Goal: Information Seeking & Learning: Learn about a topic

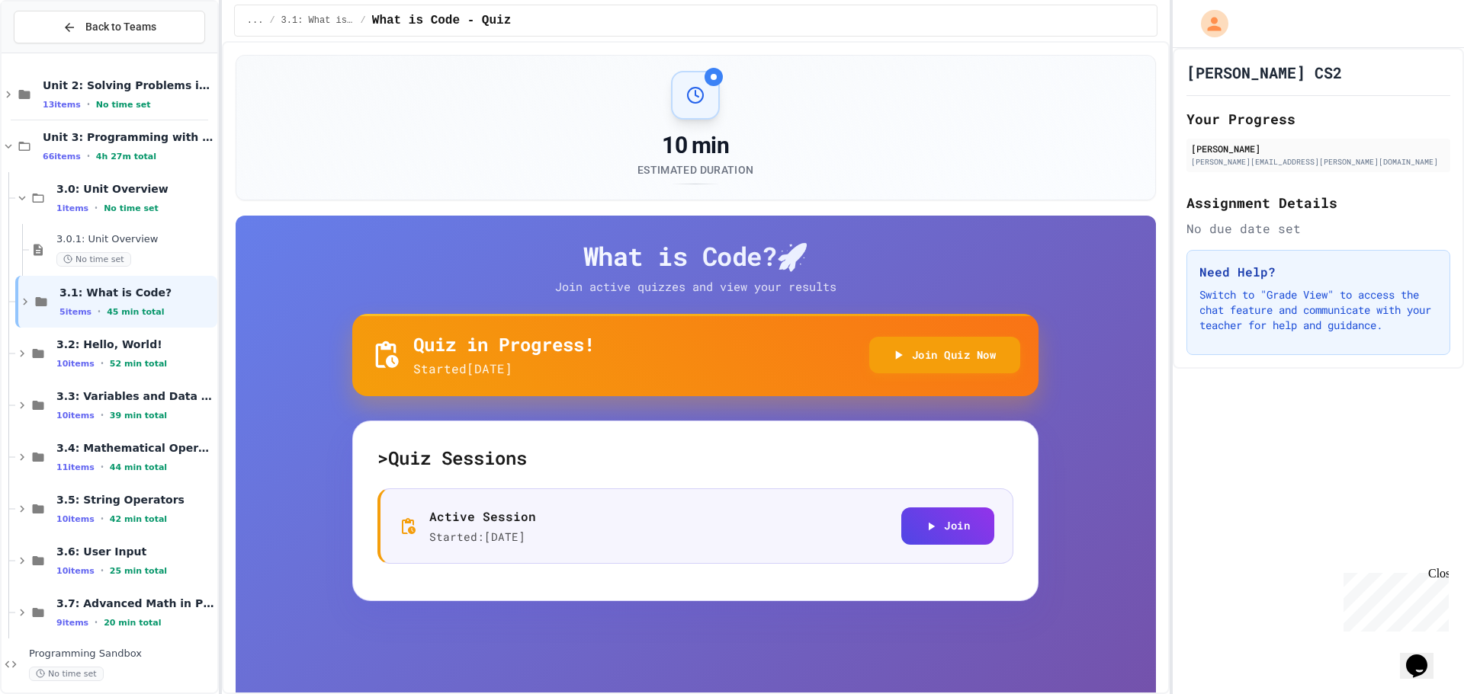
scroll to position [13, 0]
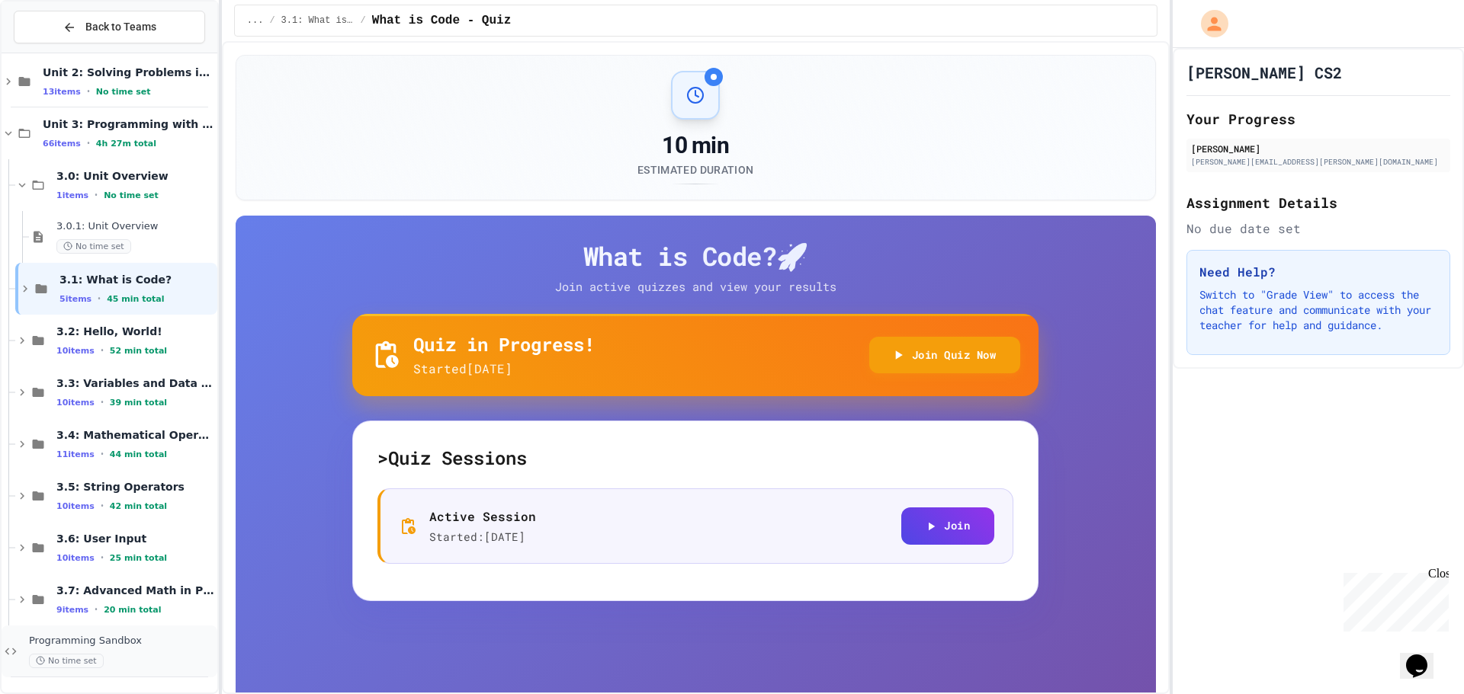
click at [119, 640] on span "Programming Sandbox" at bounding box center [121, 641] width 185 height 13
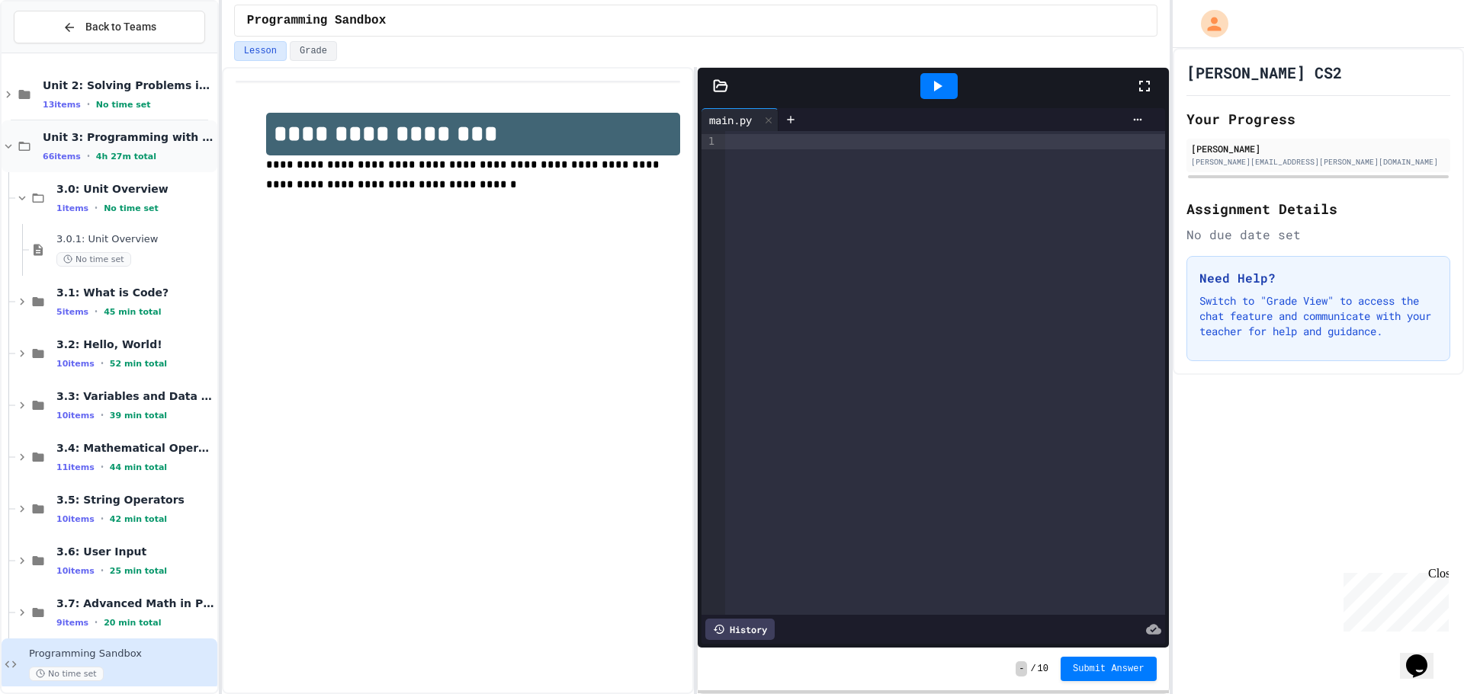
click at [63, 140] on span "Unit 3: Programming with Python" at bounding box center [129, 137] width 172 height 14
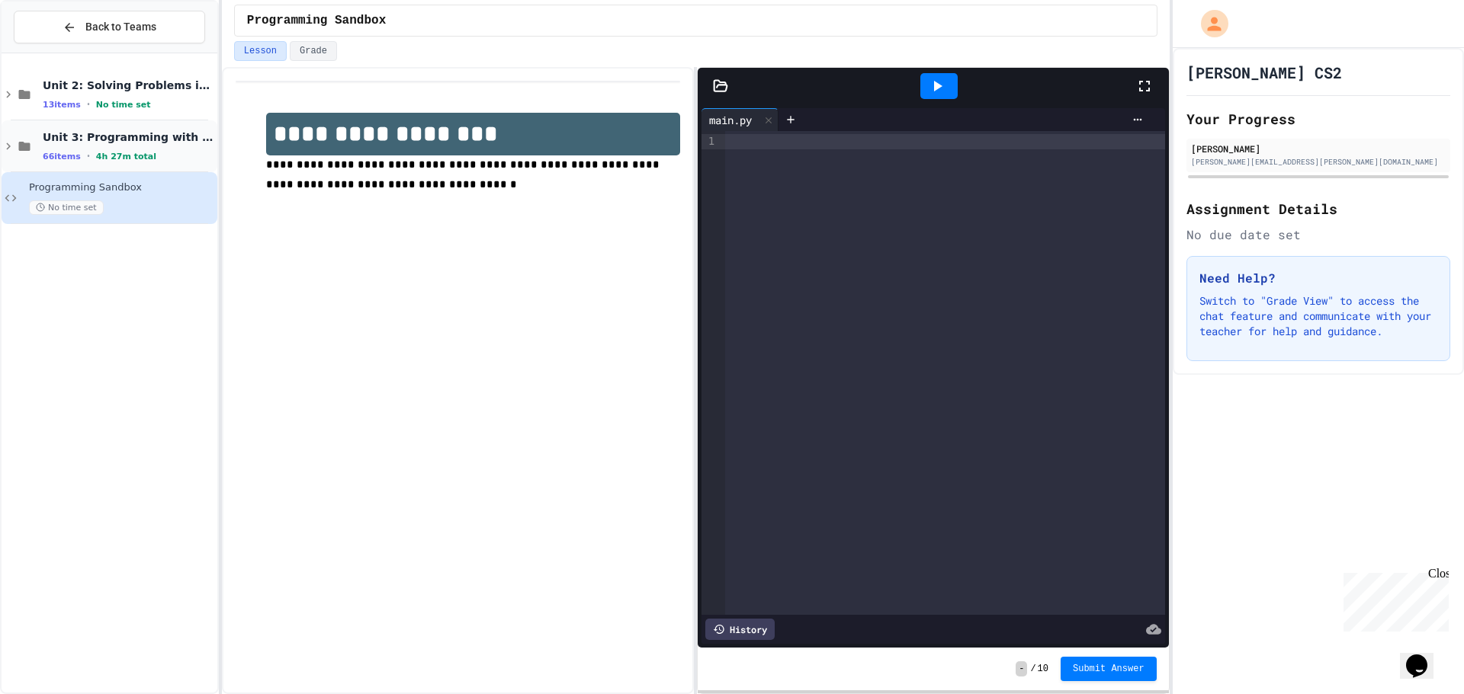
click at [117, 150] on div "66 items • 4h 27m total" at bounding box center [129, 156] width 172 height 12
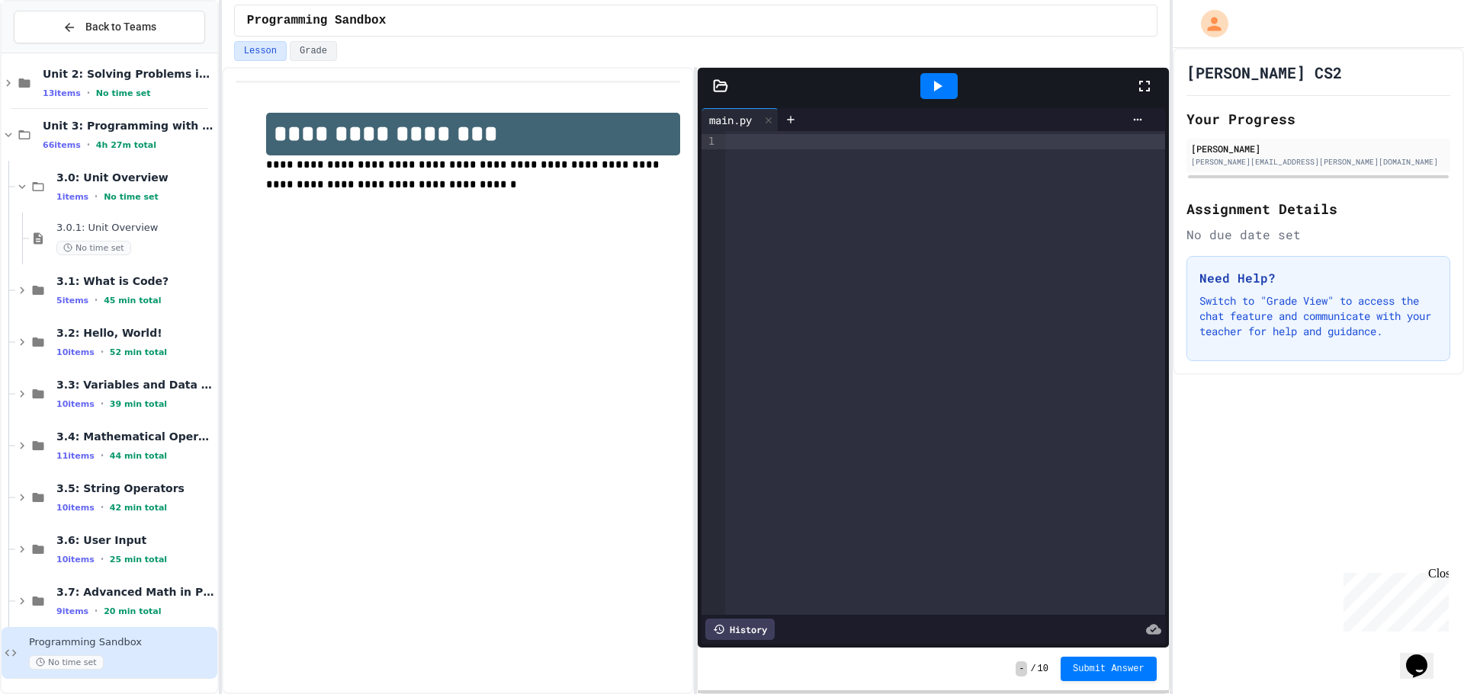
scroll to position [13, 0]
click at [157, 597] on span "3.7: Advanced Math in Python" at bounding box center [135, 591] width 158 height 14
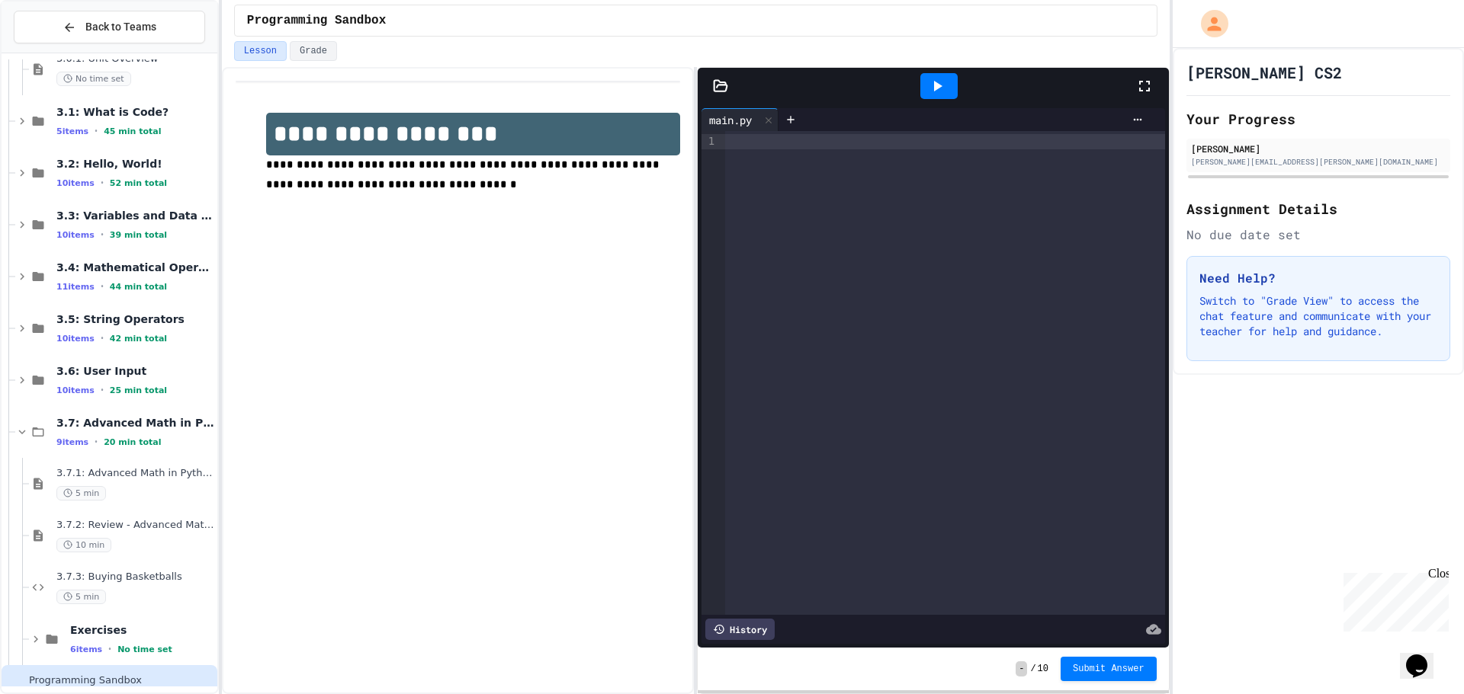
scroll to position [220, 0]
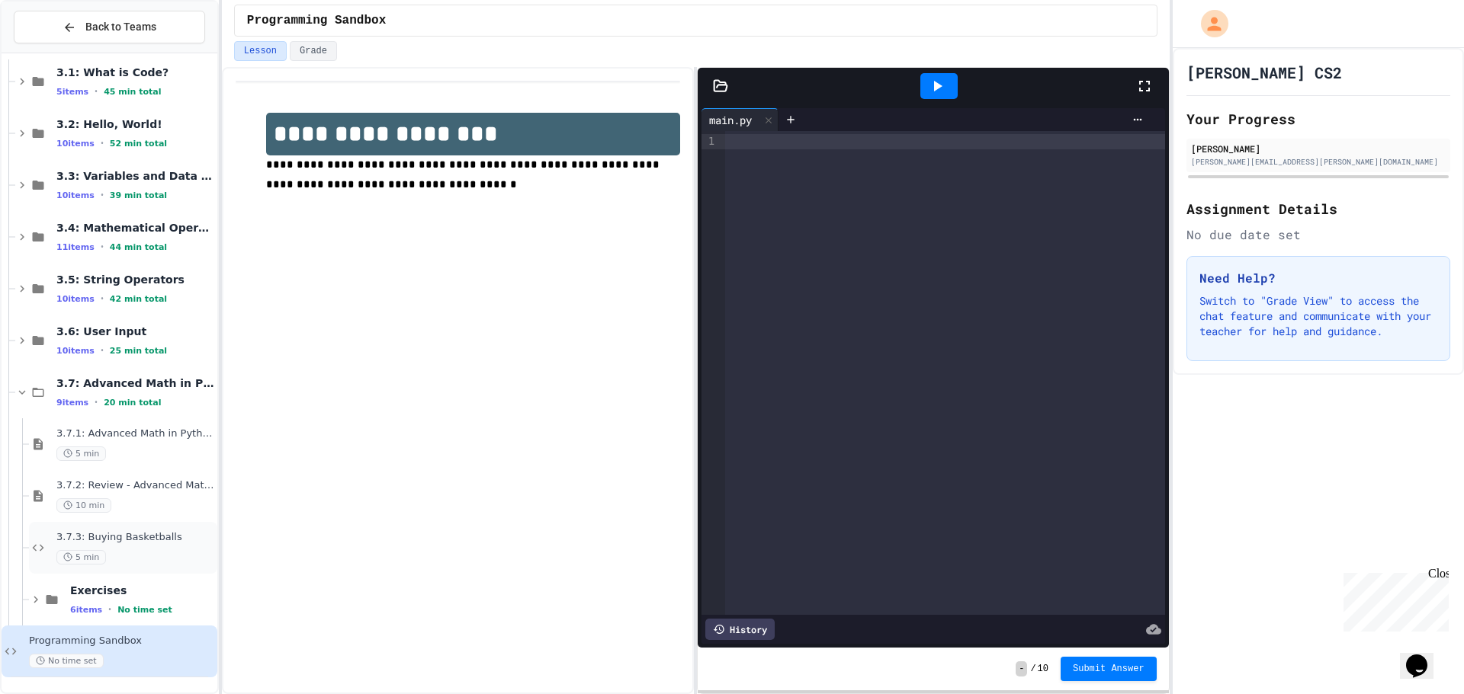
click at [148, 543] on span "3.7.3: Buying Basketballs" at bounding box center [135, 537] width 158 height 13
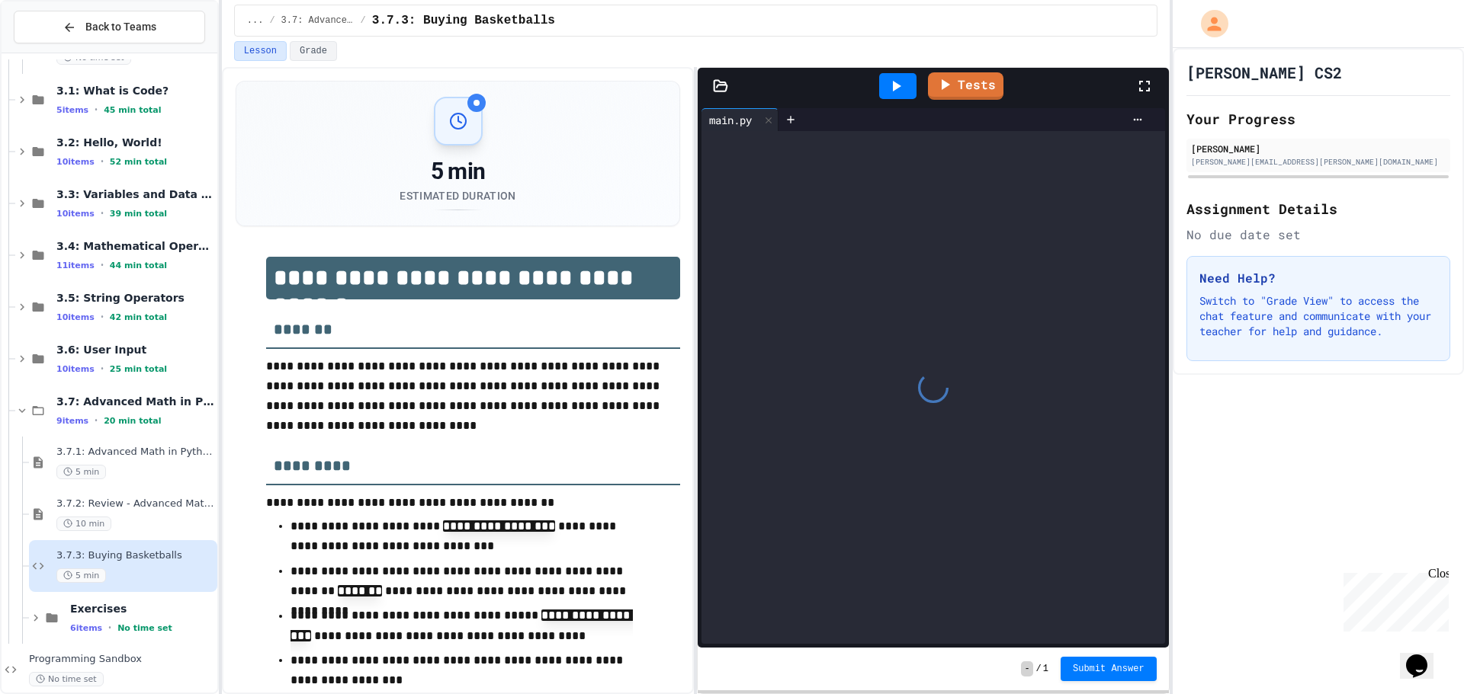
scroll to position [220, 0]
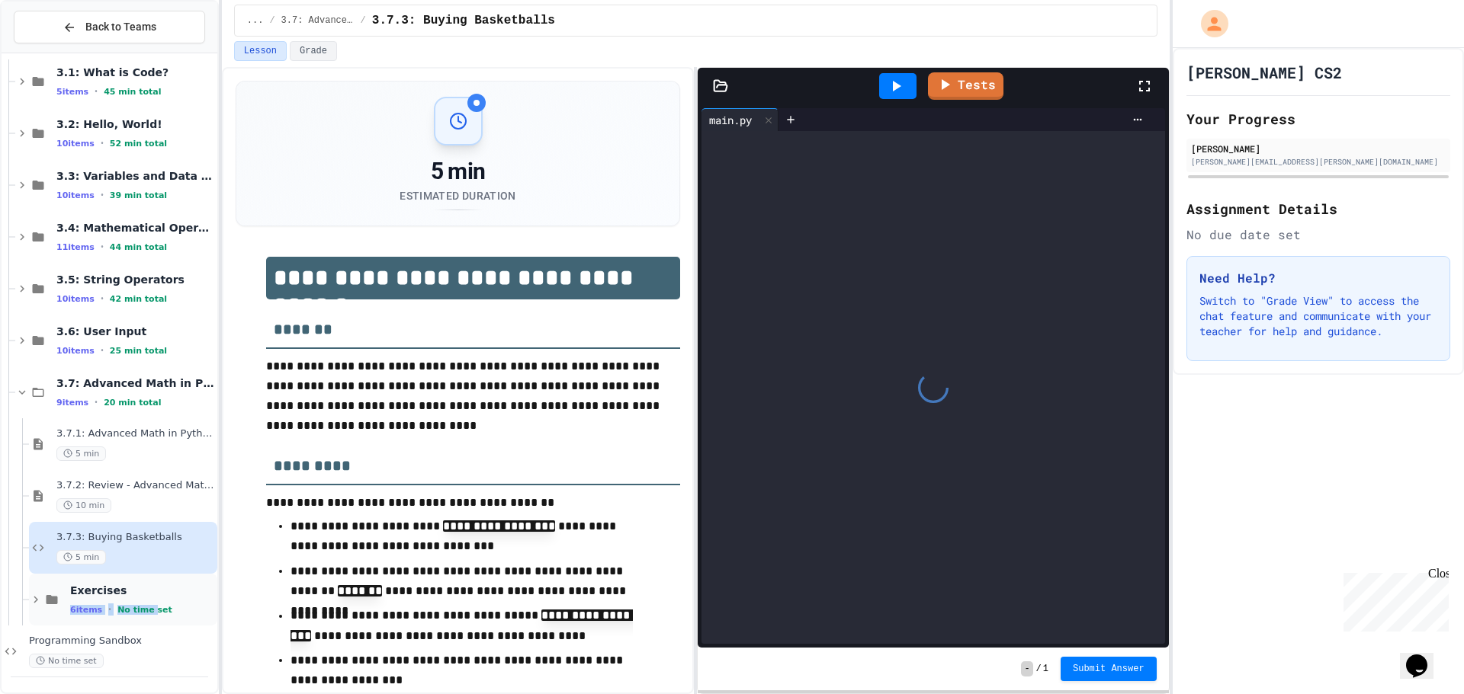
click at [148, 601] on div "Exercises 6 items • No time set" at bounding box center [142, 600] width 144 height 32
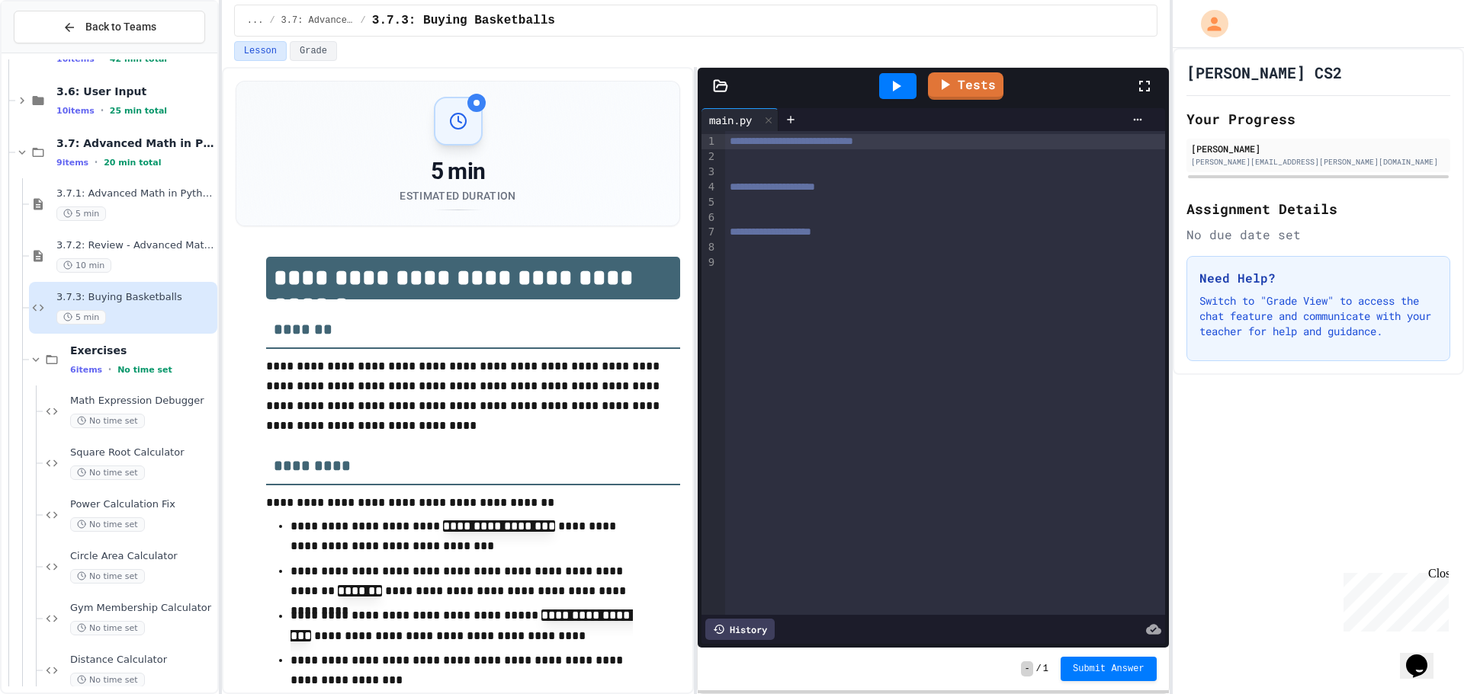
scroll to position [531, 0]
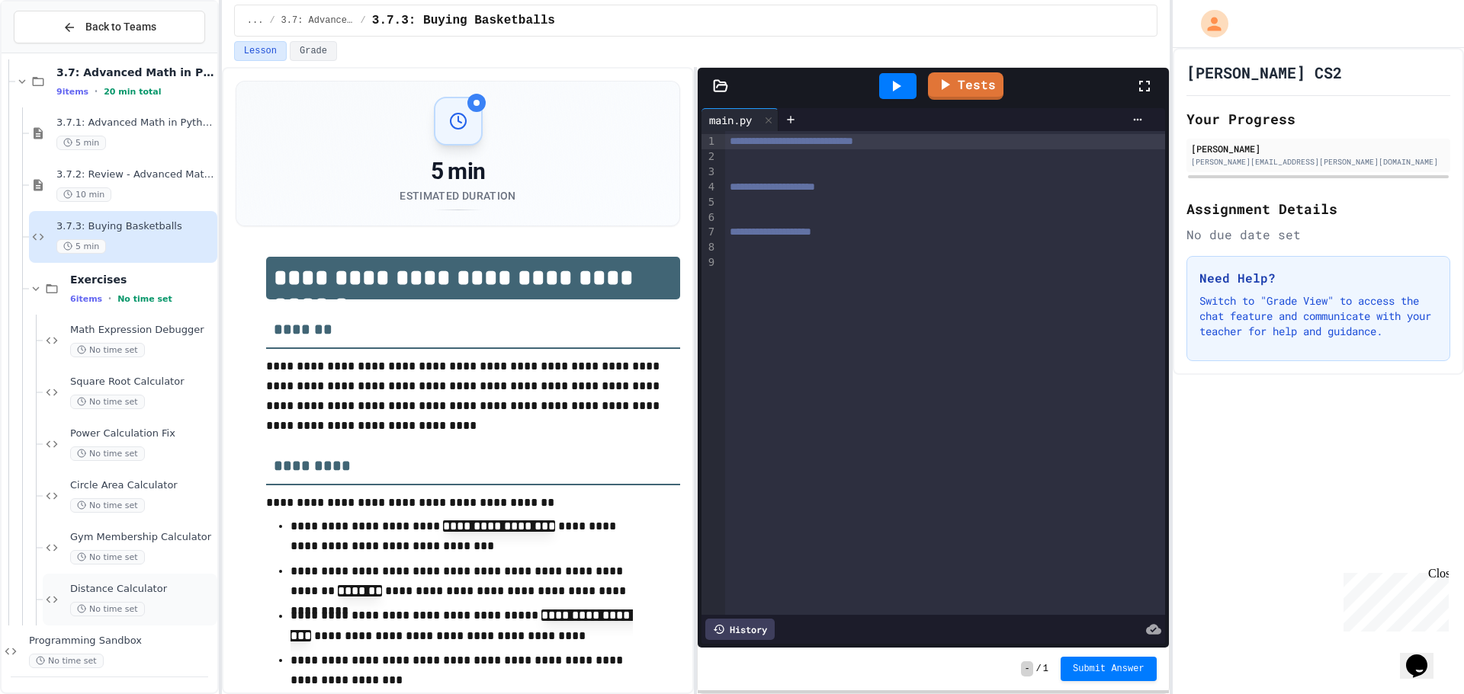
click at [168, 600] on div "Distance Calculator No time set" at bounding box center [142, 600] width 144 height 34
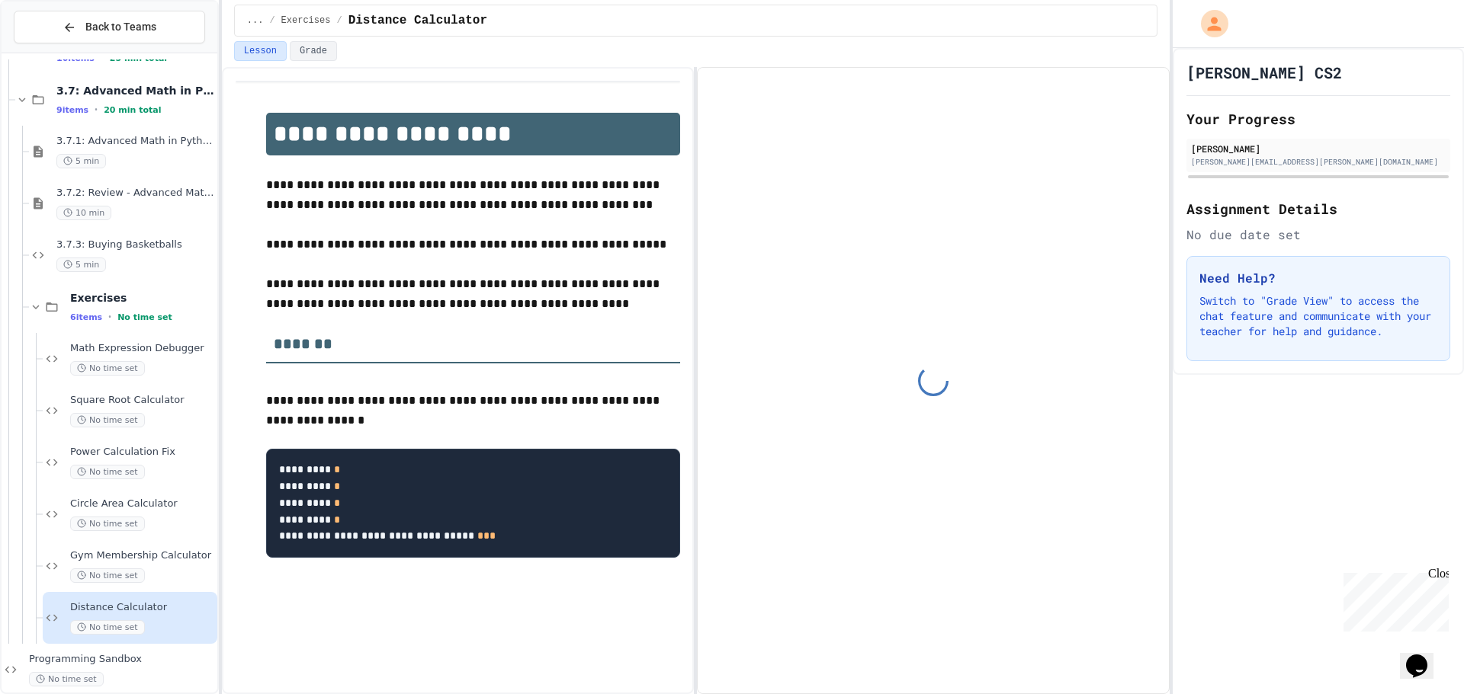
scroll to position [531, 0]
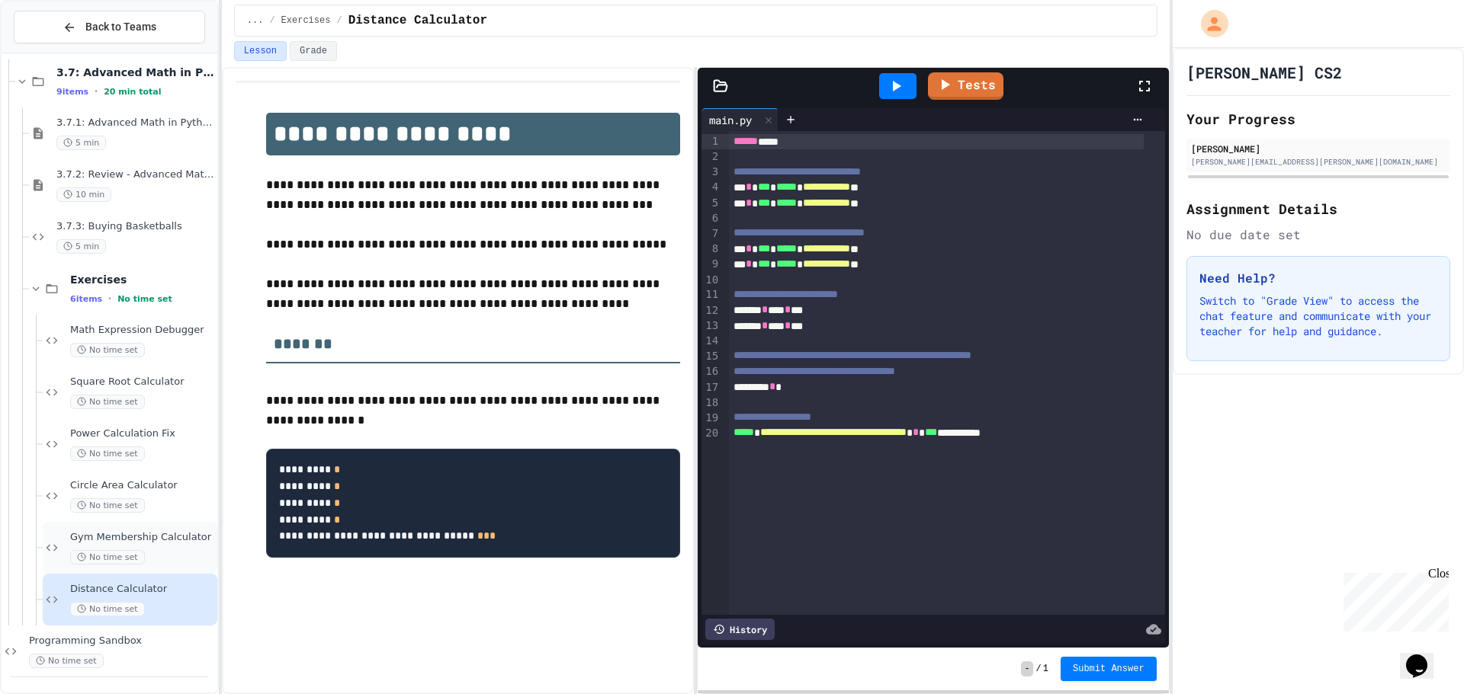
click at [160, 544] on div "Gym Membership Calculator No time set" at bounding box center [142, 548] width 144 height 34
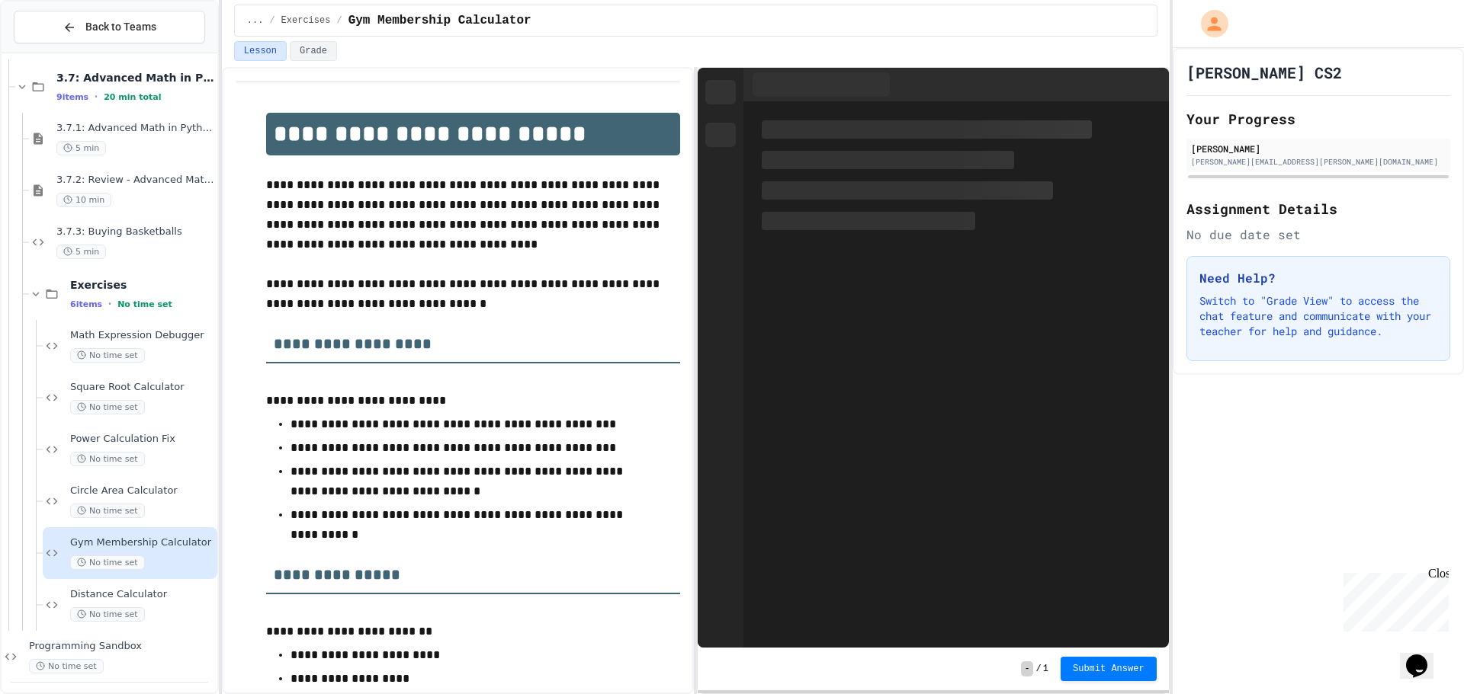
scroll to position [531, 0]
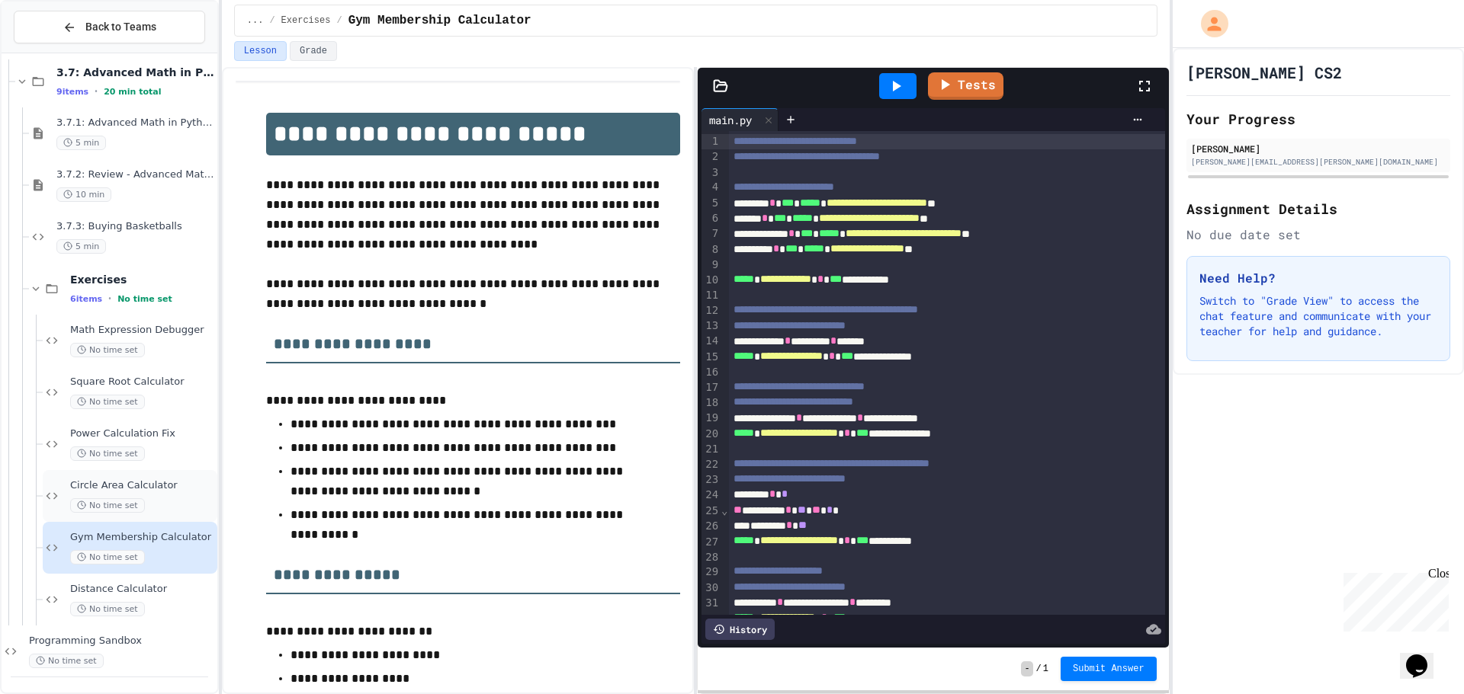
click at [165, 489] on span "Circle Area Calculator" at bounding box center [142, 485] width 144 height 13
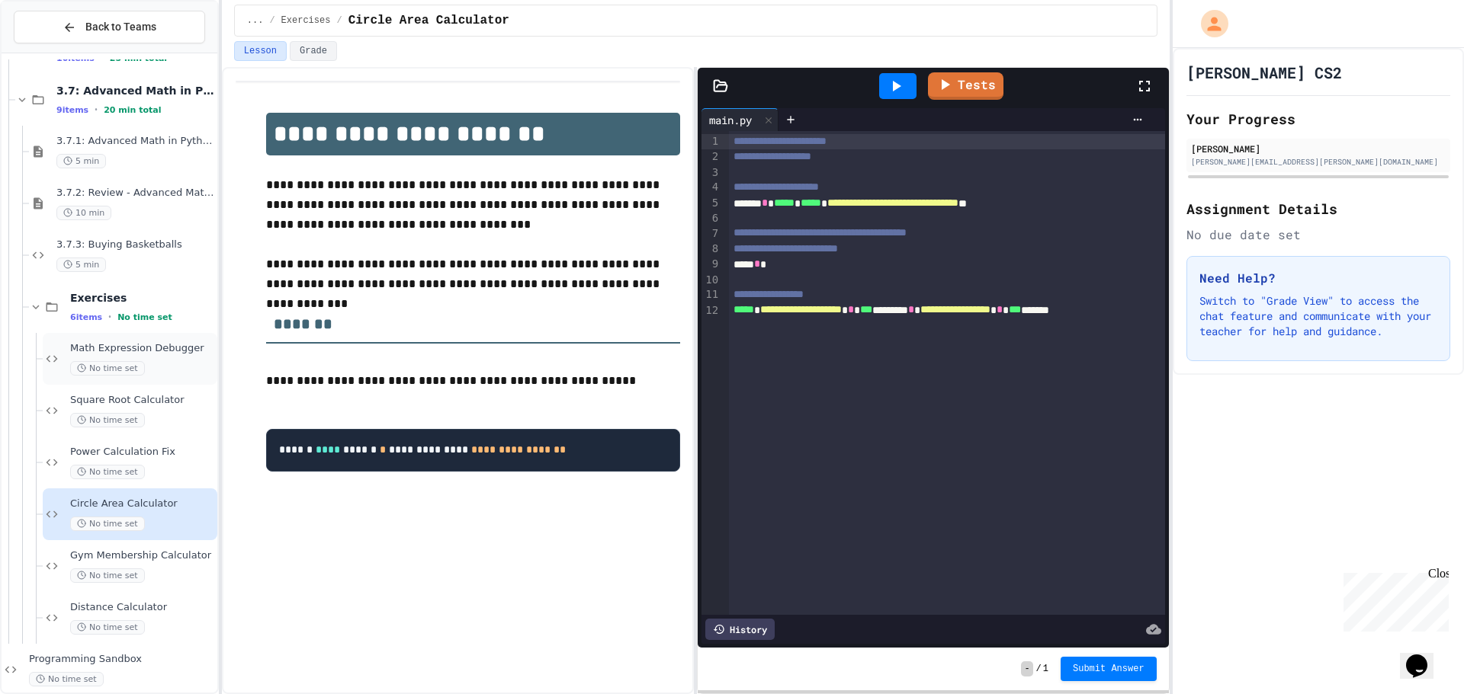
click at [178, 354] on span "Math Expression Debugger" at bounding box center [142, 348] width 144 height 13
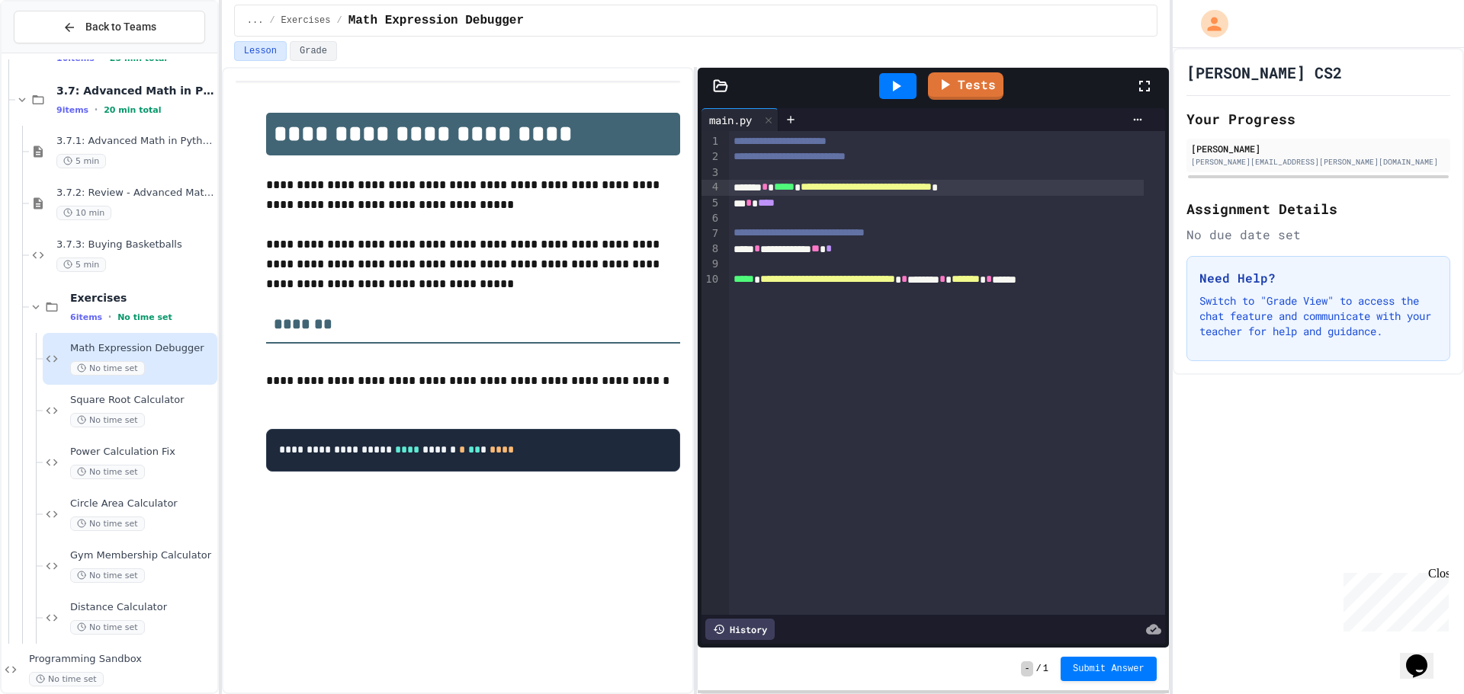
click at [931, 190] on span "**********" at bounding box center [865, 186] width 131 height 11
click at [931, 185] on span "**********" at bounding box center [865, 186] width 131 height 11
click at [971, 82] on link "Tests" at bounding box center [965, 84] width 75 height 29
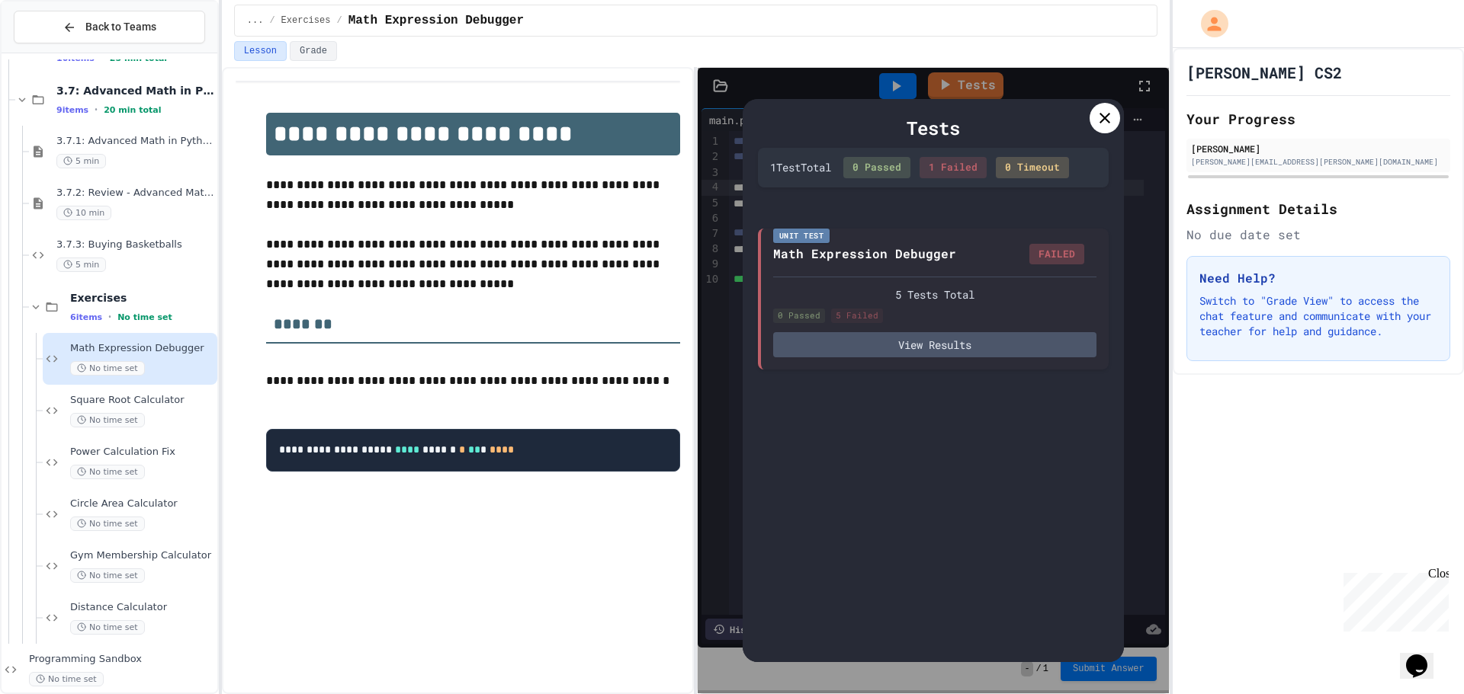
click at [1097, 109] on icon at bounding box center [1104, 118] width 18 height 18
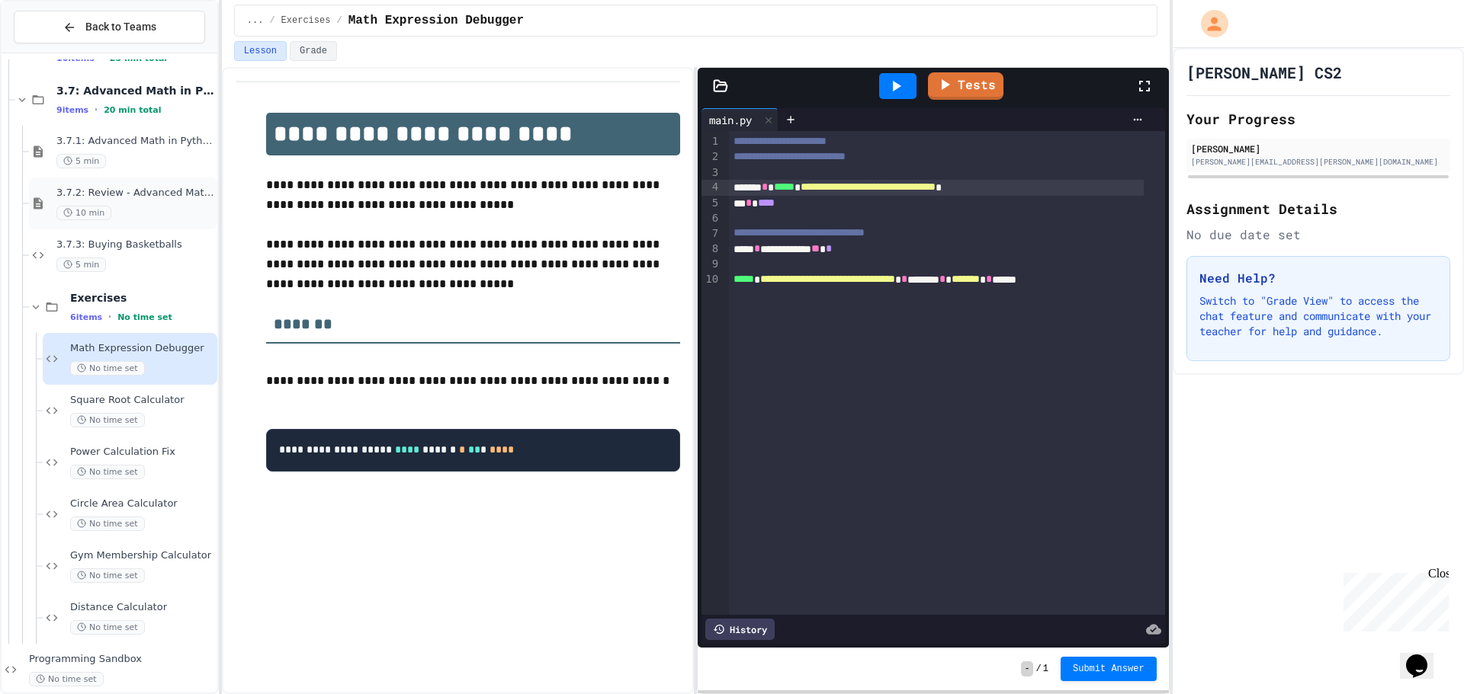
click at [42, 204] on icon at bounding box center [38, 203] width 9 height 11
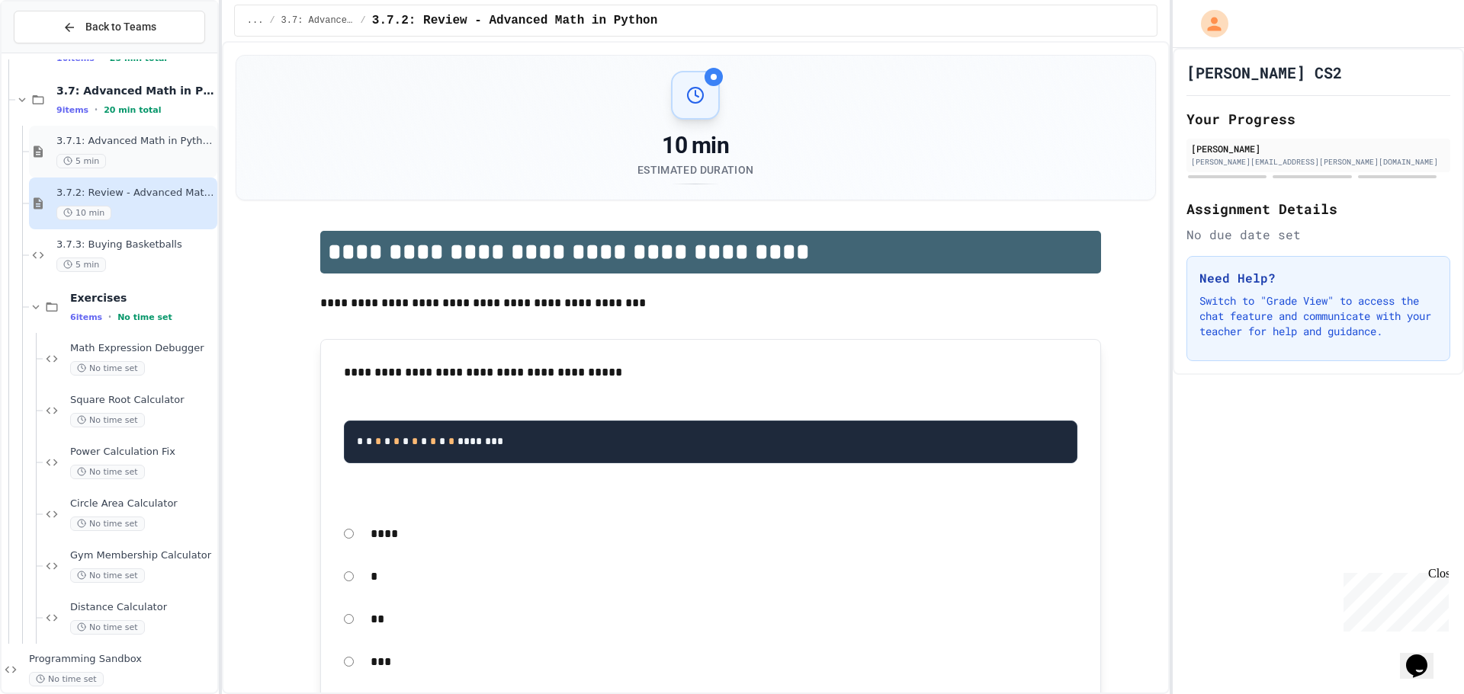
click at [37, 148] on icon at bounding box center [38, 151] width 9 height 11
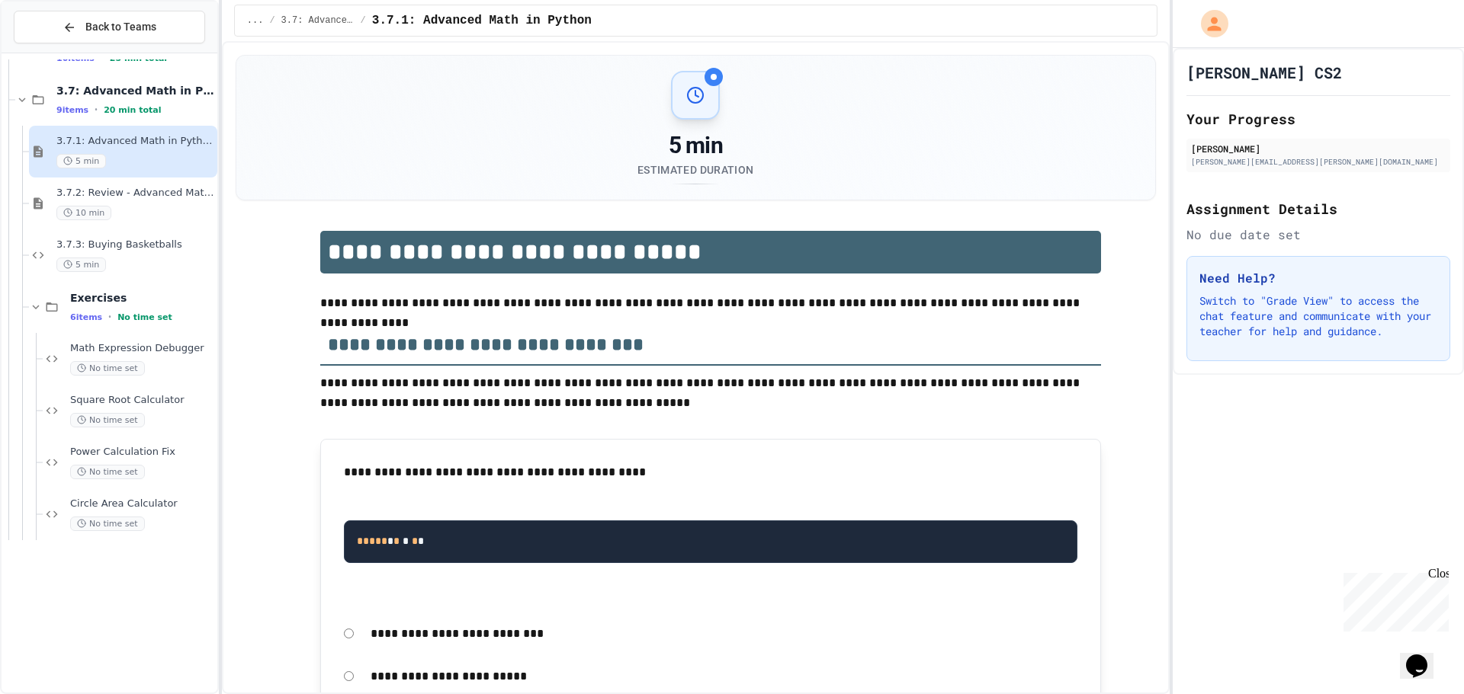
scroll to position [284, 0]
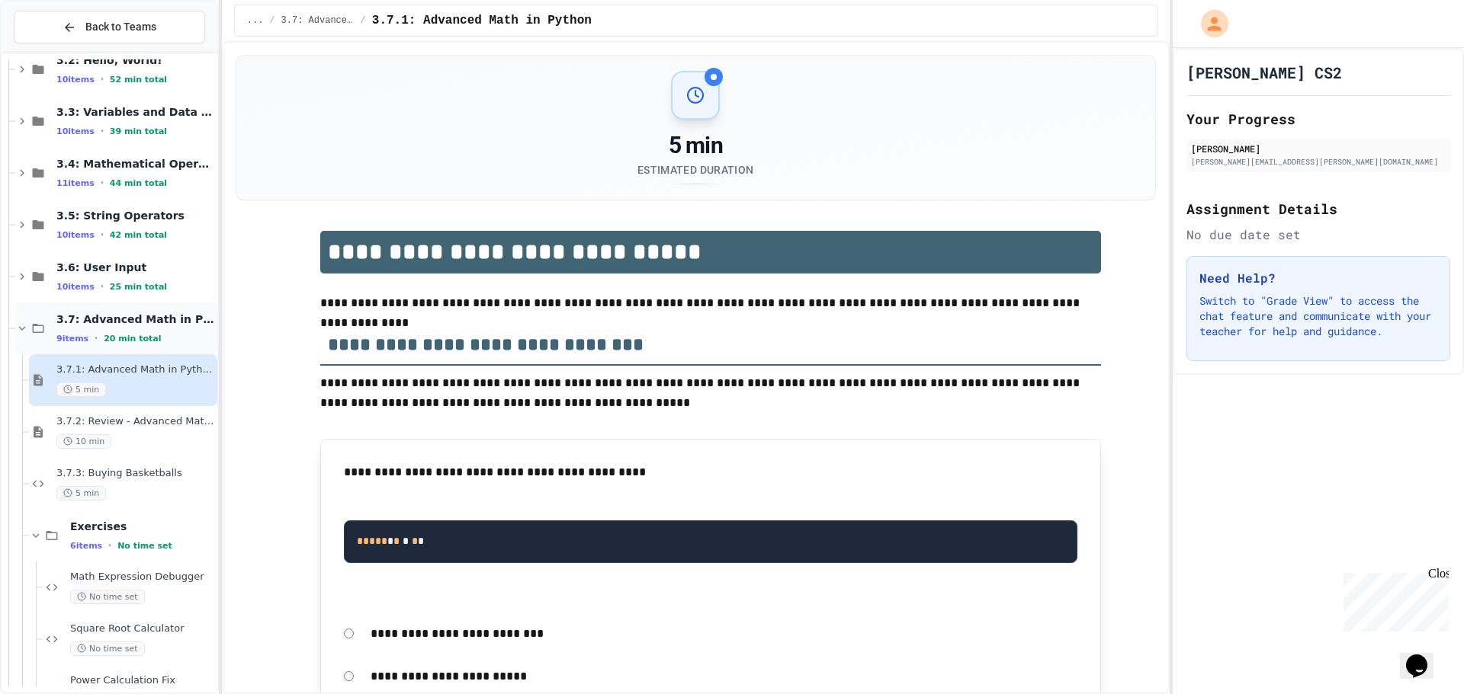
click at [36, 326] on icon at bounding box center [38, 328] width 11 height 9
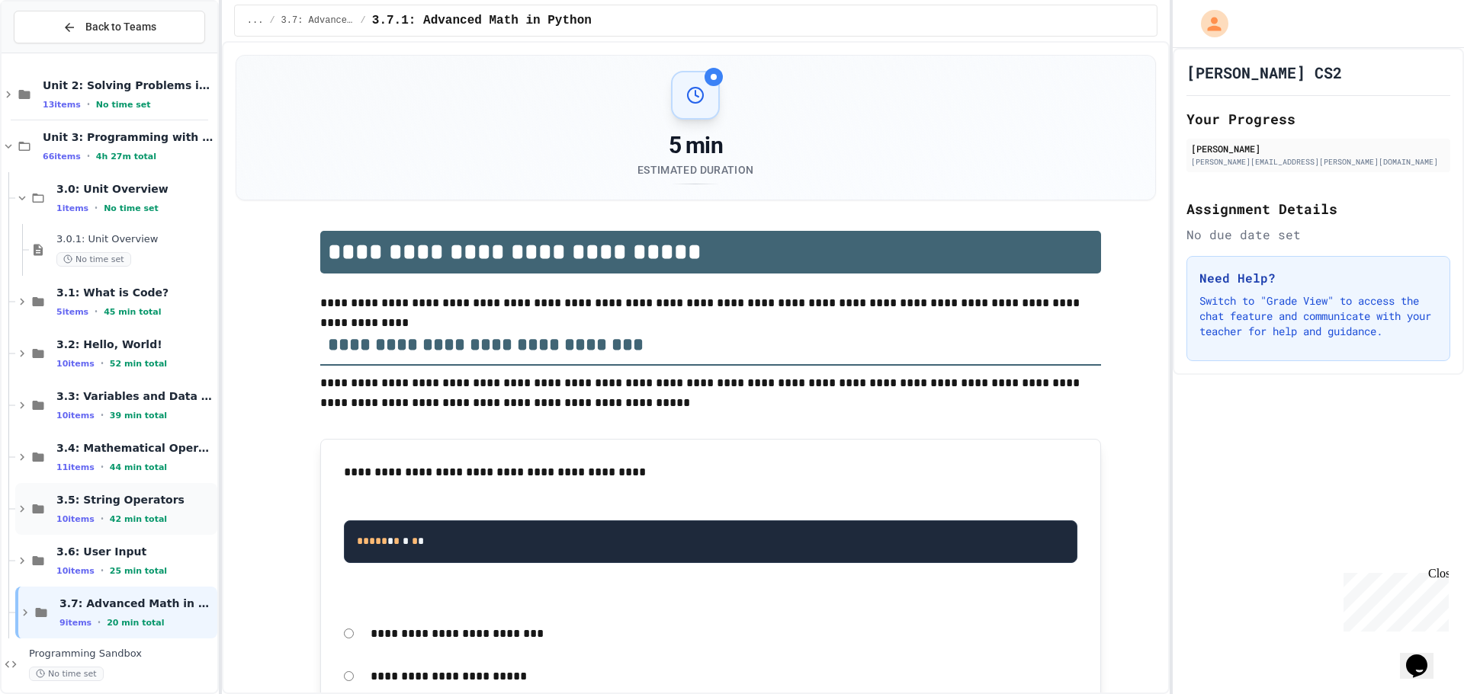
click at [37, 517] on div "3.5: String Operators 10 items • 42 min total" at bounding box center [116, 509] width 202 height 52
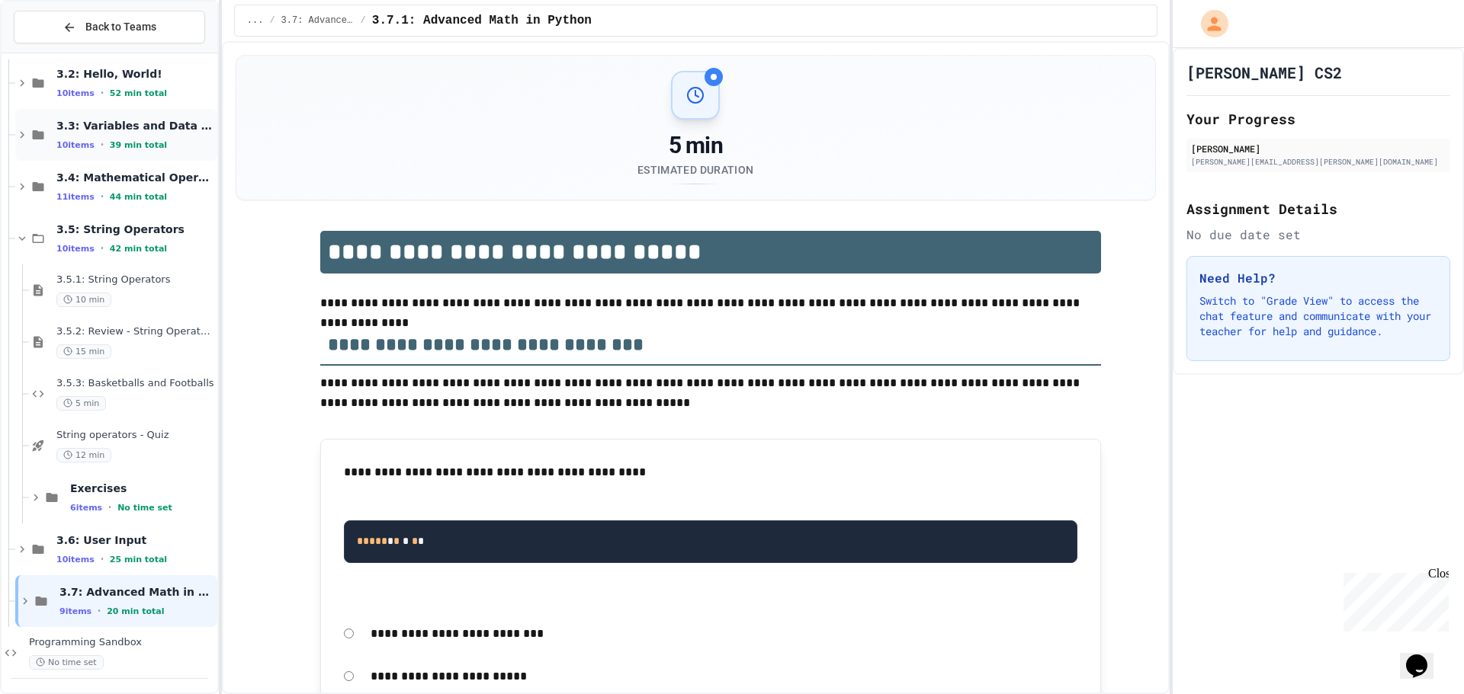
scroll to position [272, 0]
click at [39, 238] on icon at bounding box center [38, 237] width 18 height 14
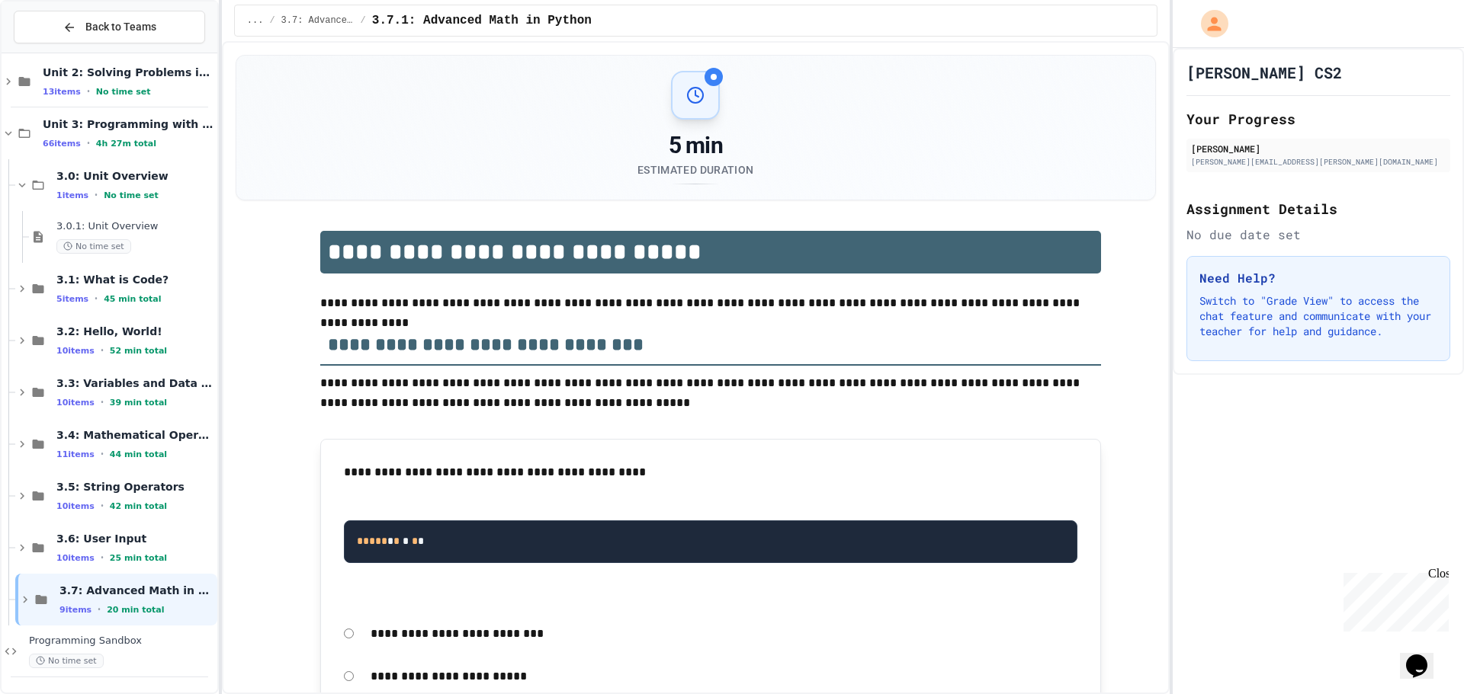
scroll to position [0, 0]
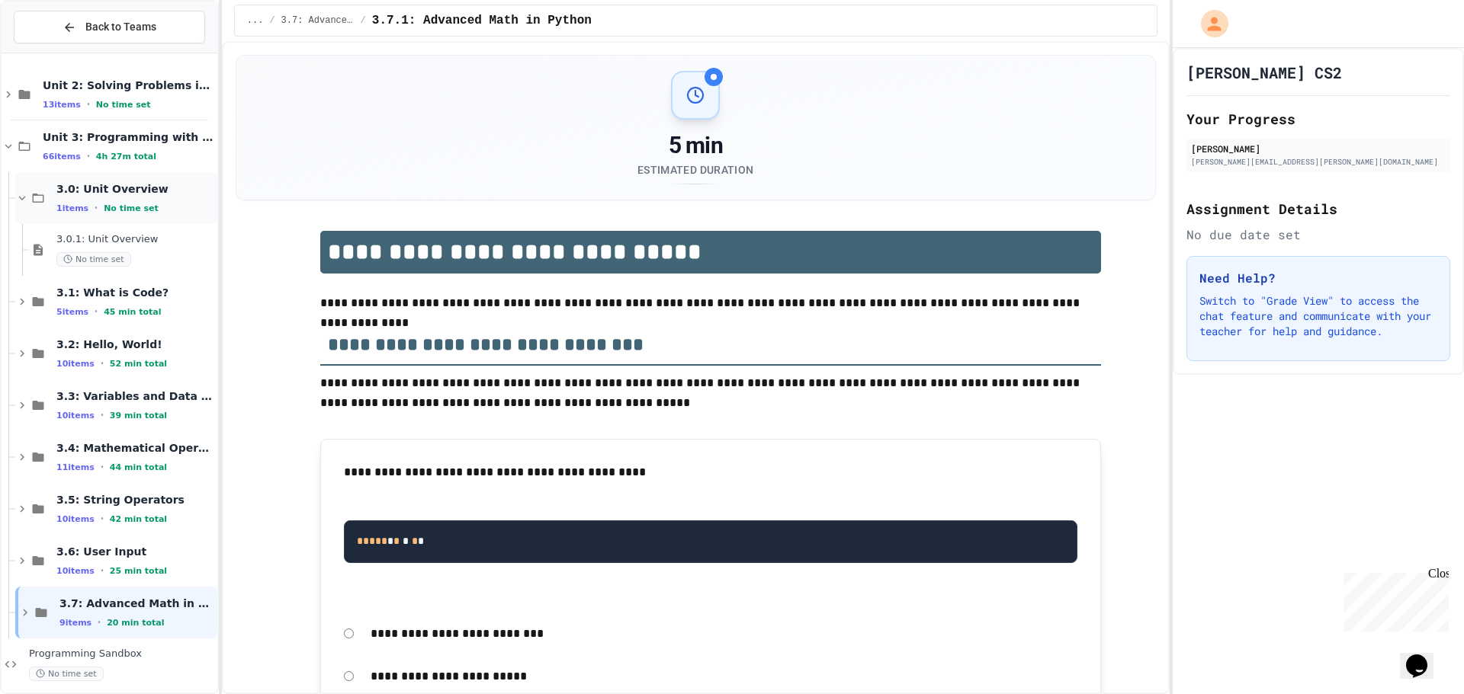
click at [30, 196] on icon at bounding box center [38, 198] width 18 height 14
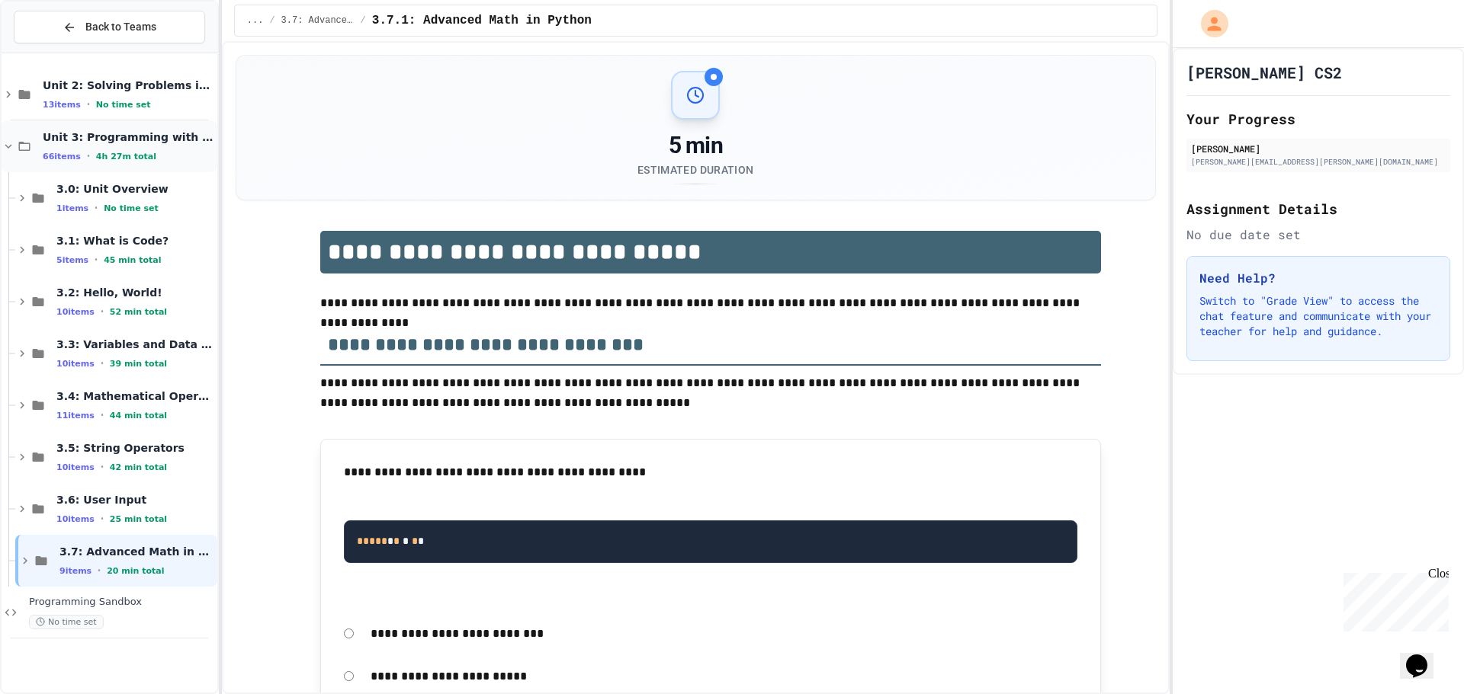
click at [27, 149] on icon at bounding box center [24, 146] width 18 height 14
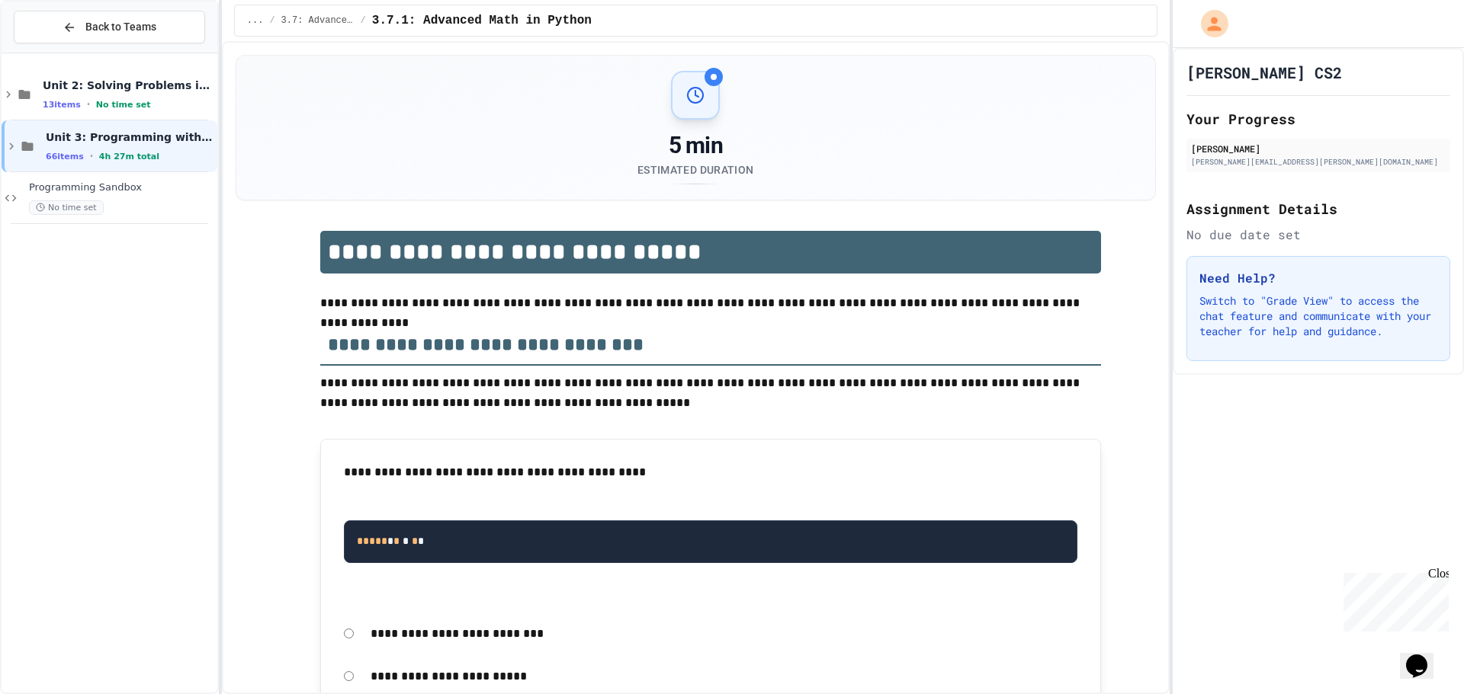
click at [27, 149] on icon at bounding box center [27, 146] width 11 height 9
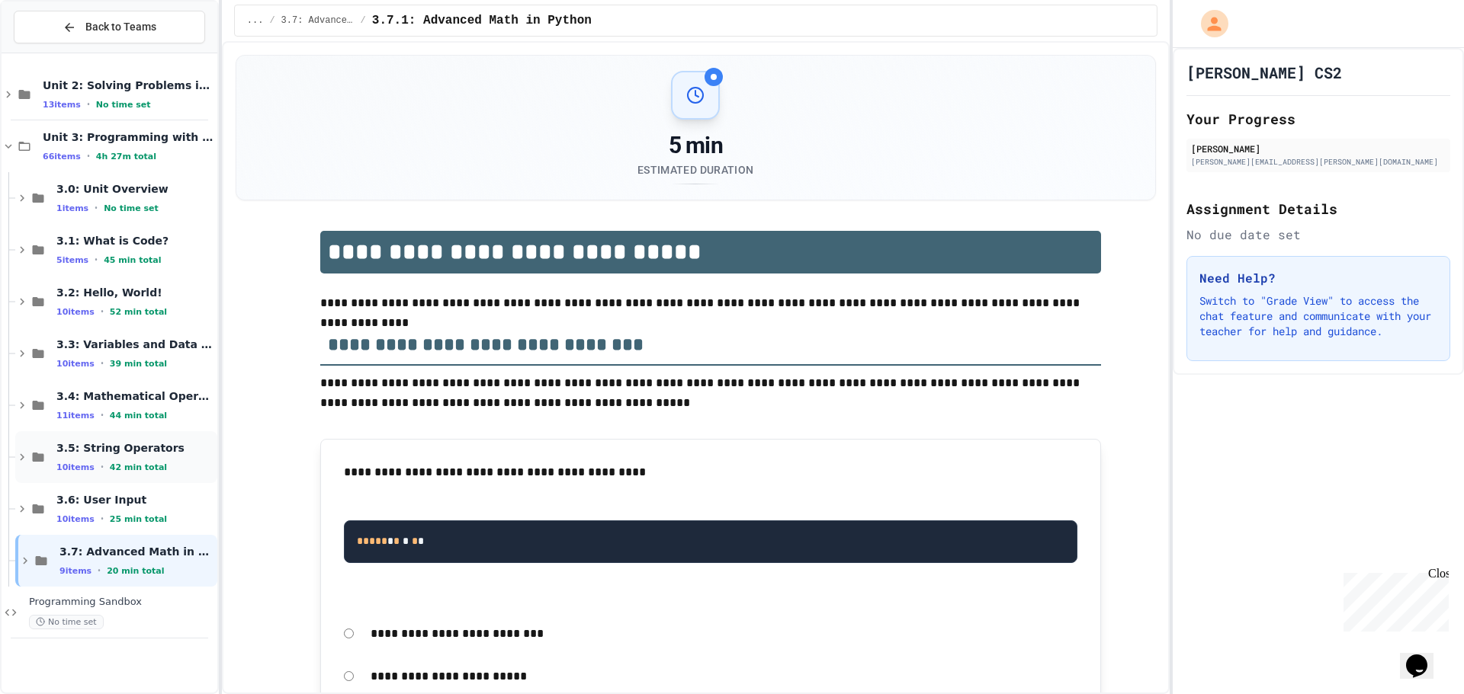
click at [34, 459] on icon at bounding box center [38, 457] width 11 height 9
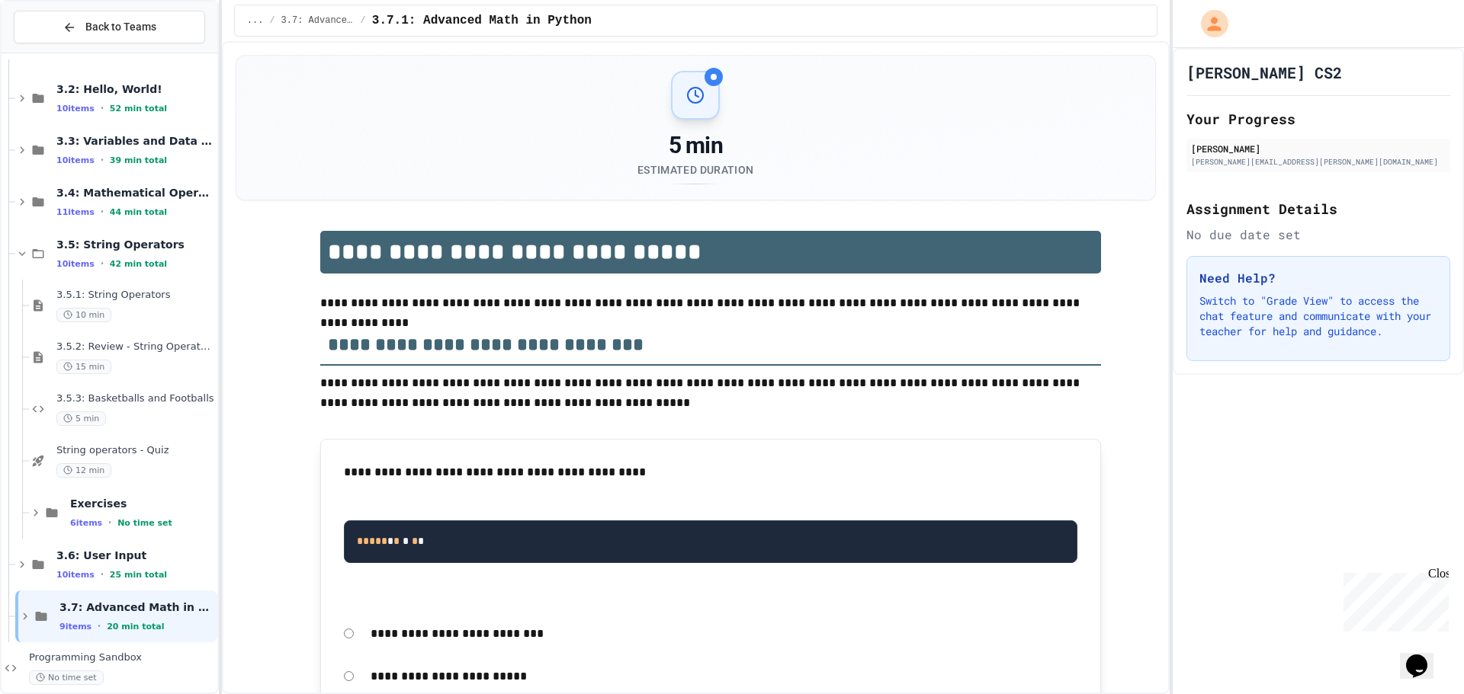
scroll to position [220, 0]
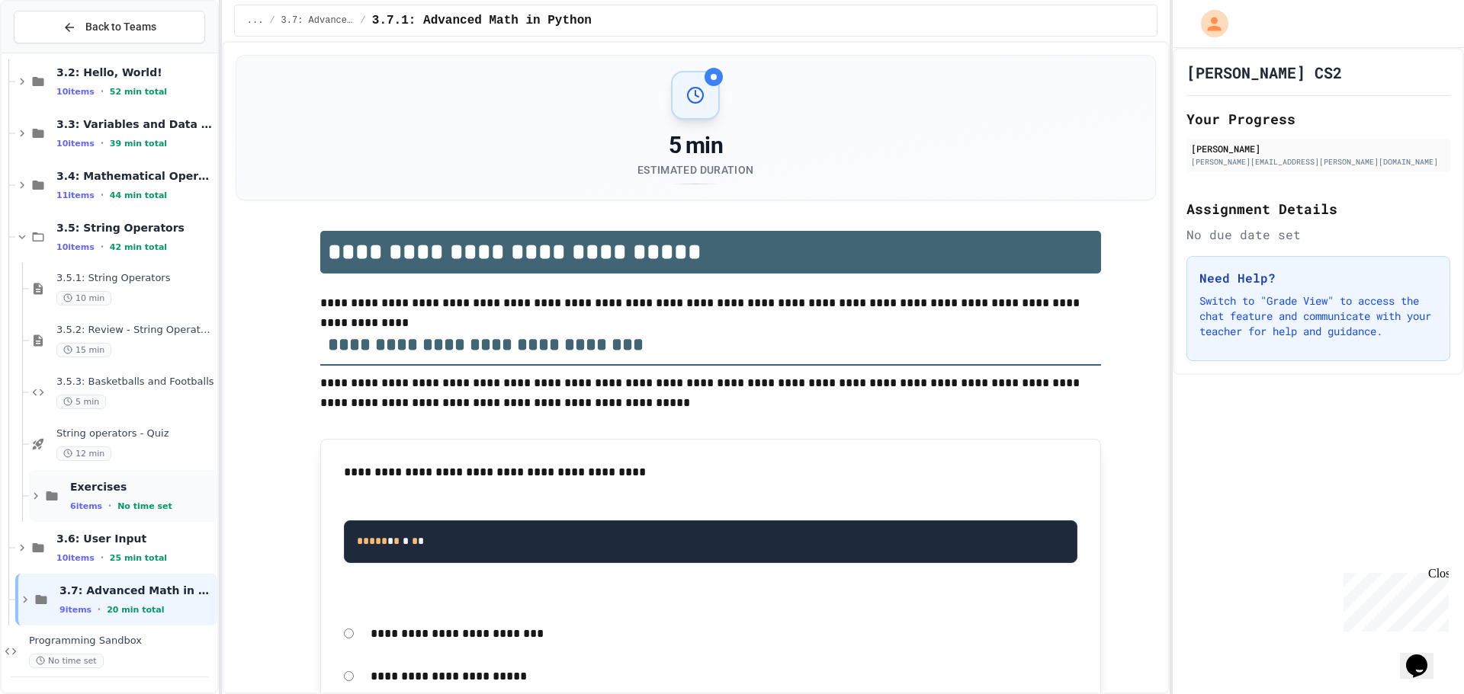
click at [53, 496] on icon at bounding box center [51, 496] width 11 height 9
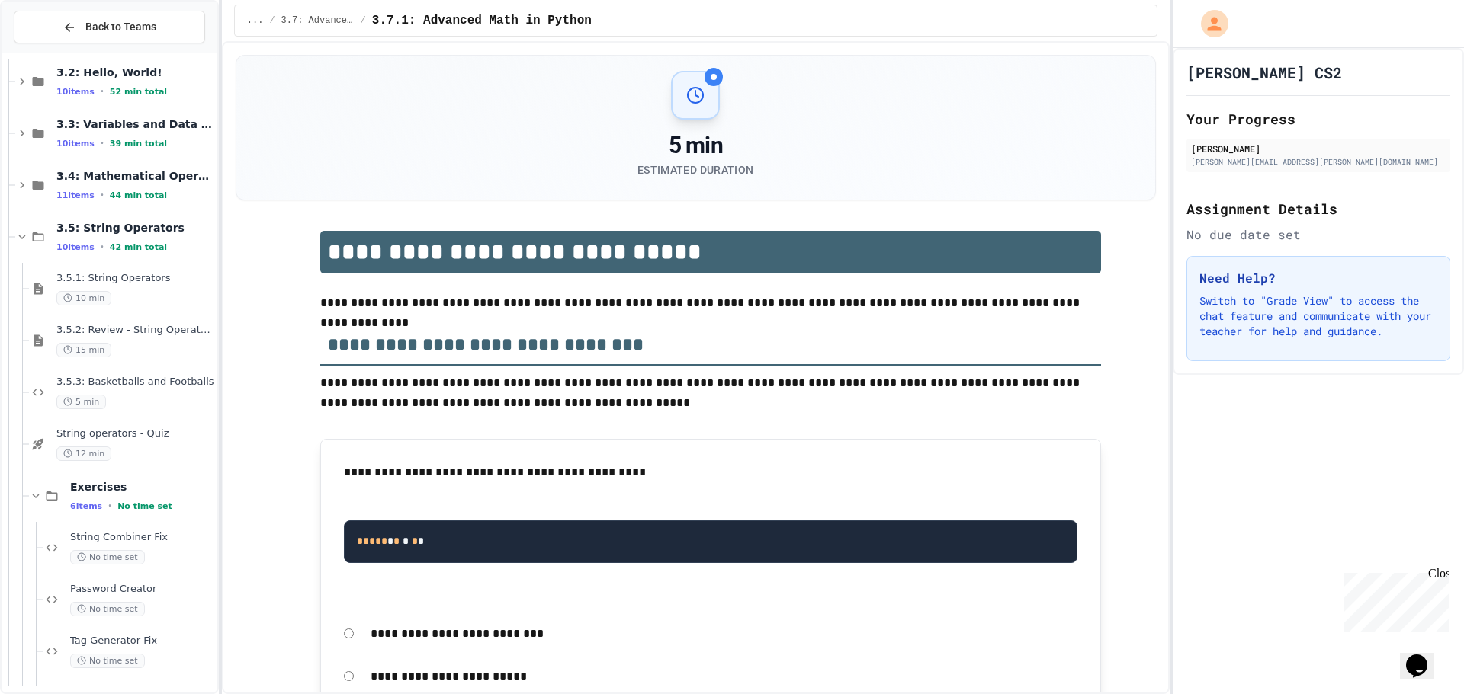
click at [53, 496] on icon at bounding box center [52, 496] width 18 height 14
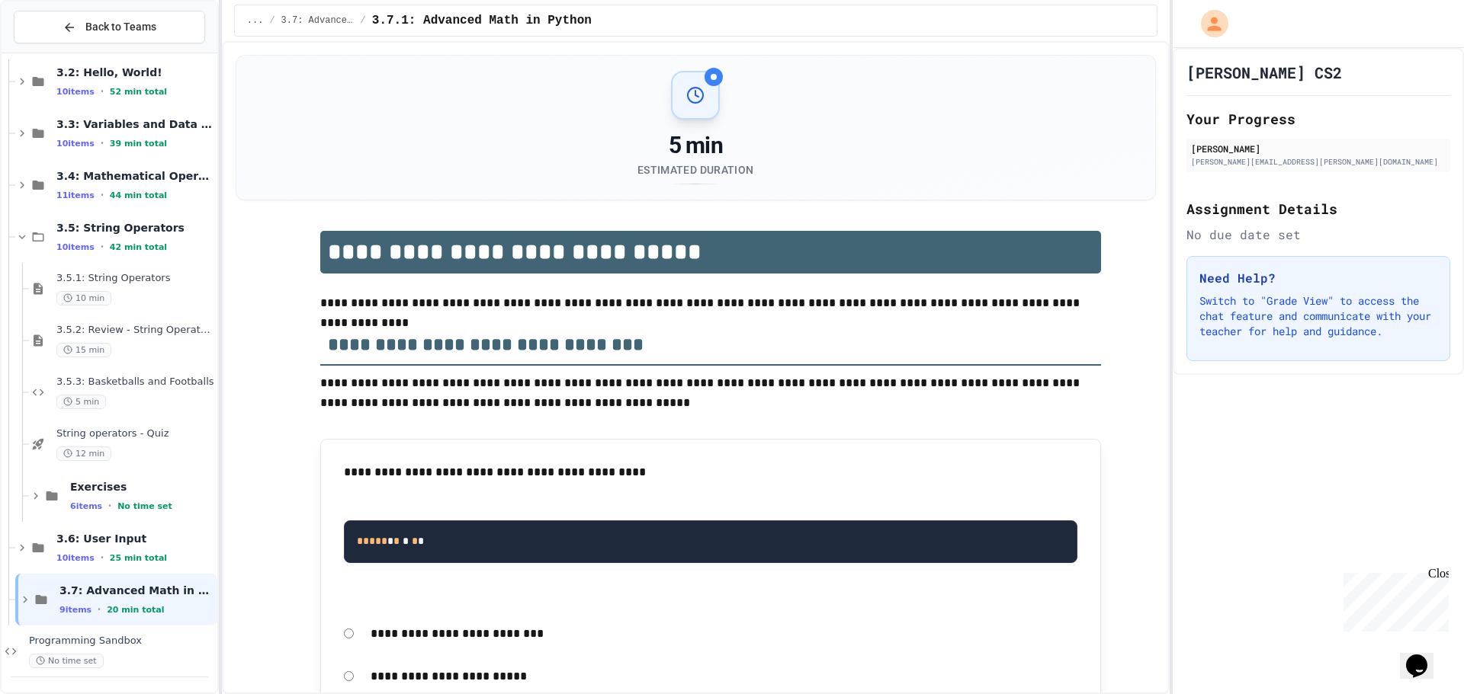
scroll to position [202, 0]
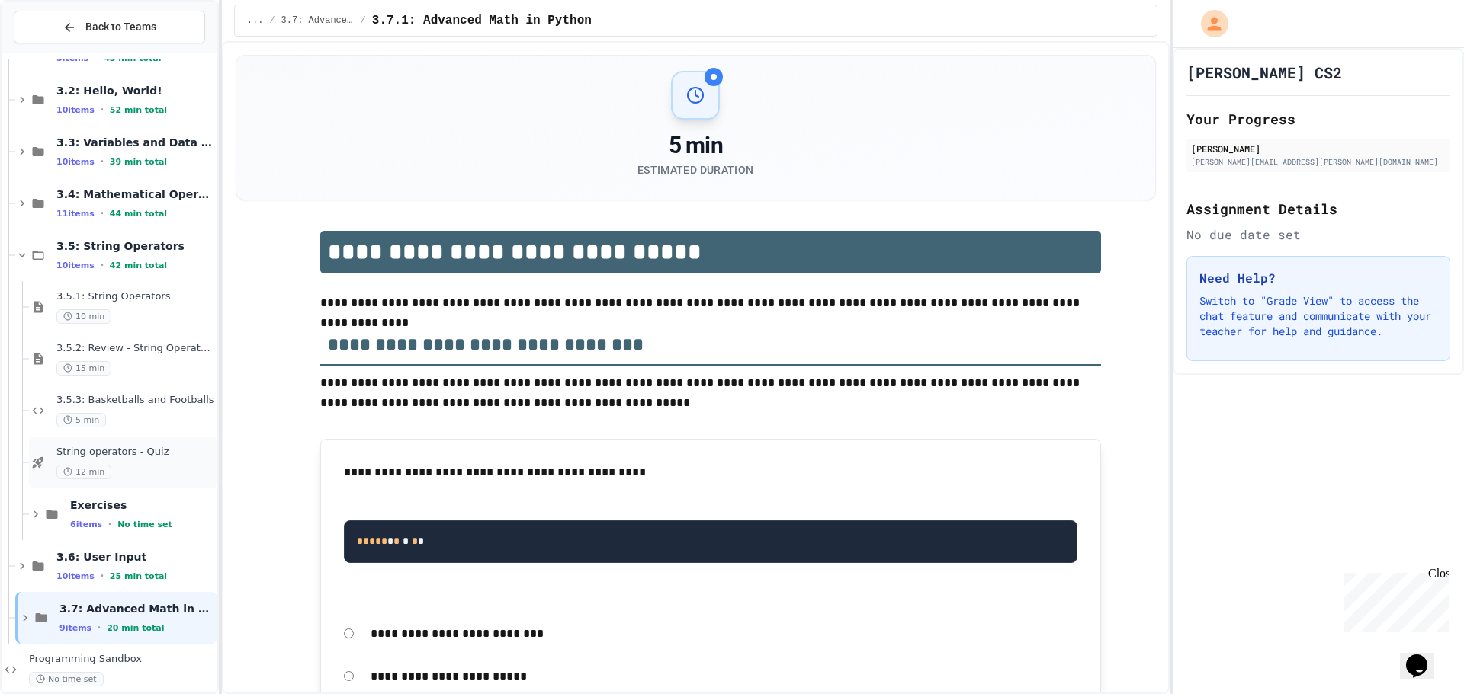
click at [151, 452] on span "String operators - Quiz" at bounding box center [135, 452] width 158 height 13
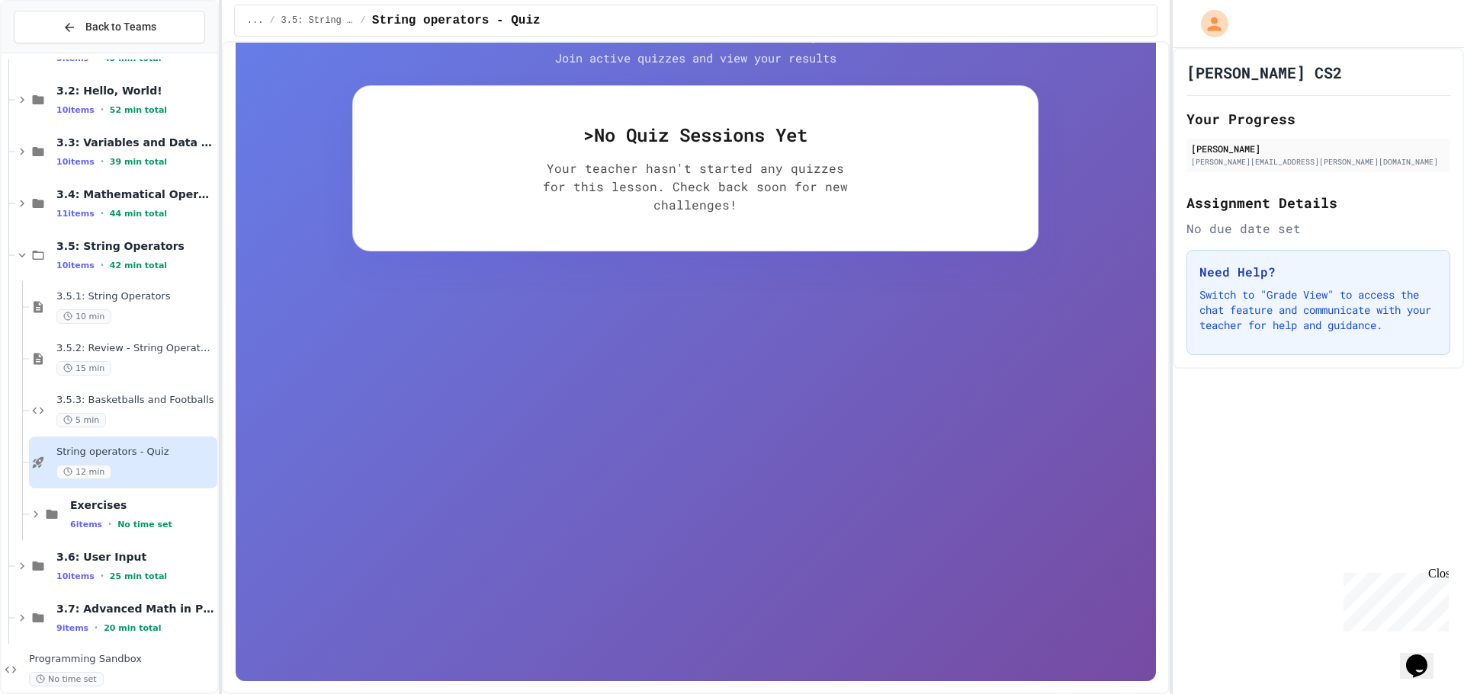
scroll to position [229, 0]
click at [133, 406] on span "3.5.3: Basketballs and Footballs" at bounding box center [135, 400] width 158 height 13
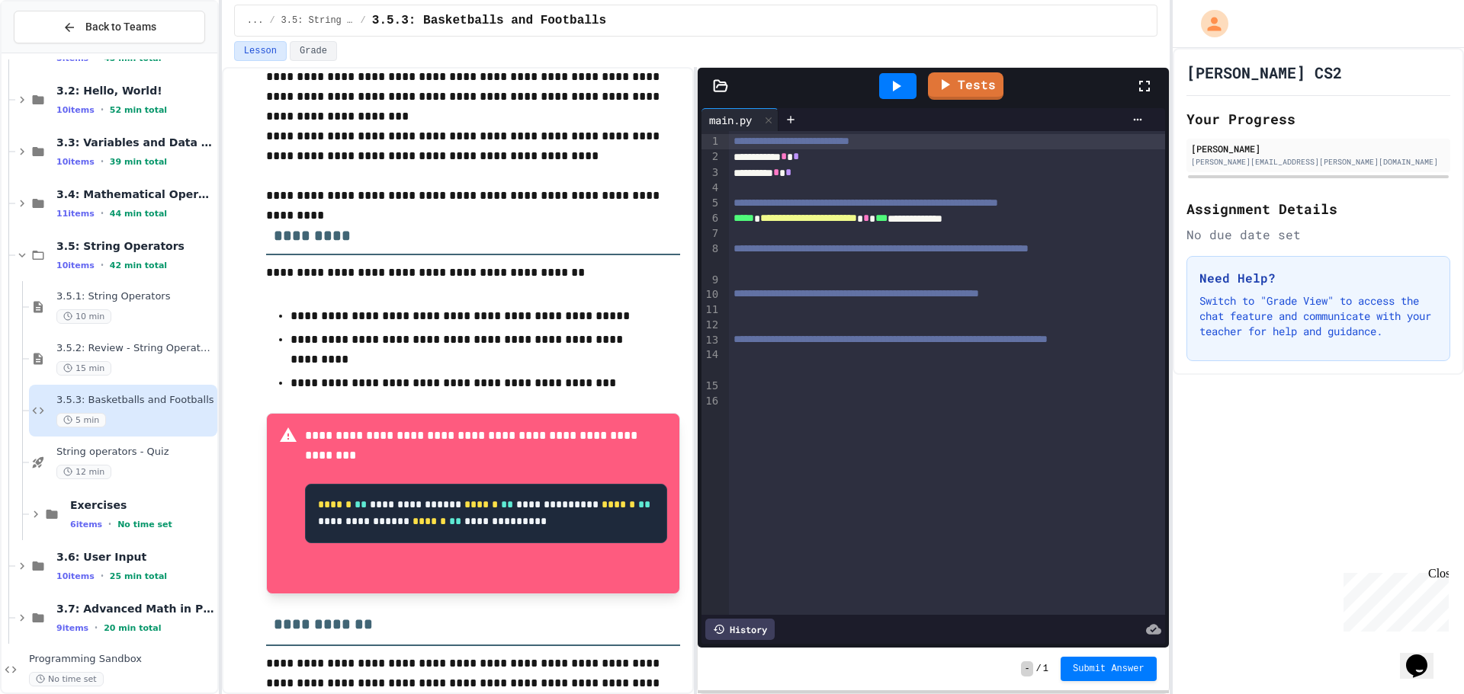
scroll to position [480, 0]
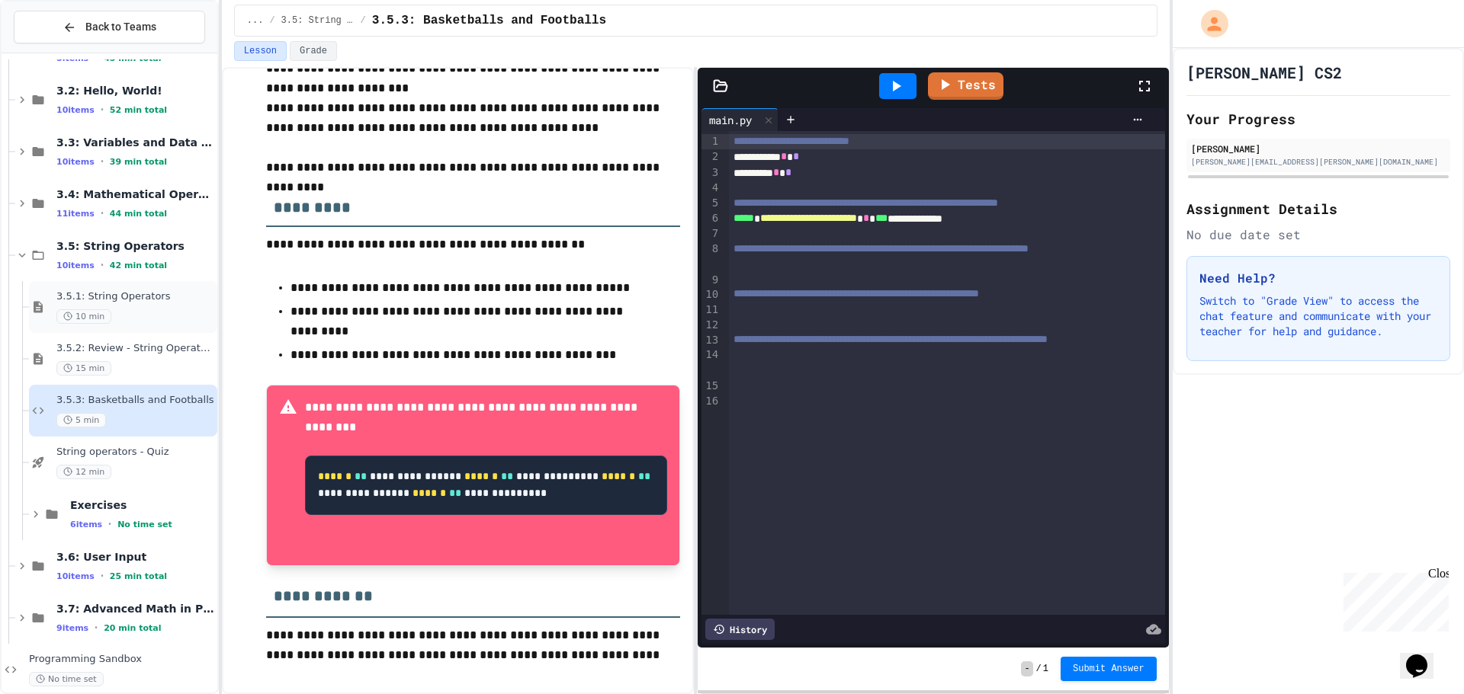
click at [139, 309] on div "10 min" at bounding box center [135, 316] width 158 height 14
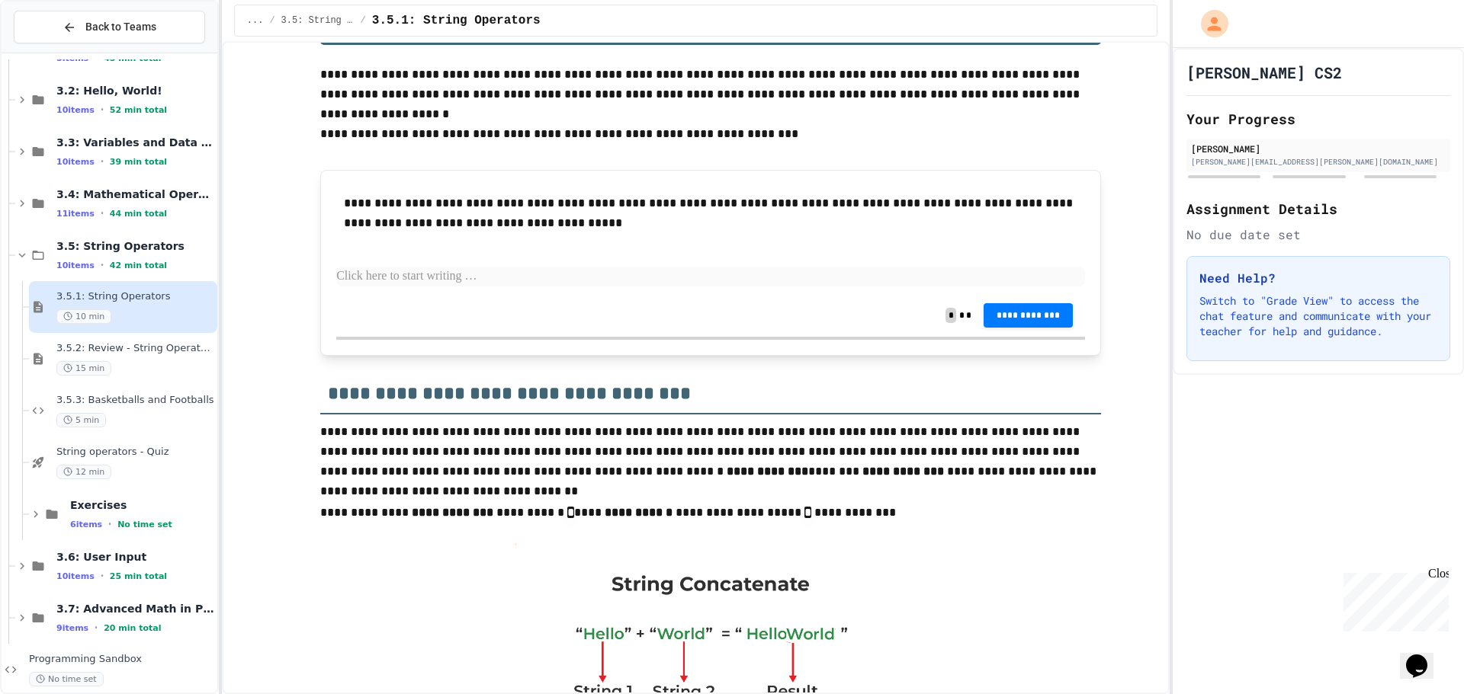
scroll to position [152, 0]
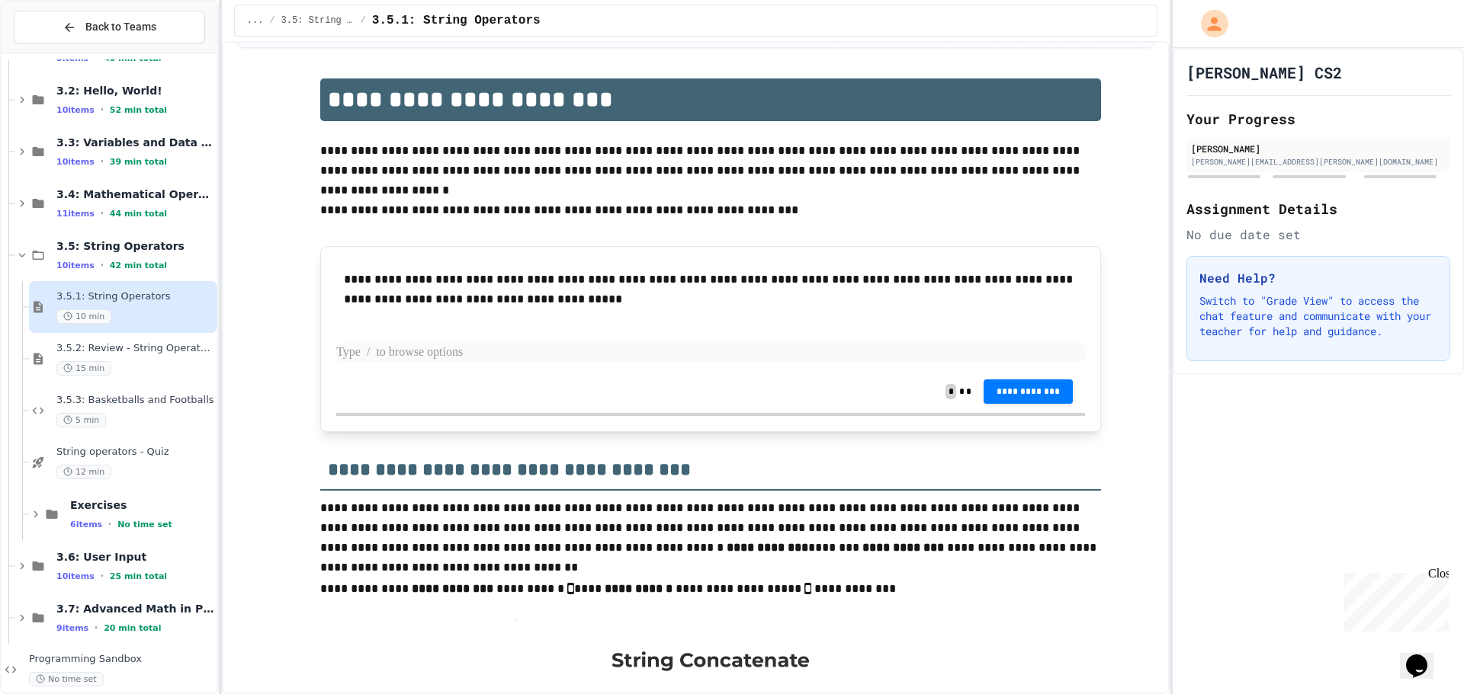
click at [855, 351] on p at bounding box center [710, 353] width 749 height 20
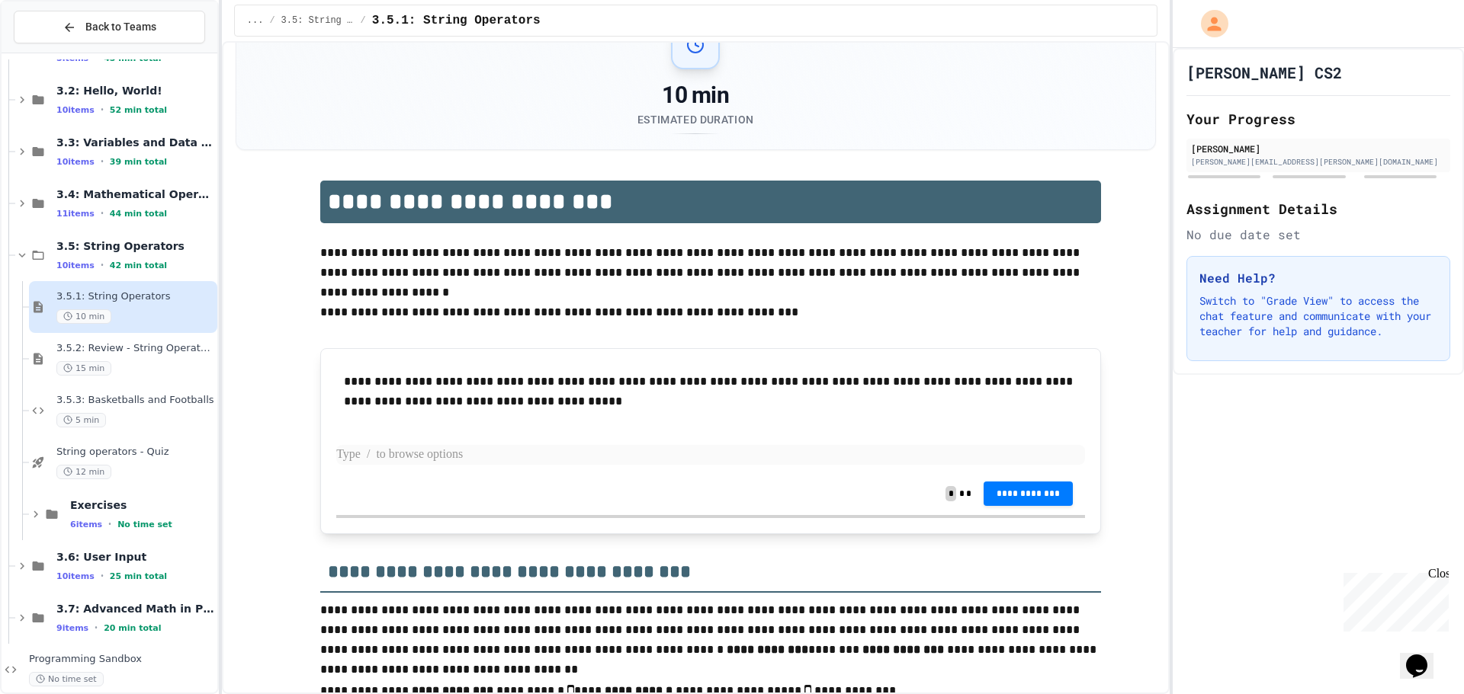
scroll to position [76, 0]
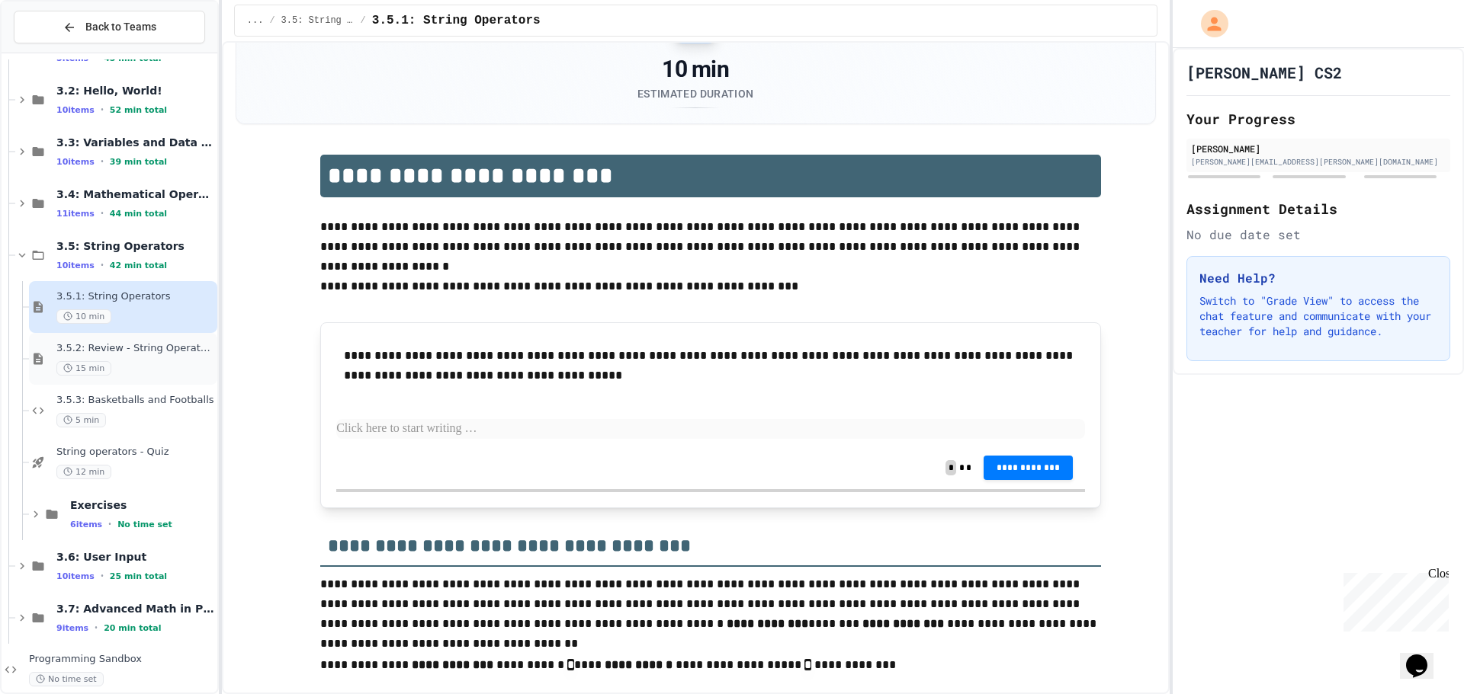
click at [162, 356] on div "3.5.2: Review - String Operators 15 min" at bounding box center [135, 359] width 158 height 34
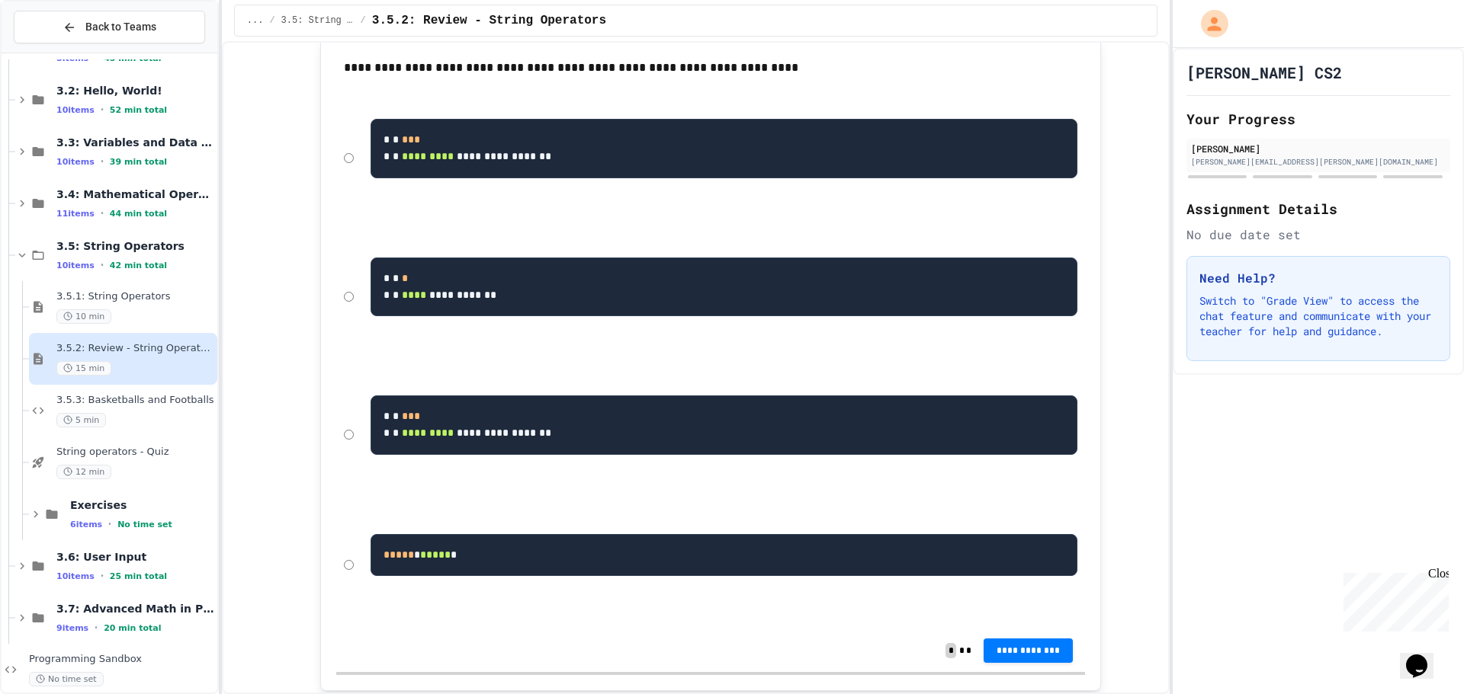
scroll to position [229, 0]
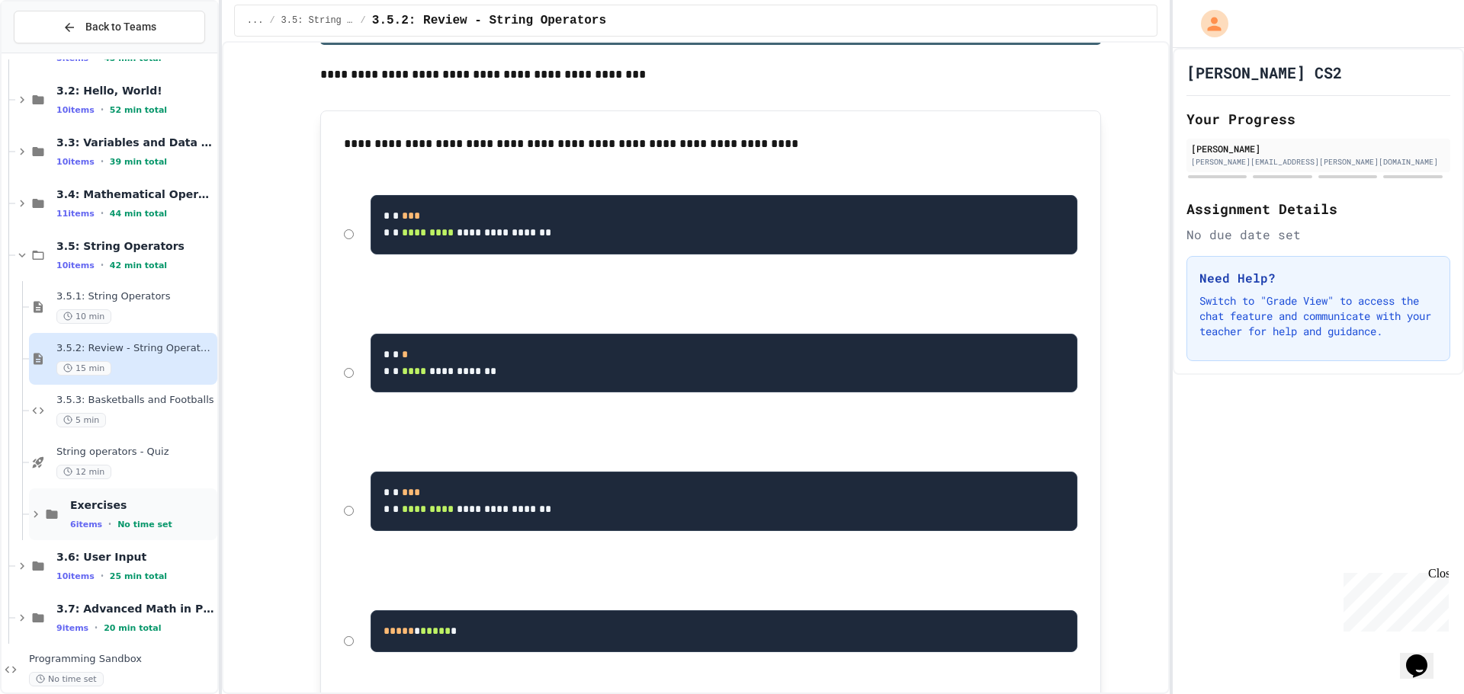
click at [50, 515] on icon at bounding box center [51, 514] width 11 height 9
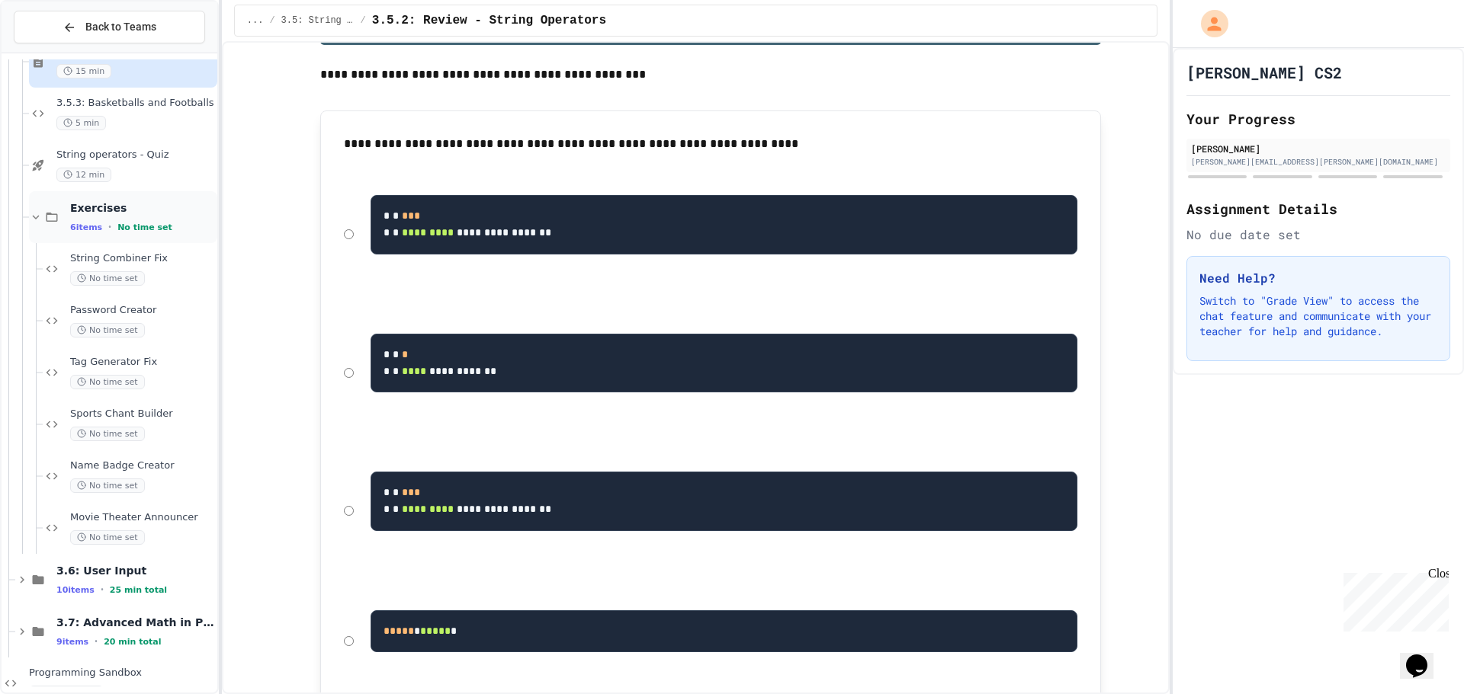
scroll to position [531, 0]
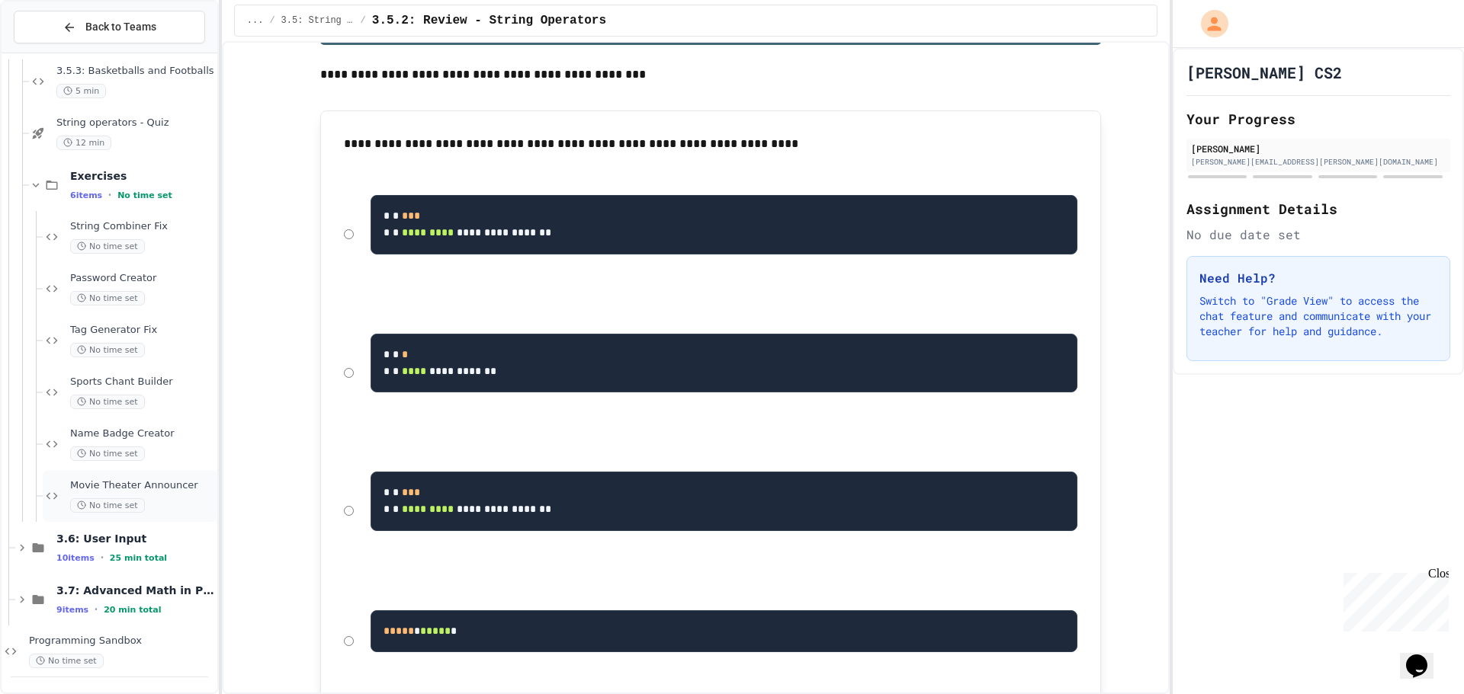
click at [172, 482] on span "Movie Theater Announcer" at bounding box center [142, 485] width 144 height 13
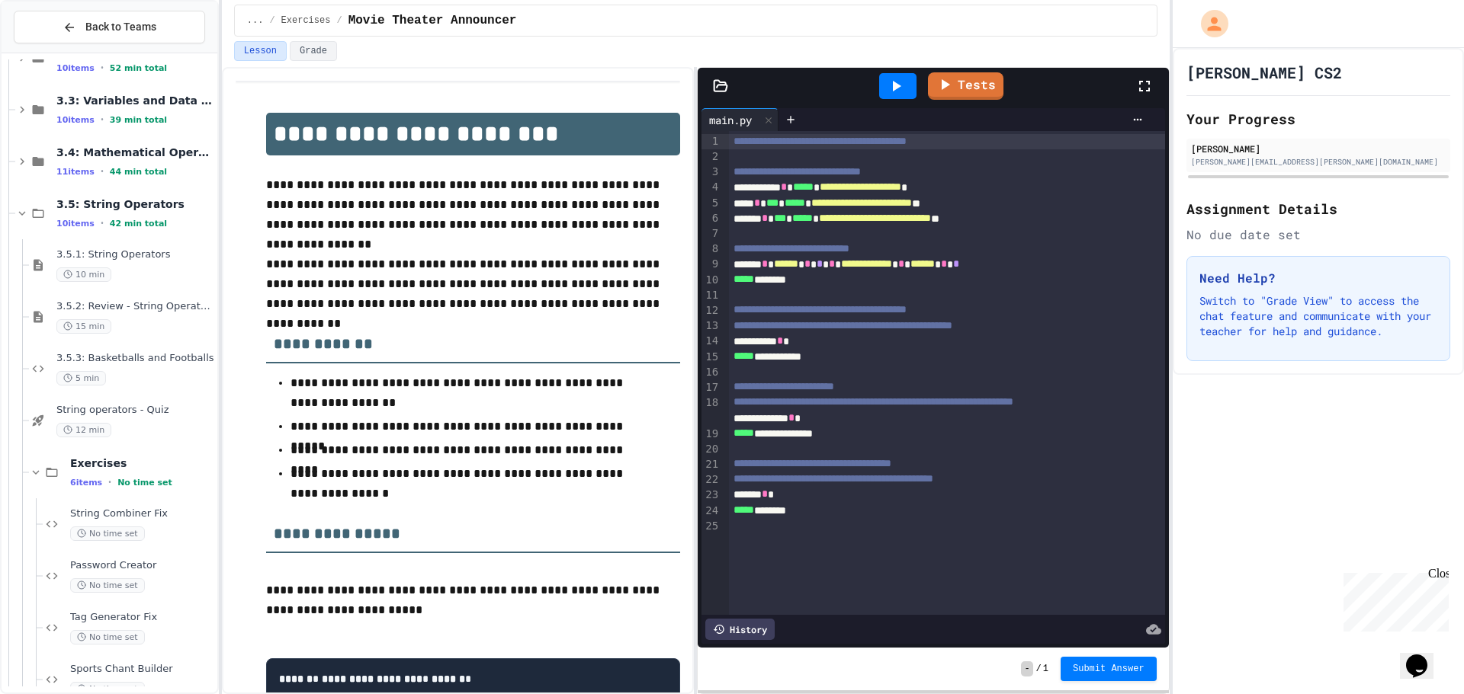
scroll to position [284, 0]
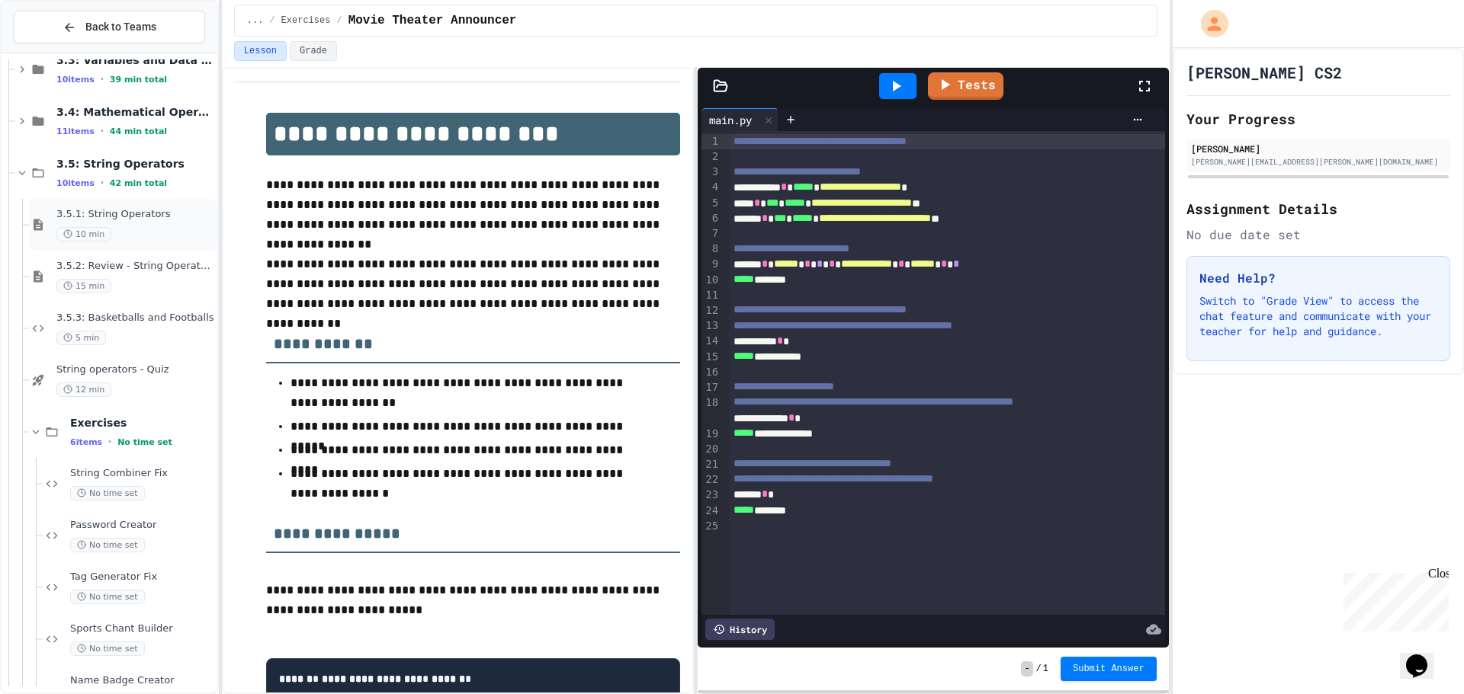
click at [147, 222] on div "3.5.1: String Operators 10 min" at bounding box center [135, 225] width 158 height 34
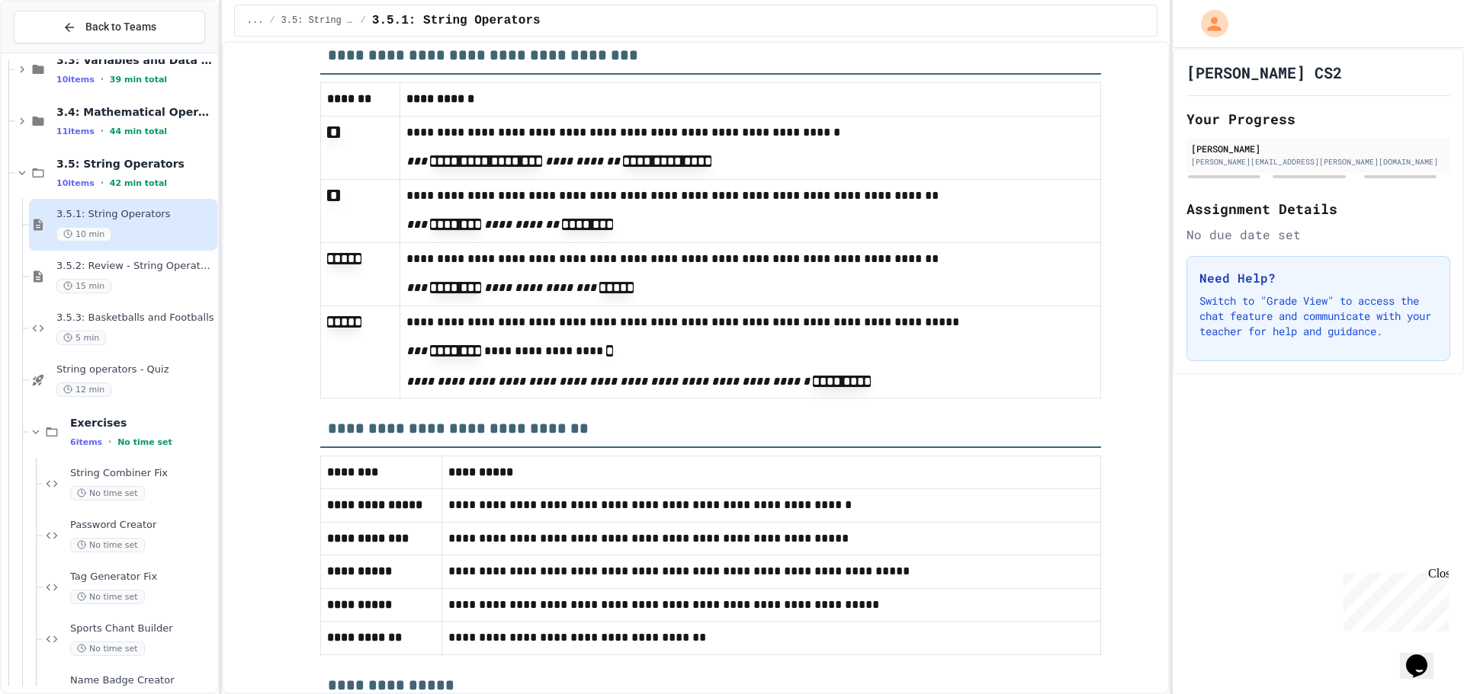
scroll to position [6870, 0]
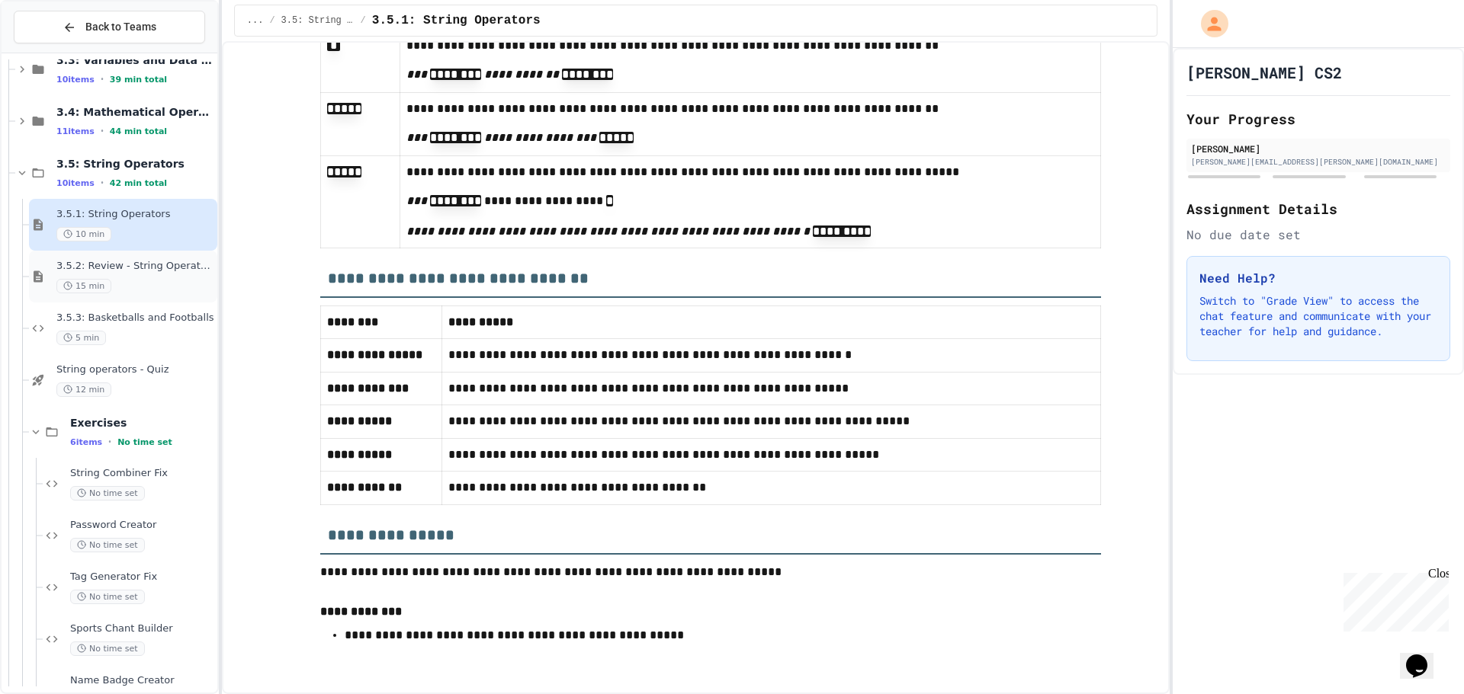
click at [139, 271] on span "3.5.2: Review - String Operators" at bounding box center [135, 266] width 158 height 13
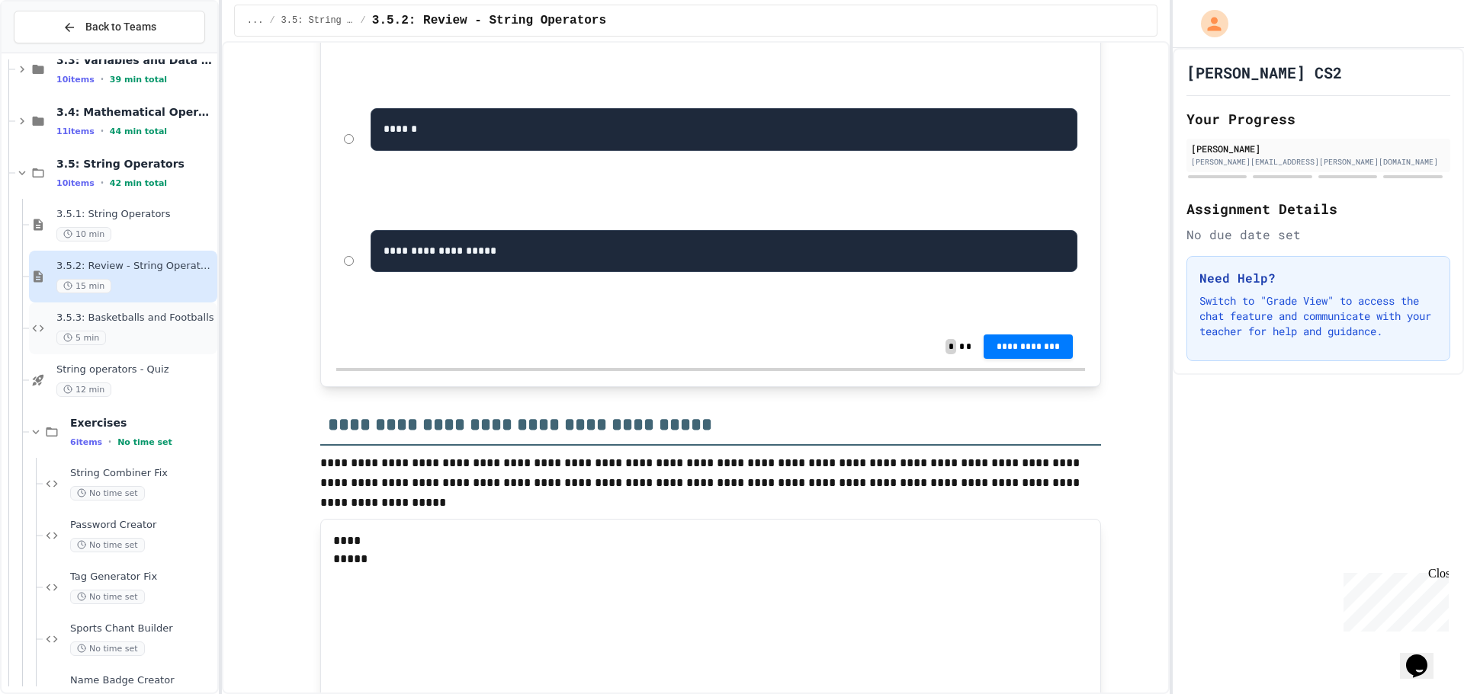
scroll to position [2973, 0]
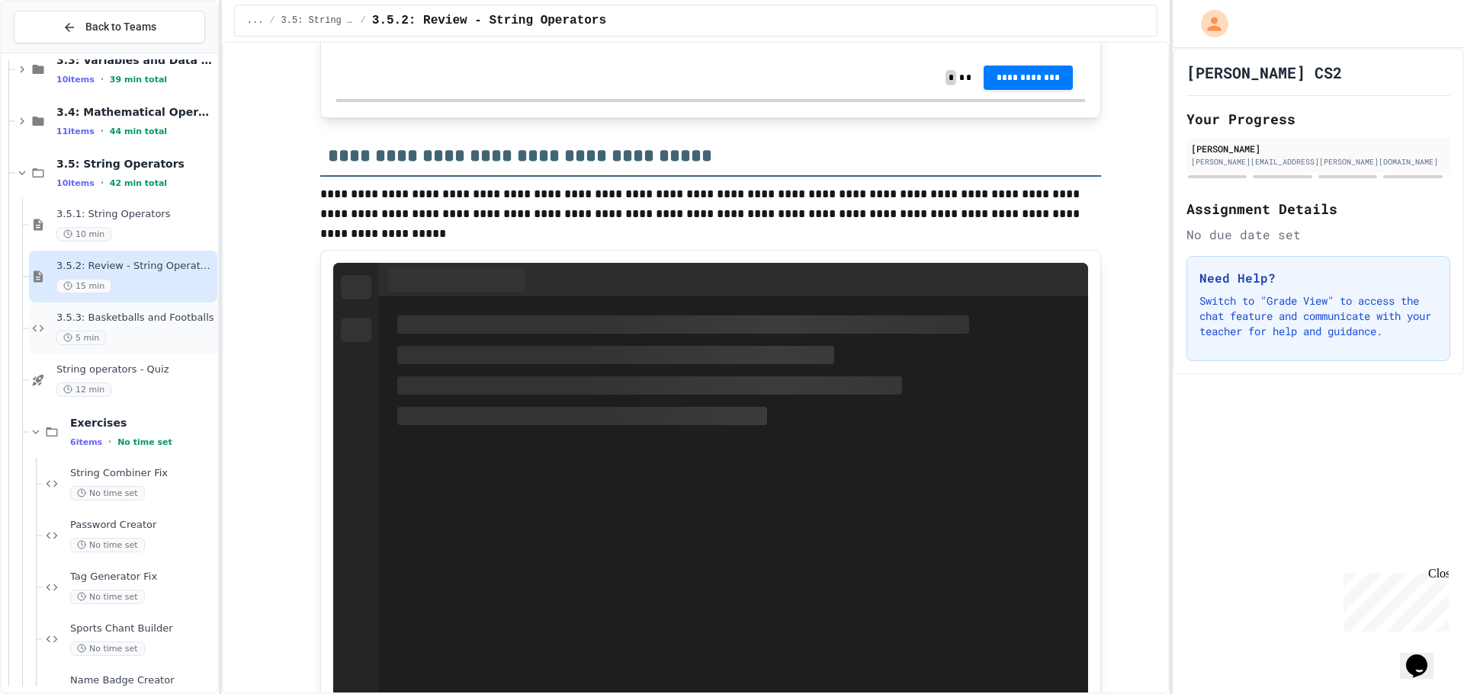
click at [166, 313] on span "3.5.3: Basketballs and Footballs" at bounding box center [135, 318] width 158 height 13
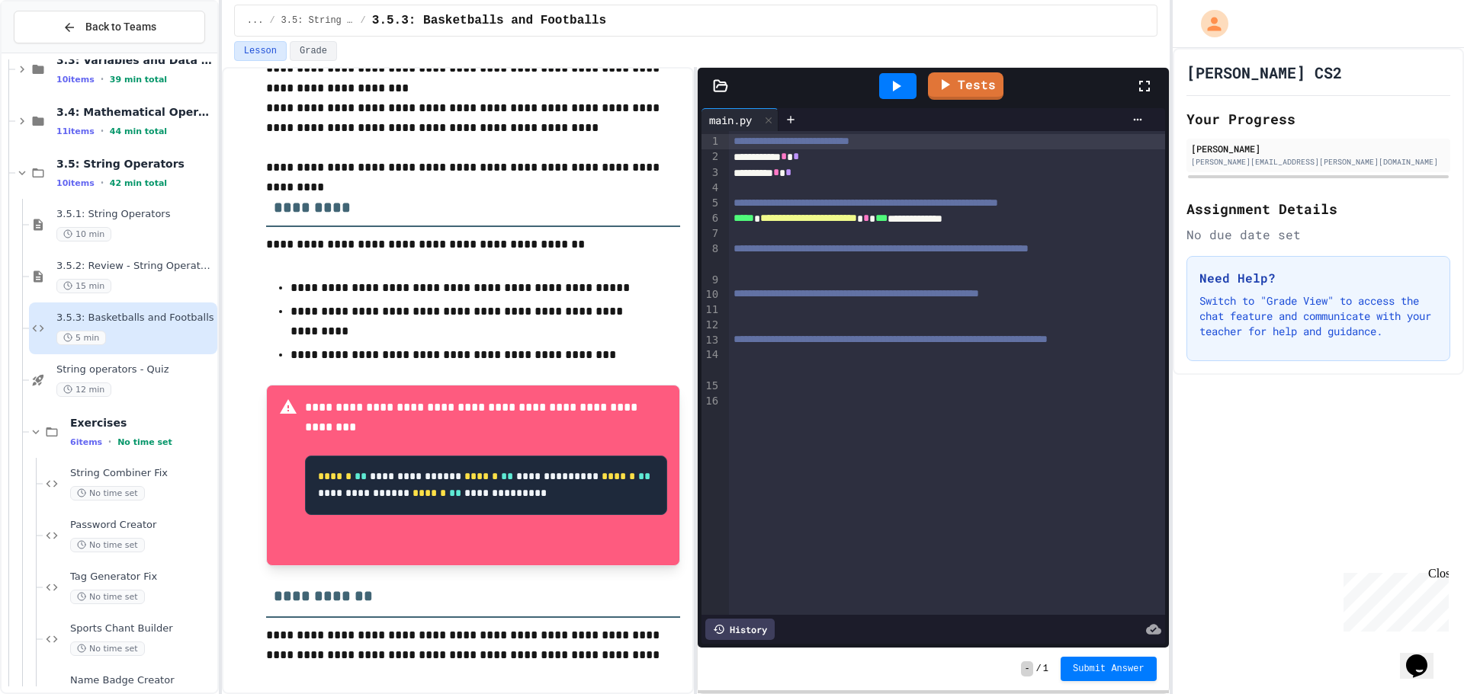
scroll to position [480, 0]
click at [146, 370] on span "String operators - Quiz" at bounding box center [135, 370] width 158 height 13
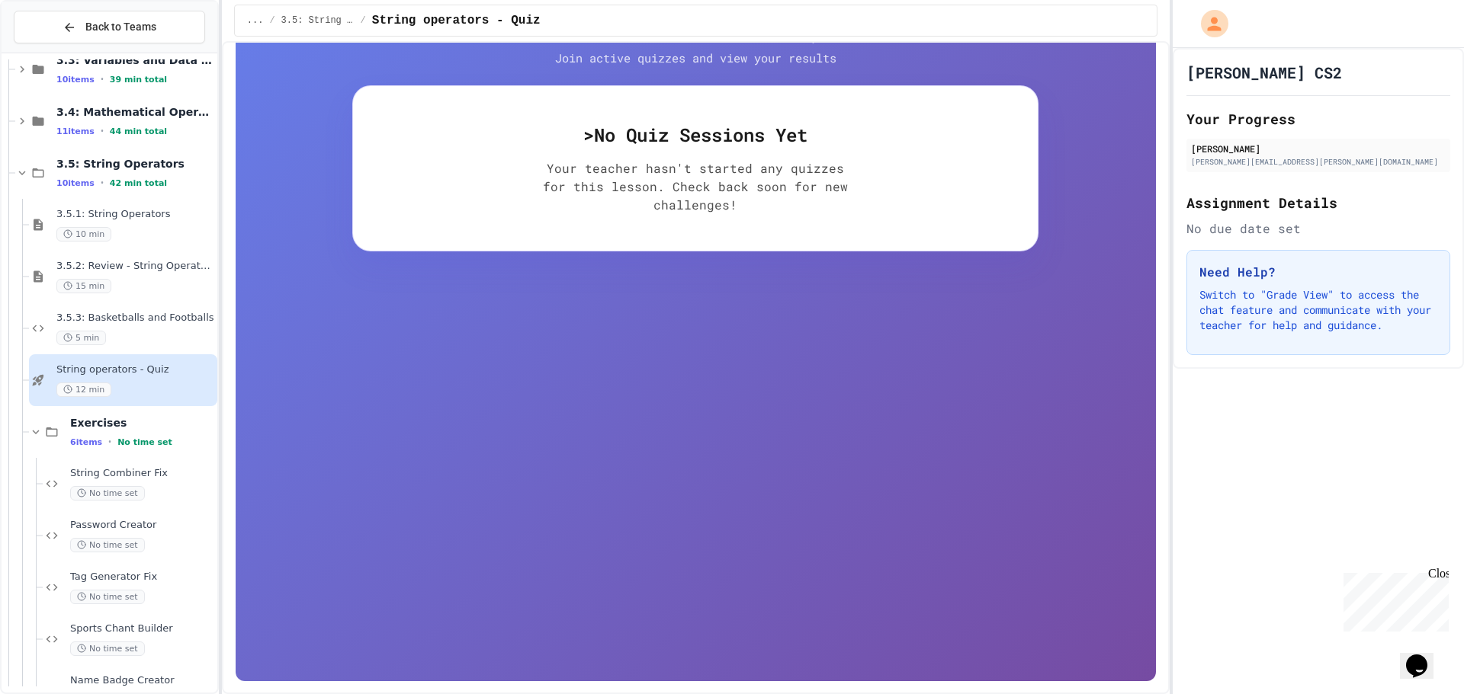
scroll to position [229, 0]
click at [123, 427] on span "Exercises" at bounding box center [142, 423] width 144 height 14
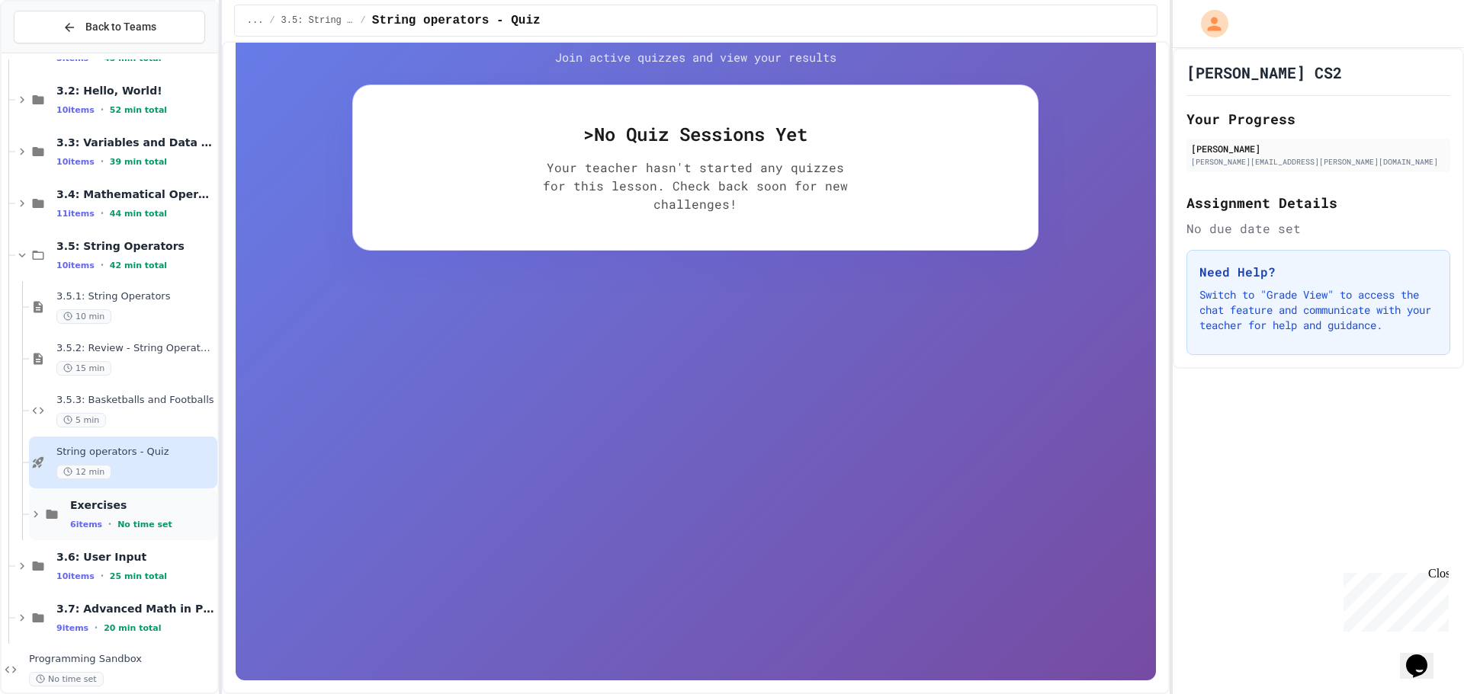
click at [123, 505] on span "Exercises" at bounding box center [142, 506] width 144 height 14
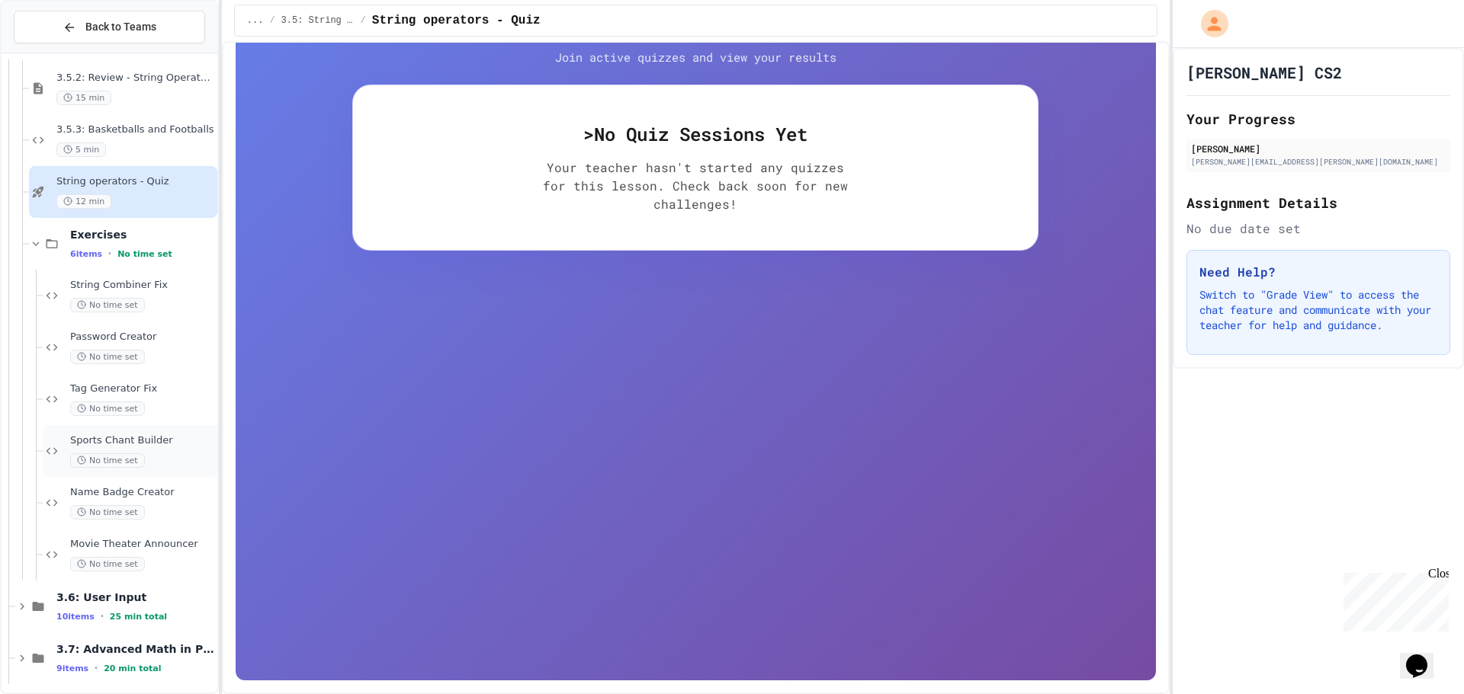
scroll to position [507, 0]
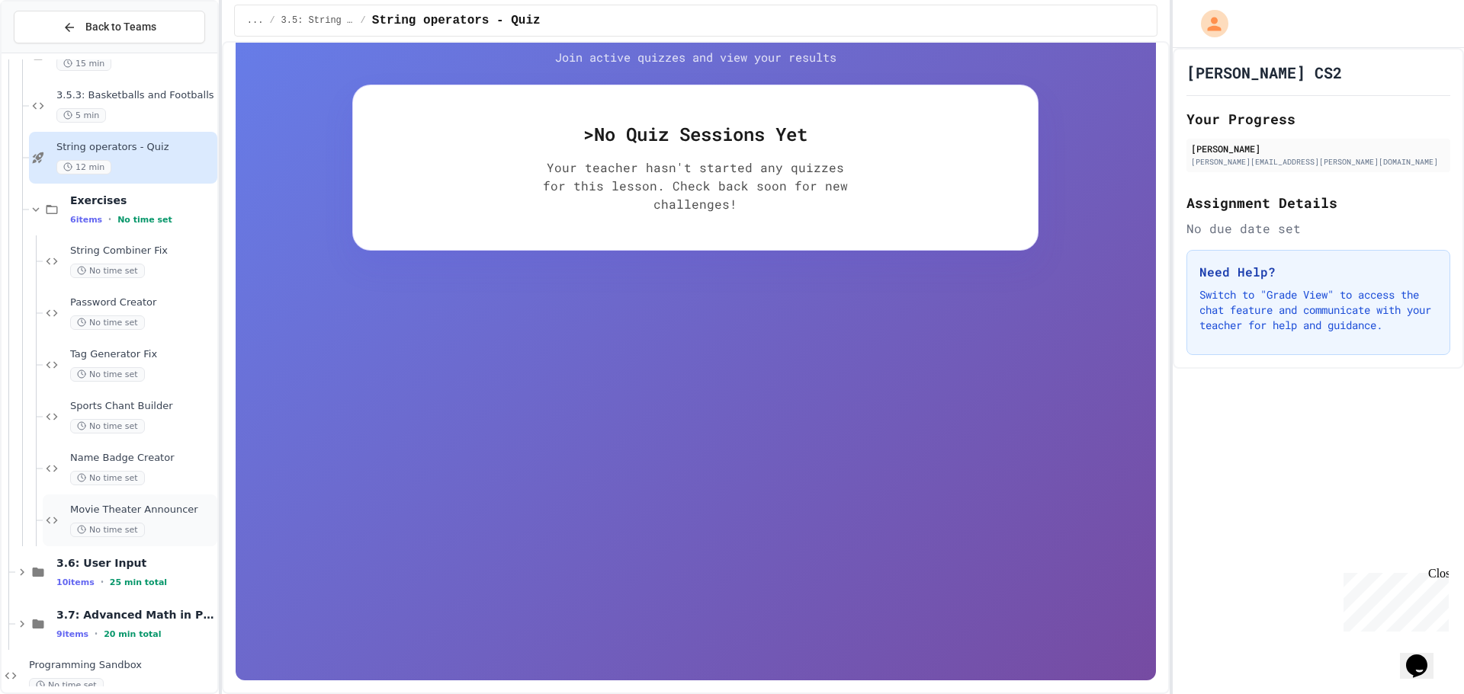
click at [149, 516] on span "Movie Theater Announcer" at bounding box center [142, 510] width 144 height 13
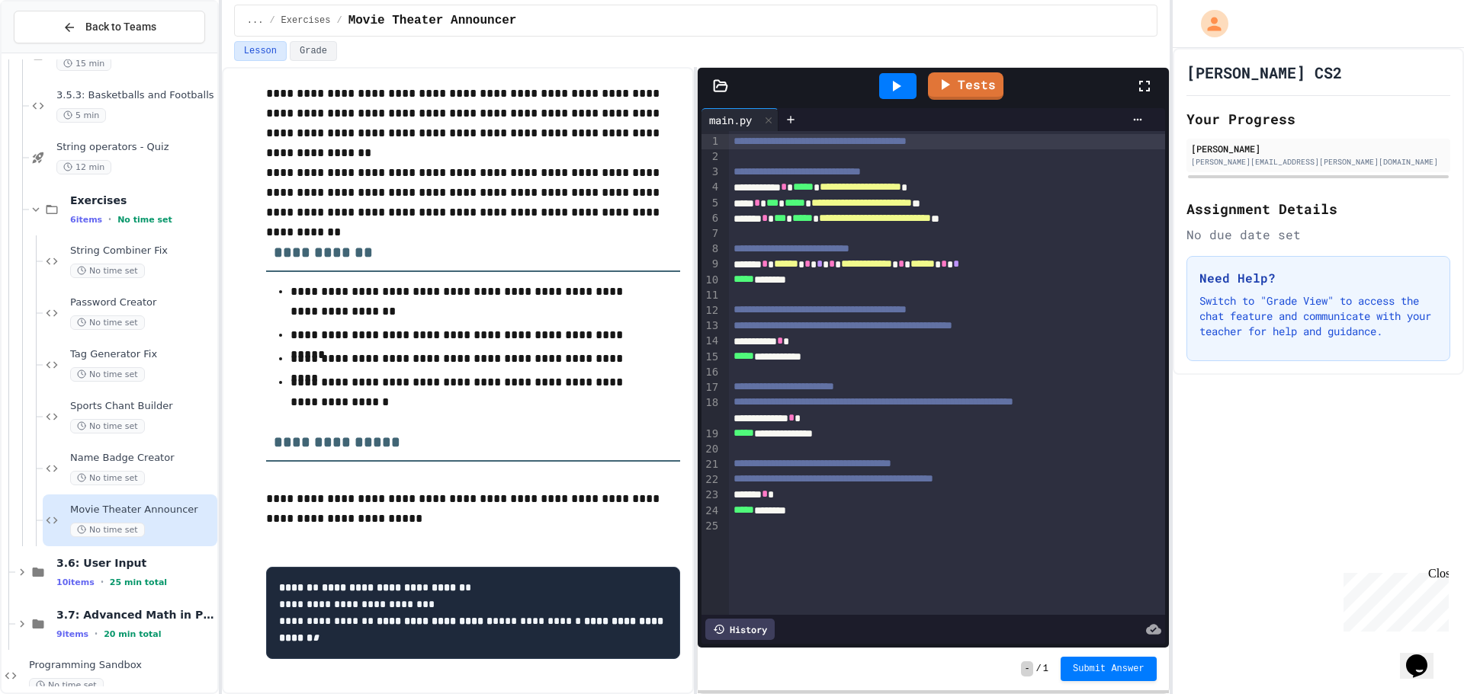
scroll to position [127, 0]
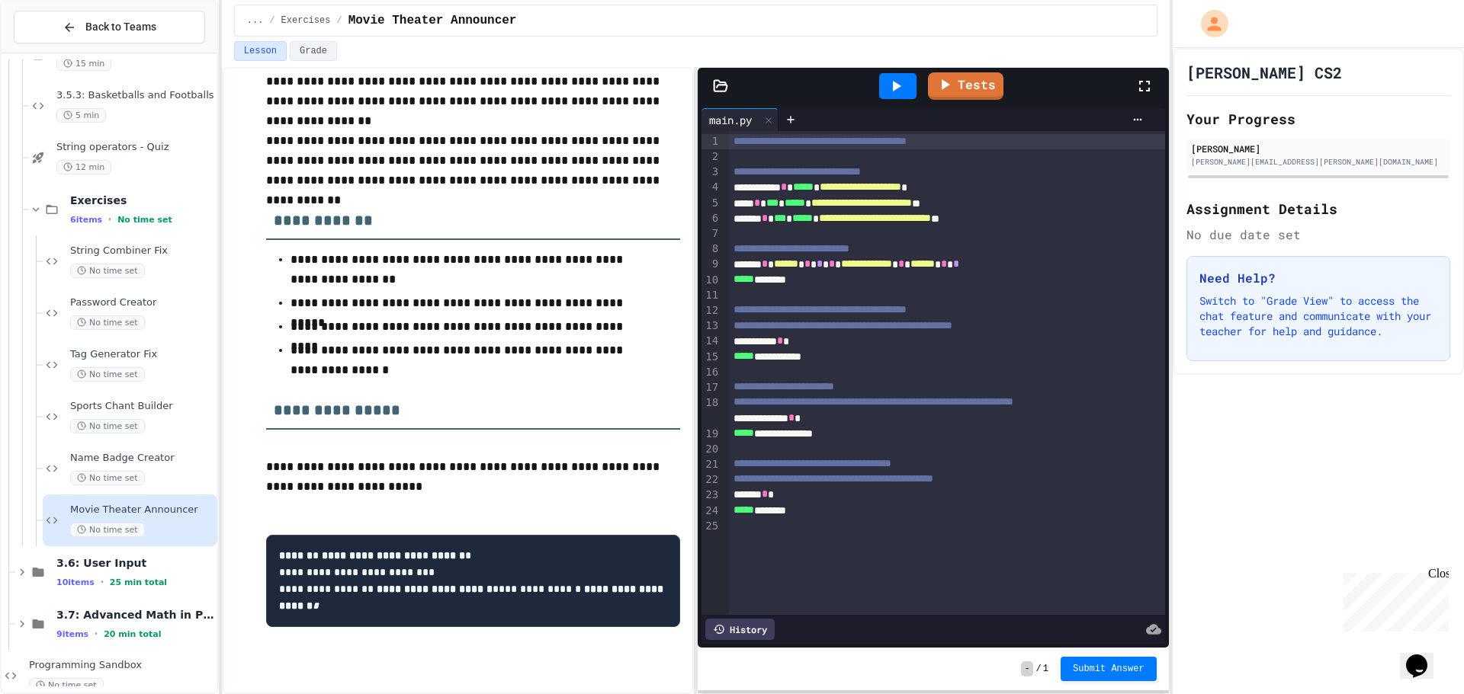
click at [901, 188] on span "**********" at bounding box center [860, 186] width 82 height 11
click at [901, 189] on span "**********" at bounding box center [860, 186] width 82 height 11
click at [901, 188] on span "**********" at bounding box center [860, 186] width 82 height 11
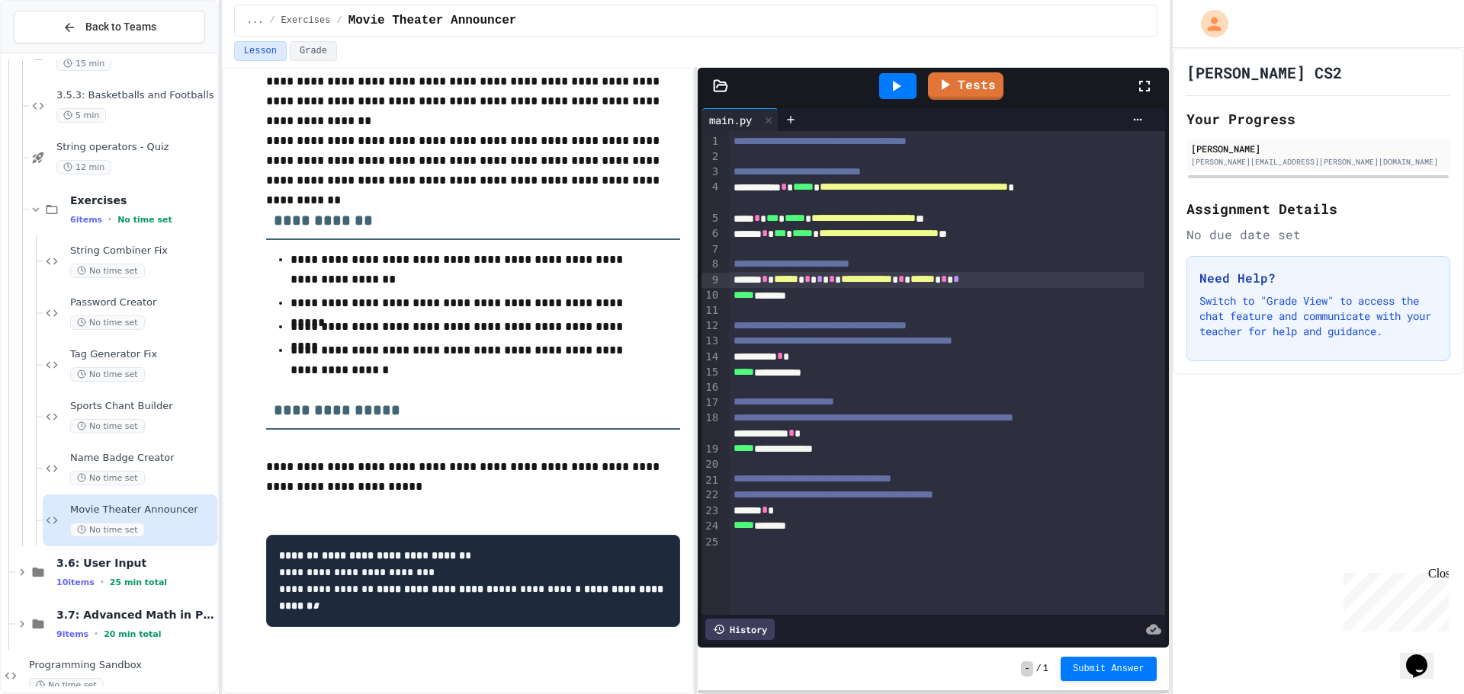
click at [800, 518] on div "****** *" at bounding box center [936, 510] width 415 height 15
click at [59, 259] on icon at bounding box center [52, 262] width 18 height 14
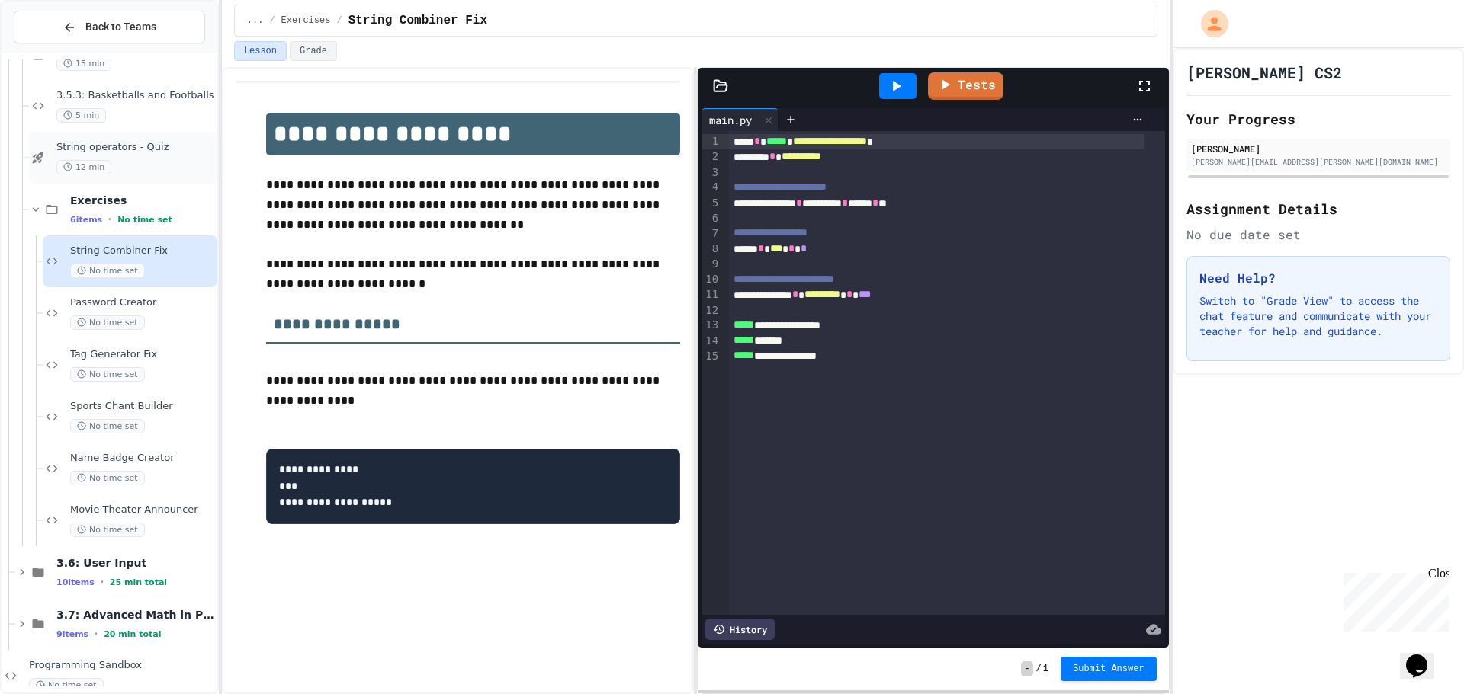
click at [135, 156] on div "String operators - Quiz 12 min" at bounding box center [135, 158] width 158 height 34
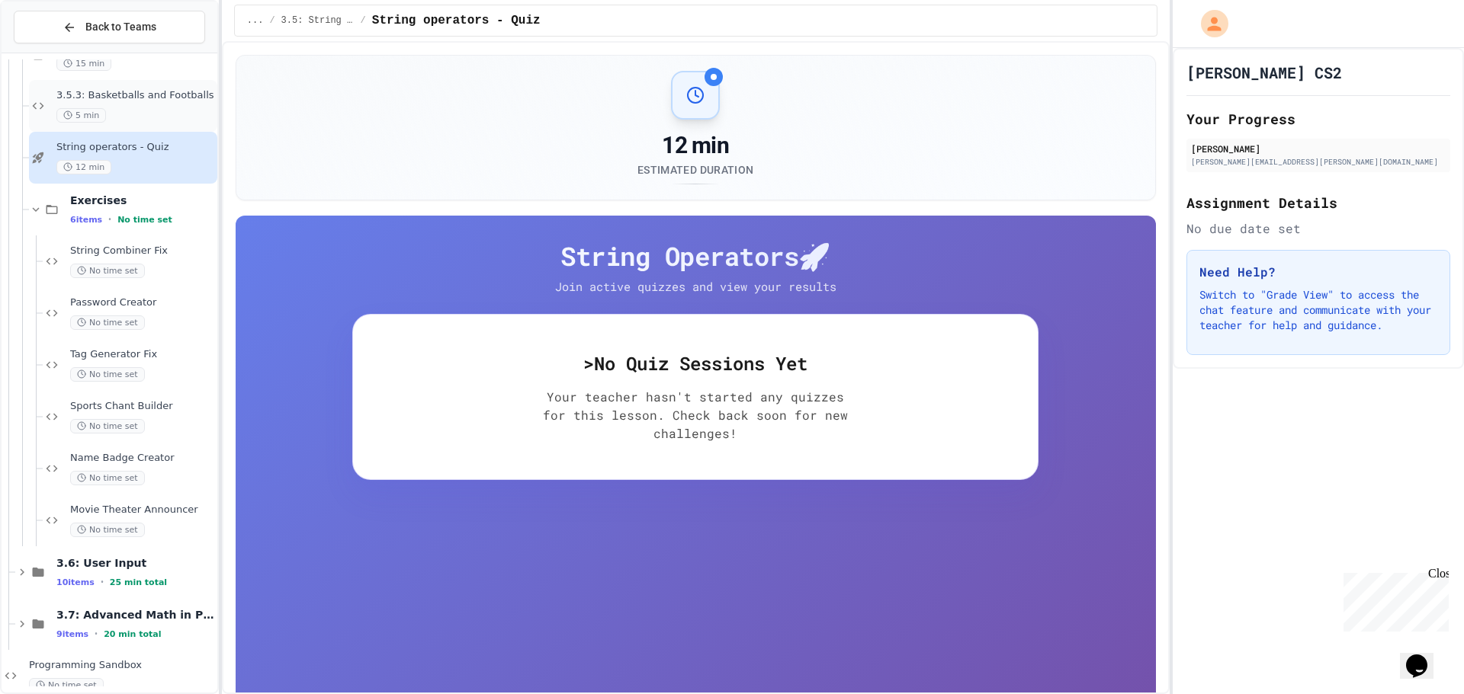
click at [153, 104] on div "3.5.3: Basketballs and Footballs 5 min" at bounding box center [135, 106] width 158 height 34
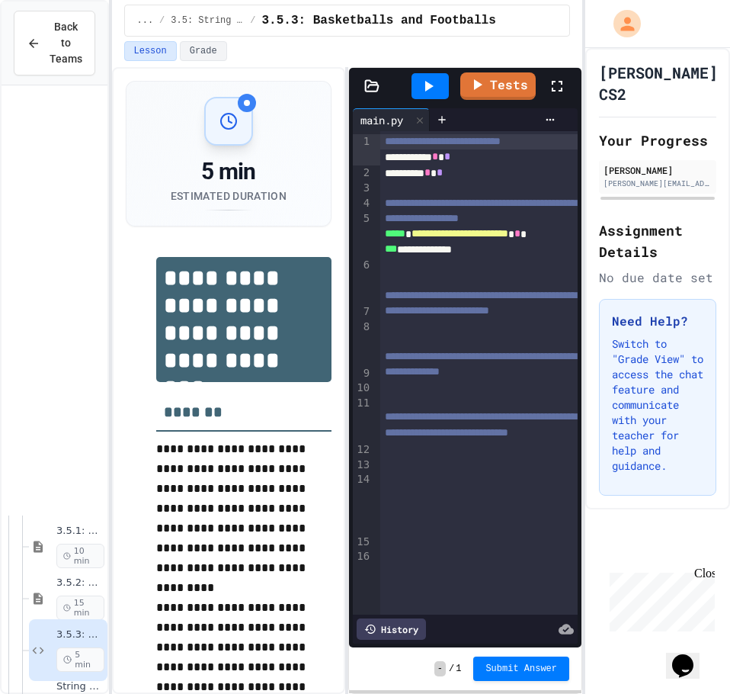
scroll to position [507, 0]
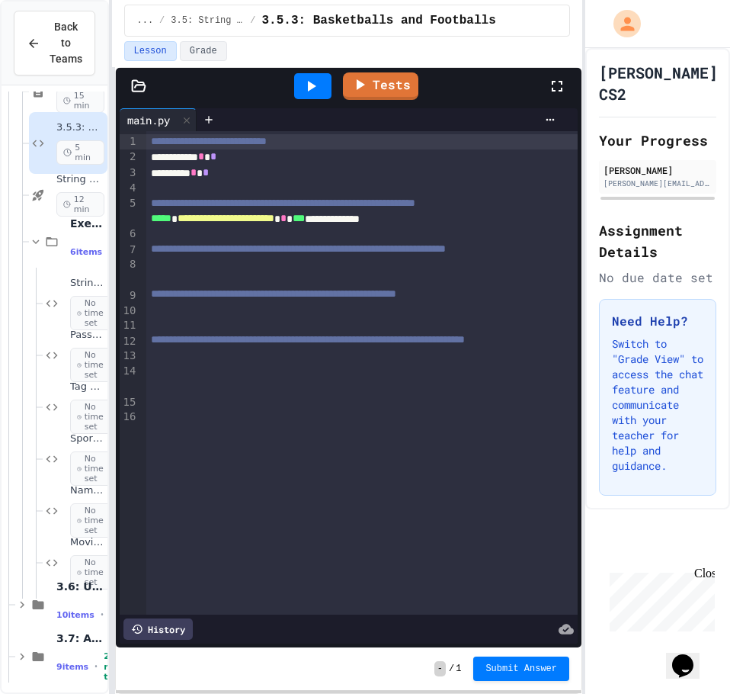
click at [78, 329] on div "**********" at bounding box center [365, 347] width 730 height 694
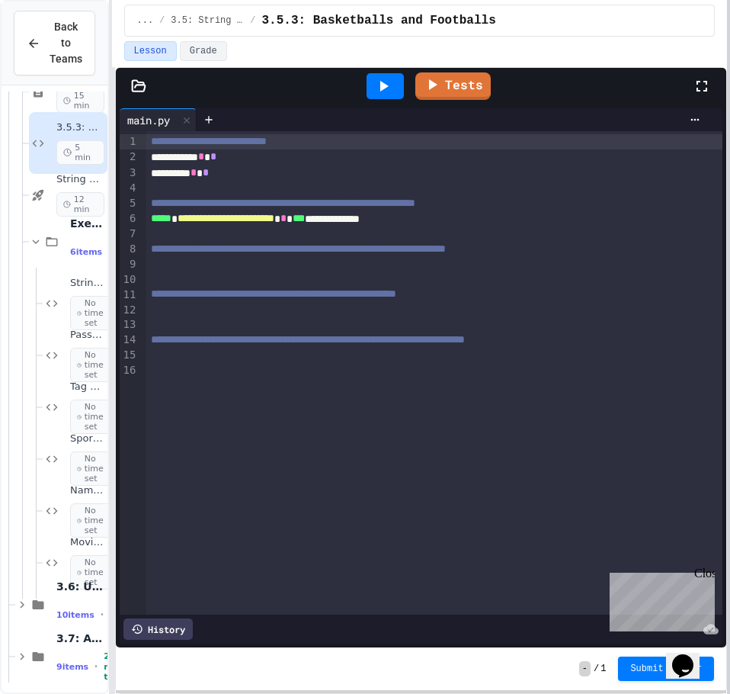
click at [730, 321] on html "**********" at bounding box center [365, 347] width 730 height 694
click at [179, 272] on div at bounding box center [434, 279] width 576 height 15
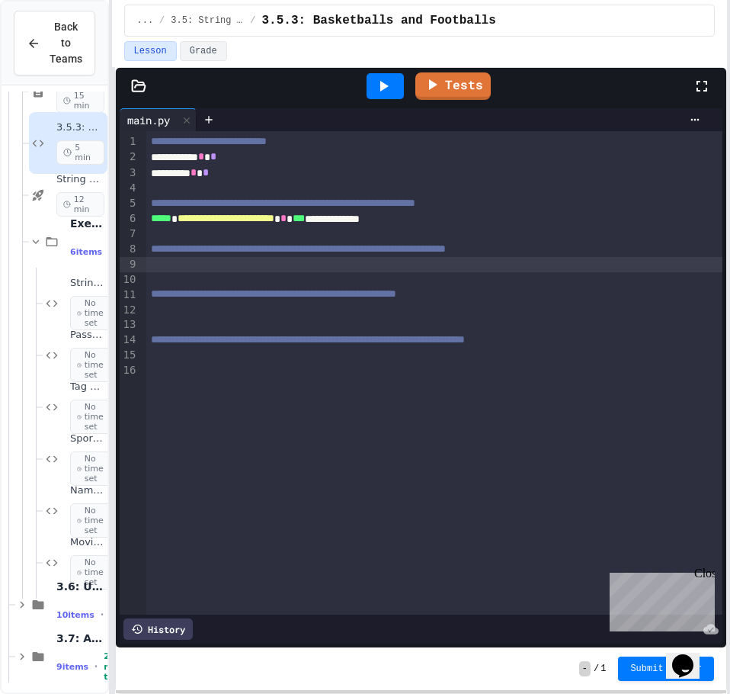
click at [210, 258] on div at bounding box center [434, 264] width 576 height 15
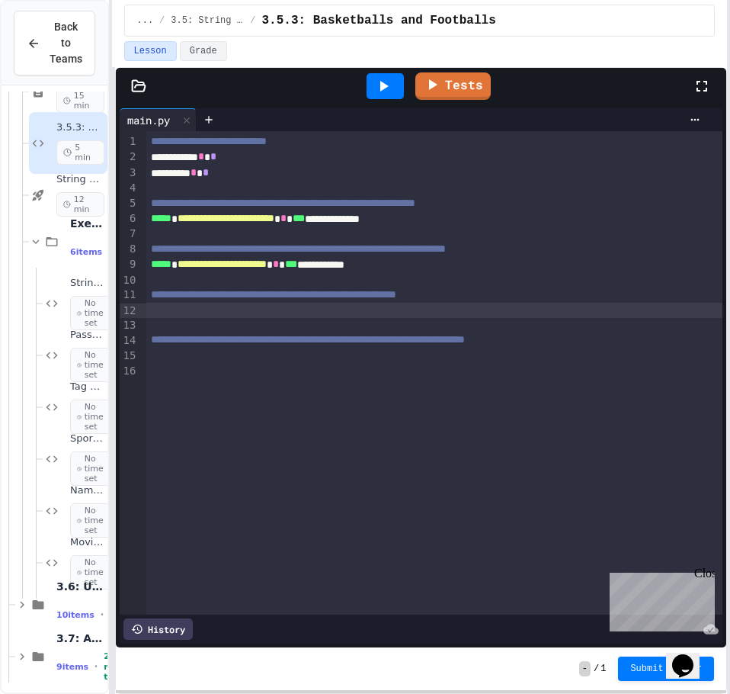
click at [414, 313] on div at bounding box center [434, 310] width 576 height 15
click at [211, 371] on div at bounding box center [434, 371] width 576 height 15
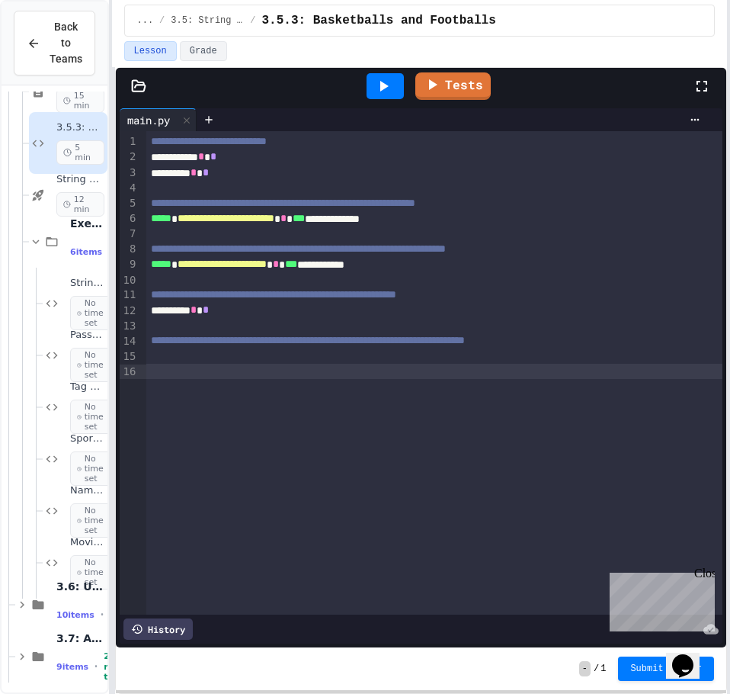
click at [215, 354] on div at bounding box center [434, 355] width 576 height 15
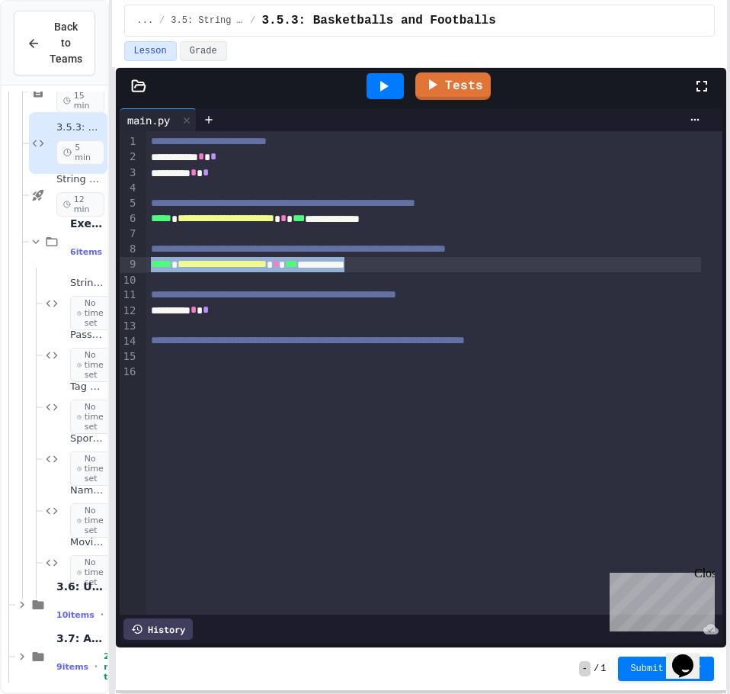
drag, startPoint x: 446, startPoint y: 267, endPoint x: 145, endPoint y: 268, distance: 301.1
click at [146, 268] on div "**********" at bounding box center [423, 264] width 555 height 15
drag, startPoint x: 147, startPoint y: 265, endPoint x: 177, endPoint y: 266, distance: 29.8
click at [177, 266] on div "**********" at bounding box center [423, 264] width 555 height 15
click at [172, 266] on span "*****" at bounding box center [161, 263] width 21 height 11
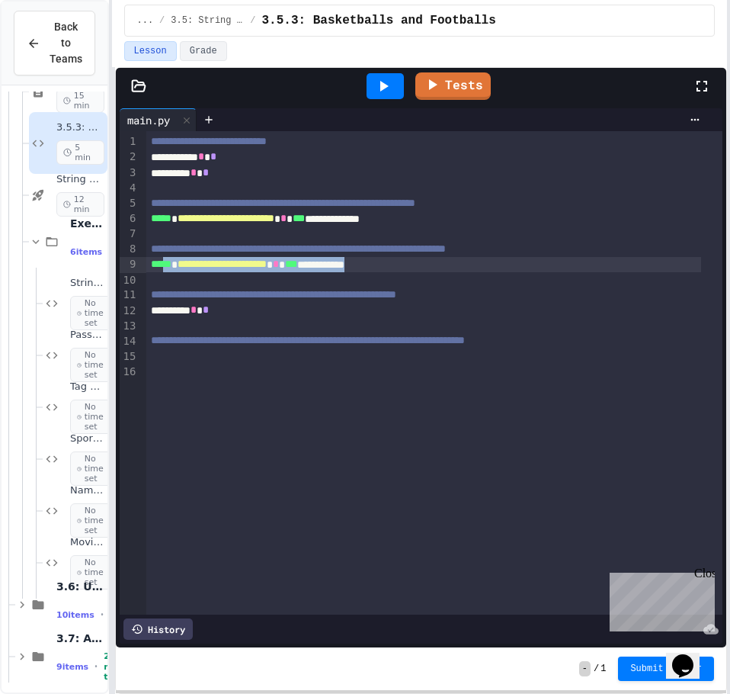
drag, startPoint x: 423, startPoint y: 267, endPoint x: 167, endPoint y: 269, distance: 256.1
click at [255, 367] on div at bounding box center [434, 371] width 576 height 15
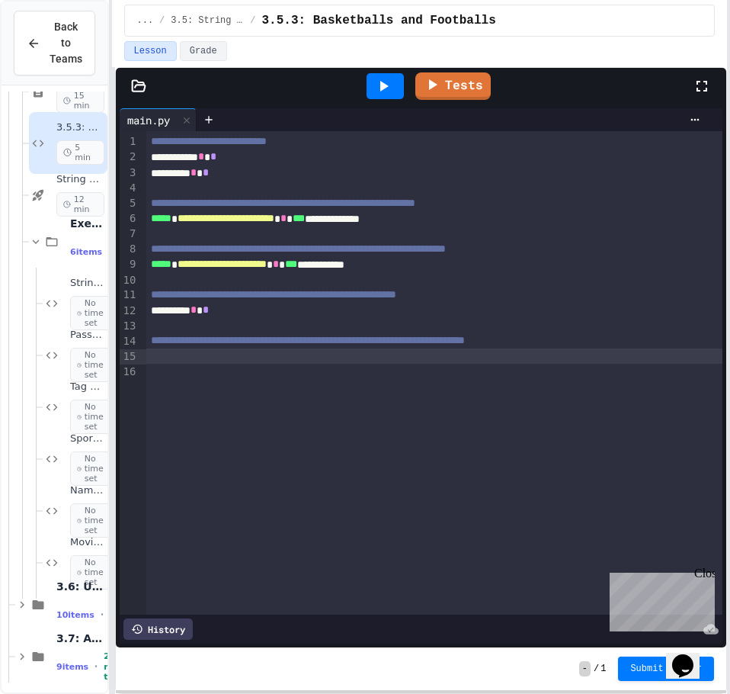
click at [256, 363] on div at bounding box center [434, 355] width 576 height 15
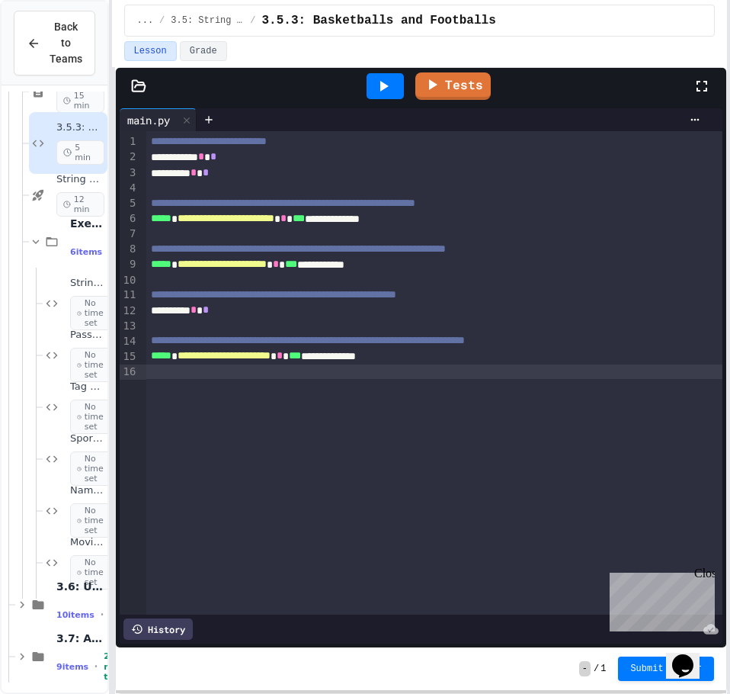
click at [451, 381] on div "**********" at bounding box center [434, 372] width 576 height 483
click at [188, 377] on div "*****" at bounding box center [423, 371] width 555 height 15
click at [471, 79] on link "Tests" at bounding box center [453, 84] width 76 height 29
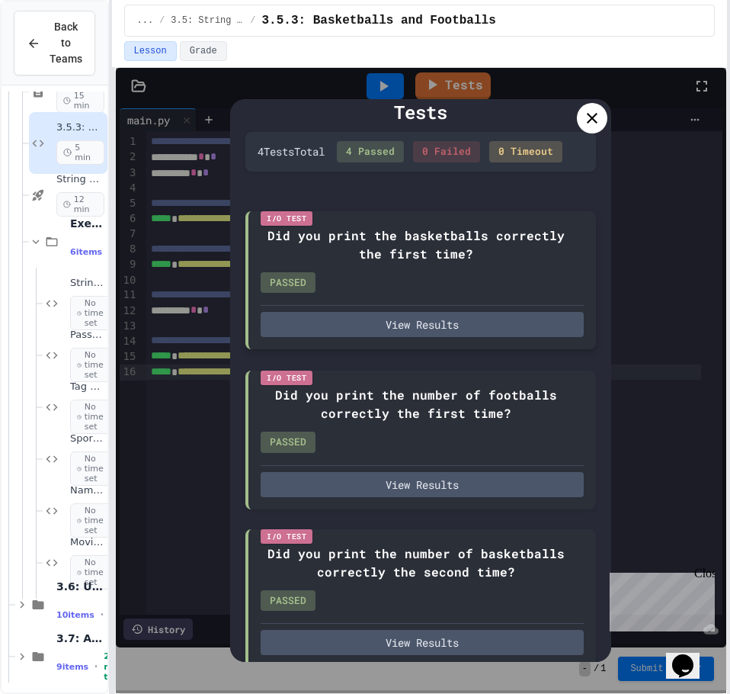
scroll to position [0, 0]
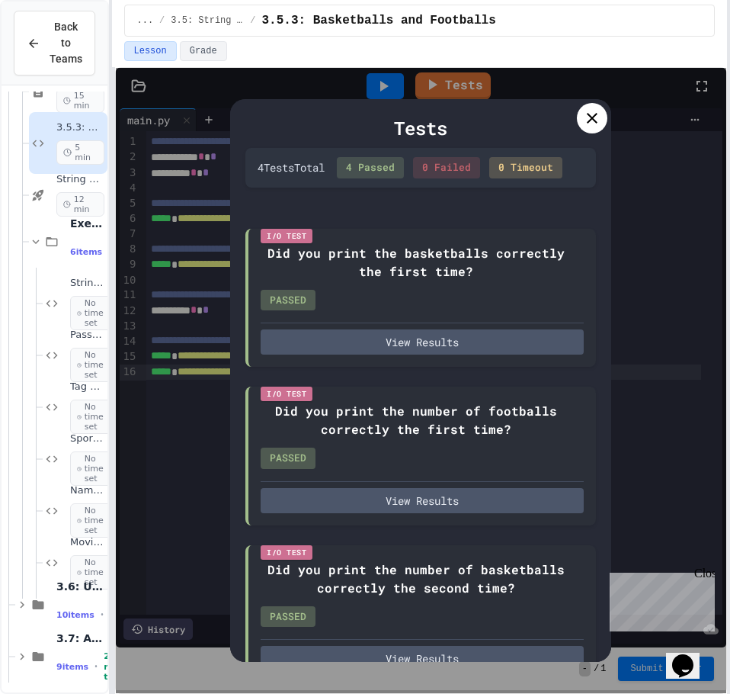
click at [587, 110] on icon at bounding box center [592, 118] width 18 height 18
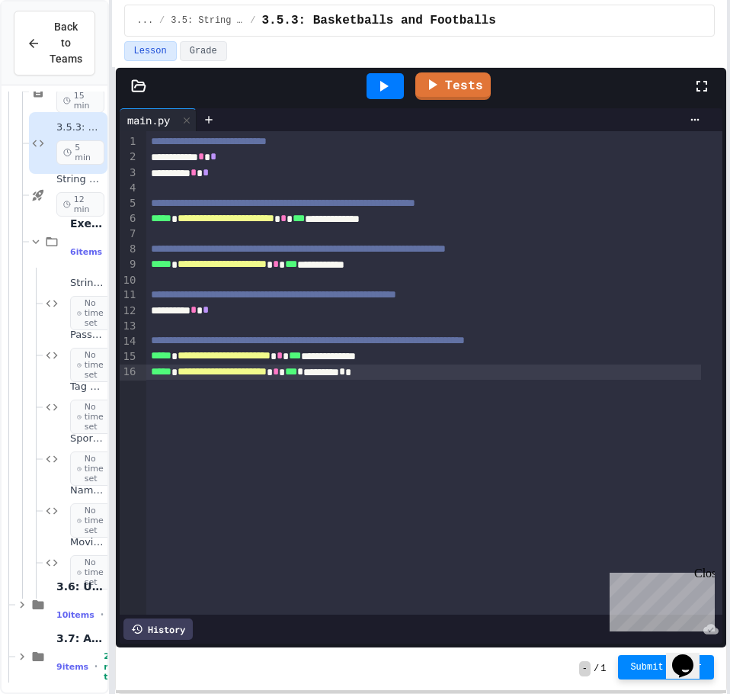
click at [651, 667] on span "Submit Answer" at bounding box center [666, 667] width 72 height 12
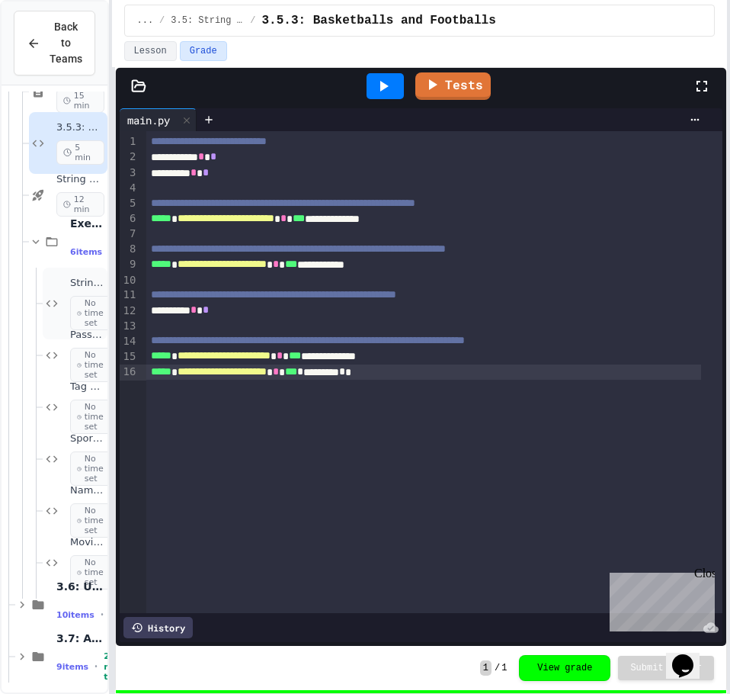
click at [56, 286] on div "String Combiner Fix No time set" at bounding box center [75, 304] width 65 height 72
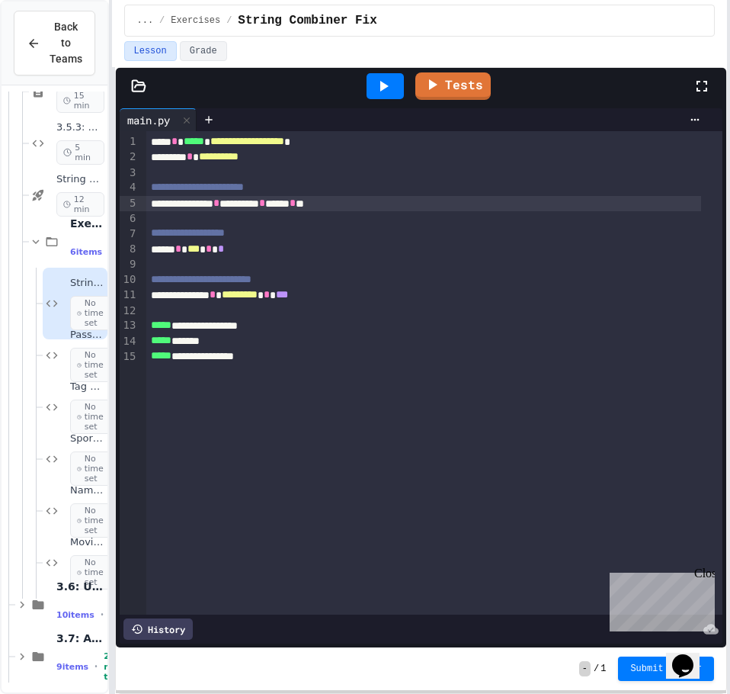
click at [317, 203] on div "**********" at bounding box center [423, 203] width 555 height 15
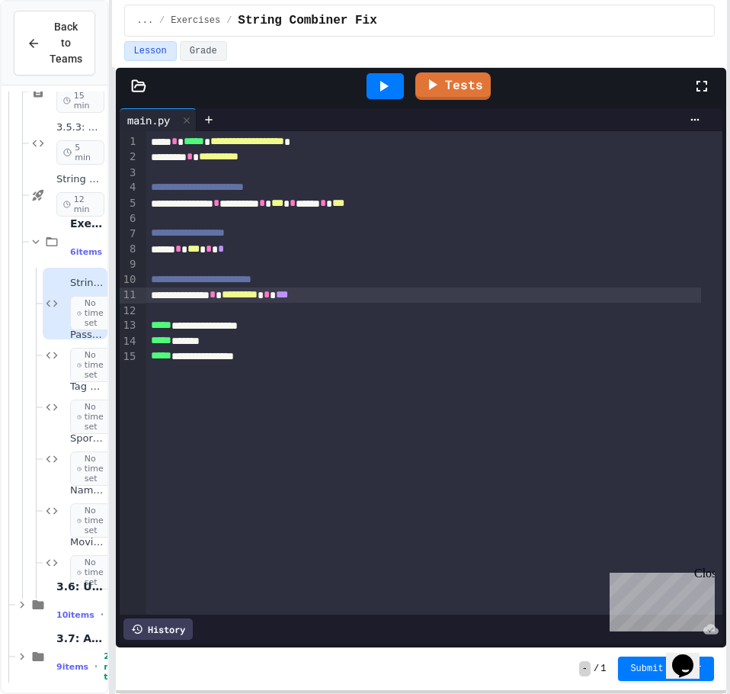
click at [338, 296] on div "**********" at bounding box center [423, 294] width 555 height 15
click at [453, 85] on link "Tests" at bounding box center [453, 84] width 75 height 29
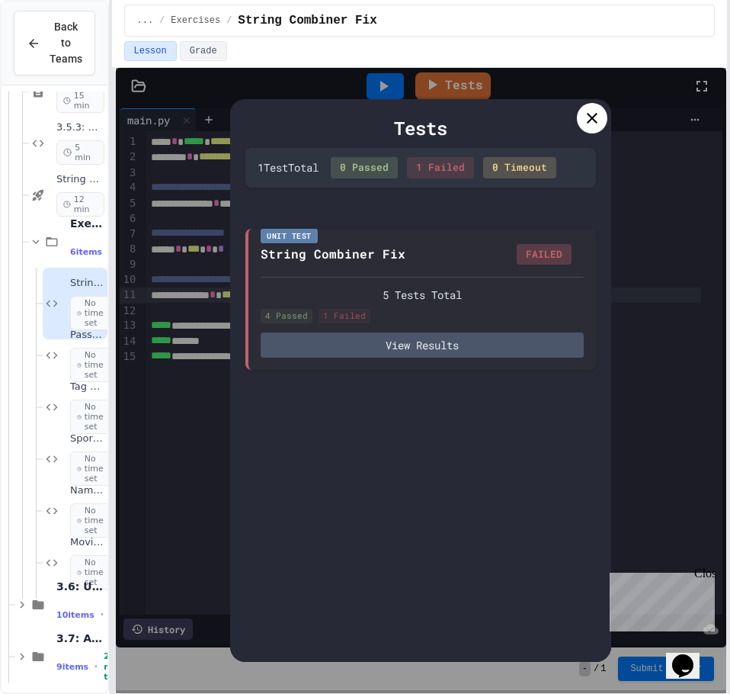
click at [600, 122] on icon at bounding box center [592, 118] width 18 height 18
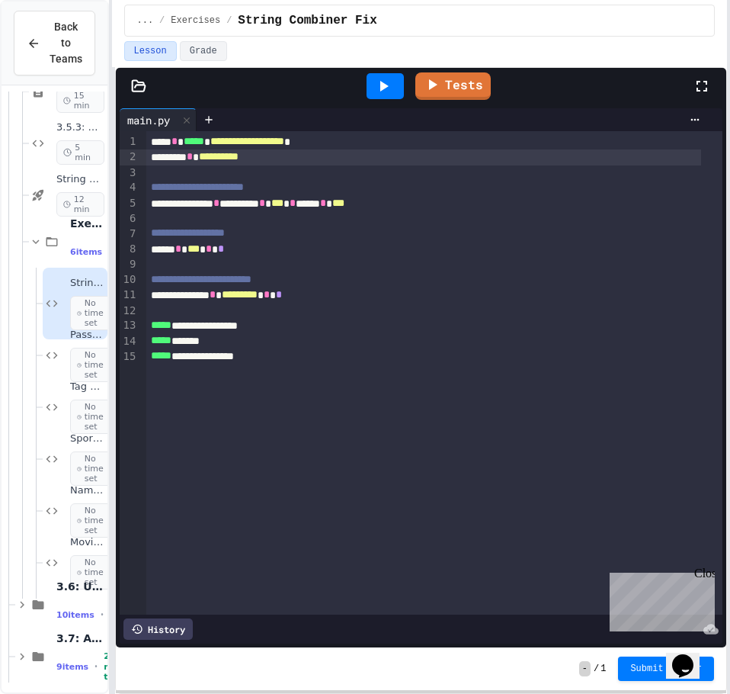
click at [239, 156] on span "**********" at bounding box center [219, 156] width 40 height 11
click at [441, 86] on icon at bounding box center [432, 83] width 18 height 19
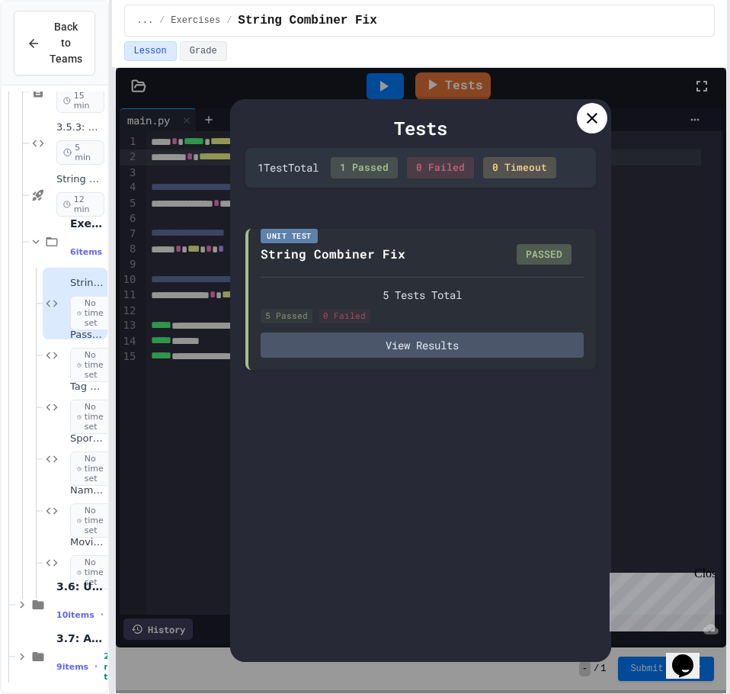
click at [590, 124] on icon at bounding box center [592, 118] width 18 height 18
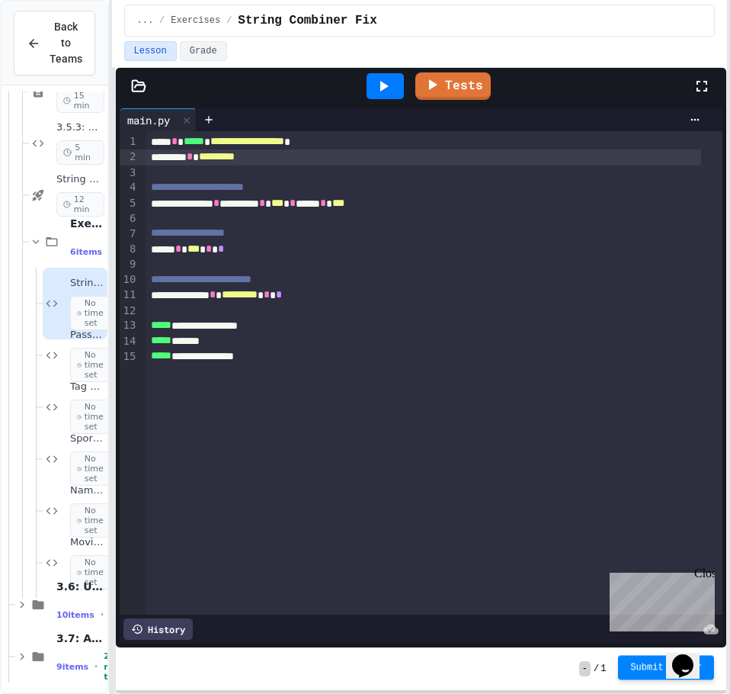
click at [646, 656] on div "- / 1 Submit Answer" at bounding box center [421, 668] width 611 height 43
click at [646, 665] on span "Submit Answer" at bounding box center [666, 667] width 72 height 12
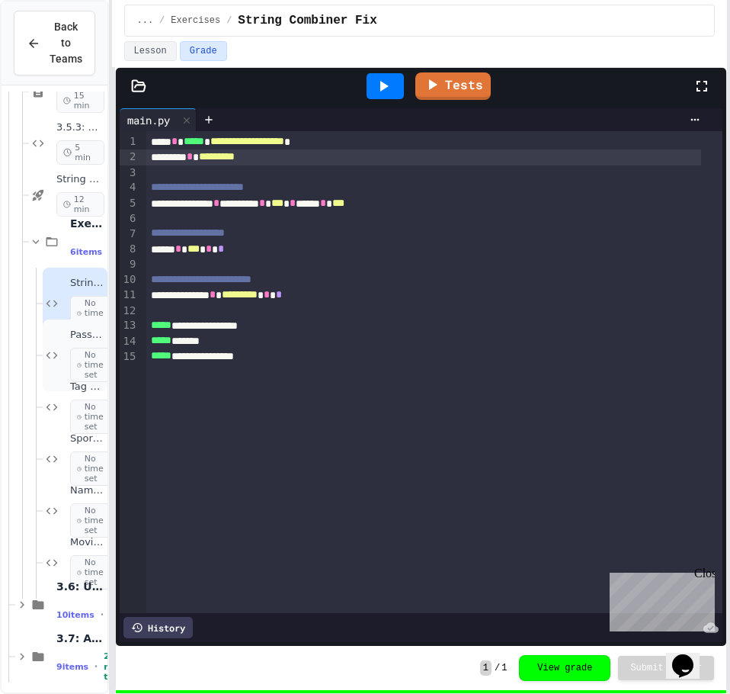
scroll to position [507, 0]
click at [52, 364] on div "Password Creator No time set" at bounding box center [75, 355] width 65 height 72
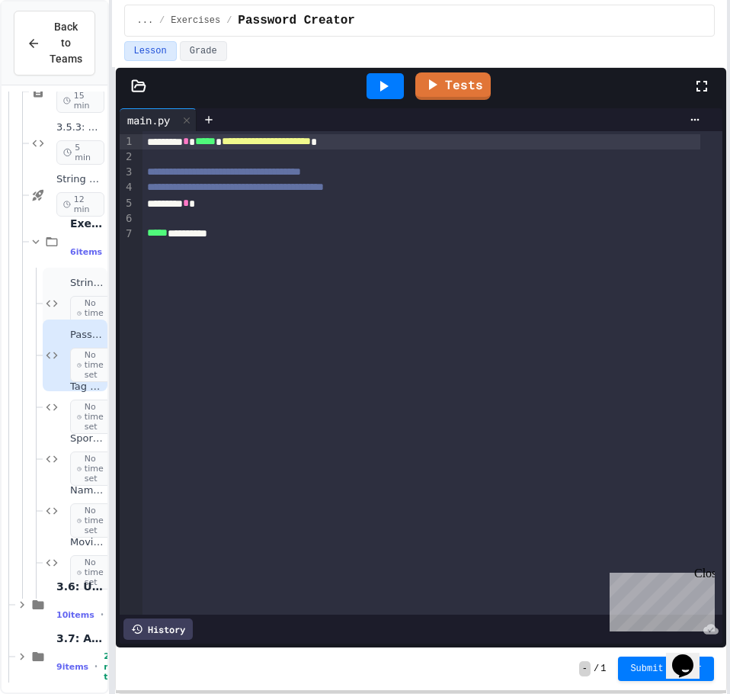
click at [65, 281] on div "String Combiner Fix No time set" at bounding box center [75, 304] width 65 height 72
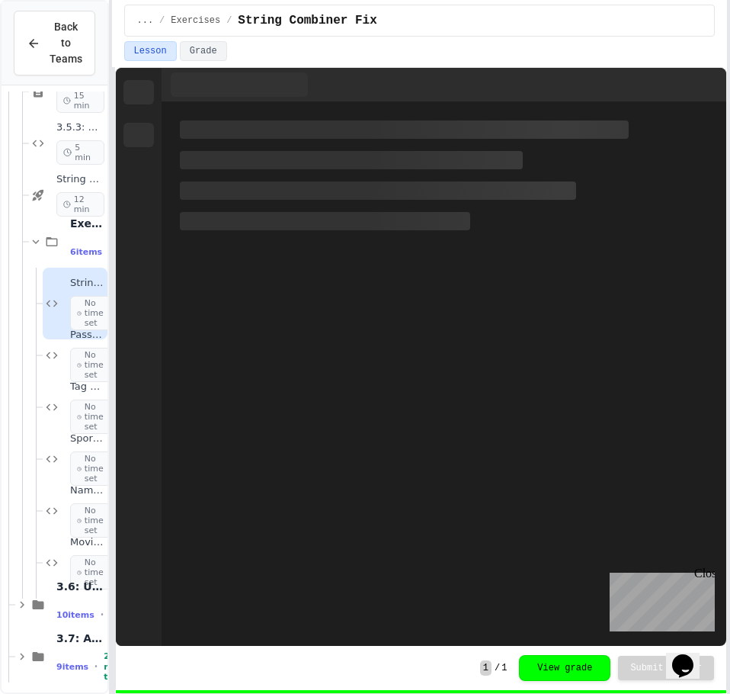
scroll to position [507, 0]
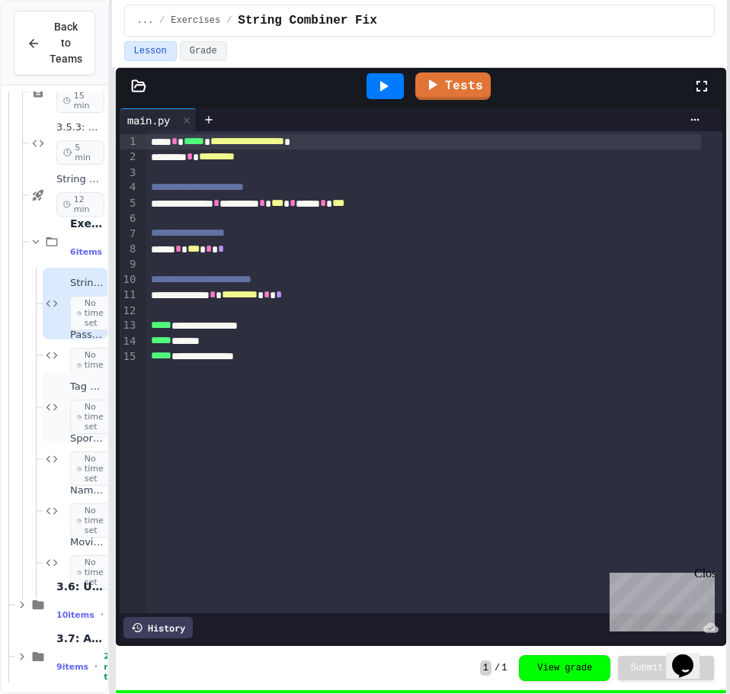
click at [63, 380] on div "Tag Generator Fix No time set" at bounding box center [75, 407] width 65 height 72
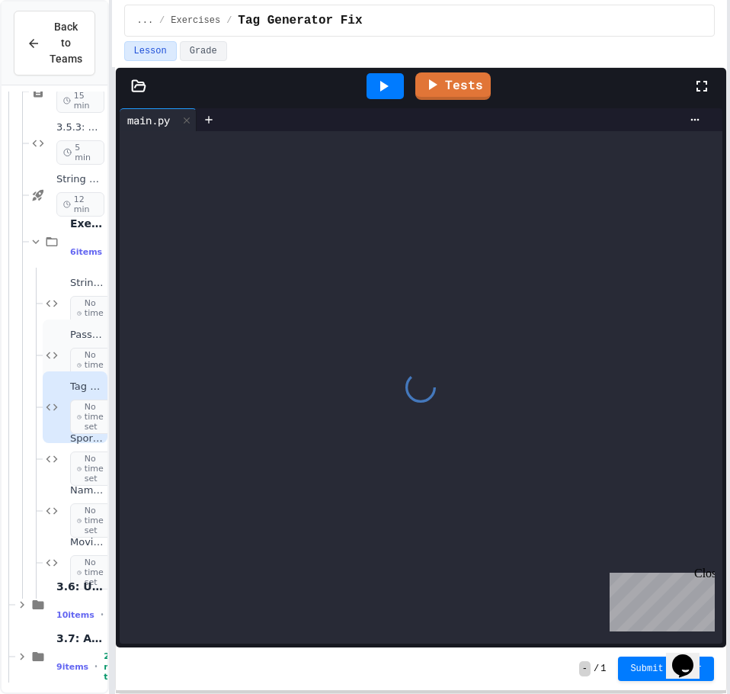
click at [69, 338] on div "Password Creator No time set" at bounding box center [75, 355] width 65 height 72
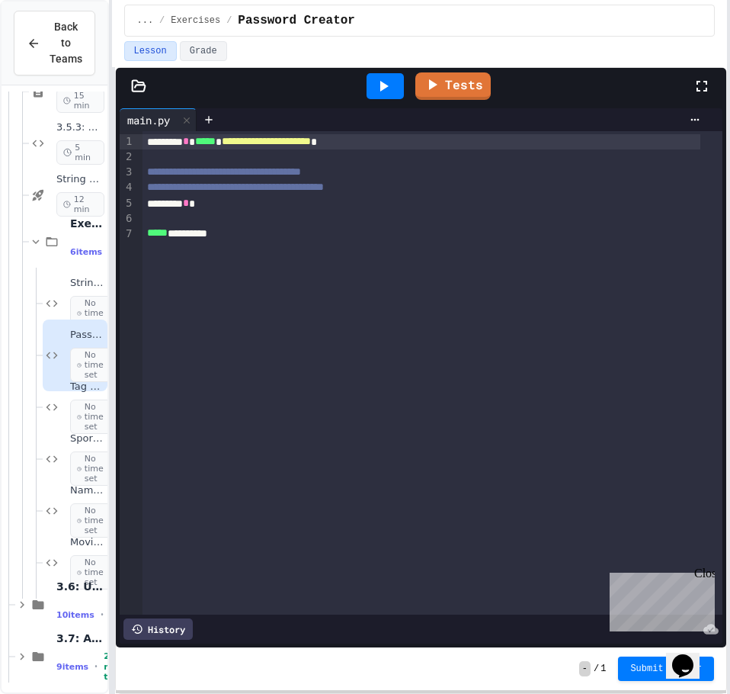
click at [248, 201] on div "******** *" at bounding box center [422, 203] width 558 height 15
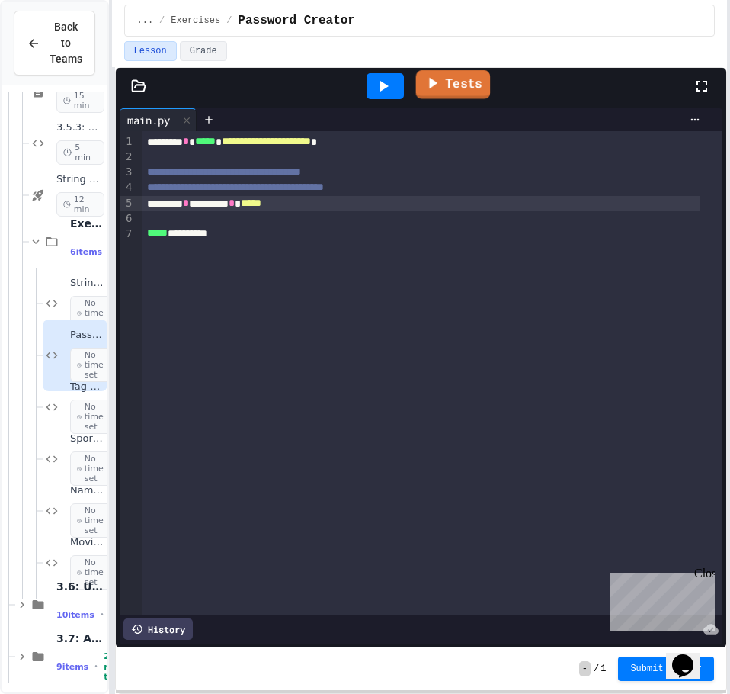
click at [450, 80] on link "Tests" at bounding box center [453, 84] width 75 height 29
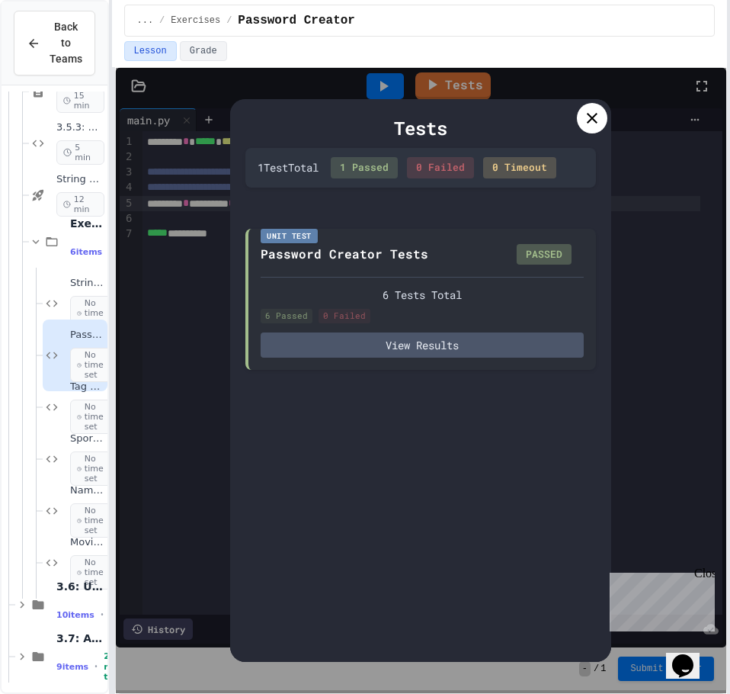
click at [588, 121] on icon at bounding box center [592, 118] width 18 height 18
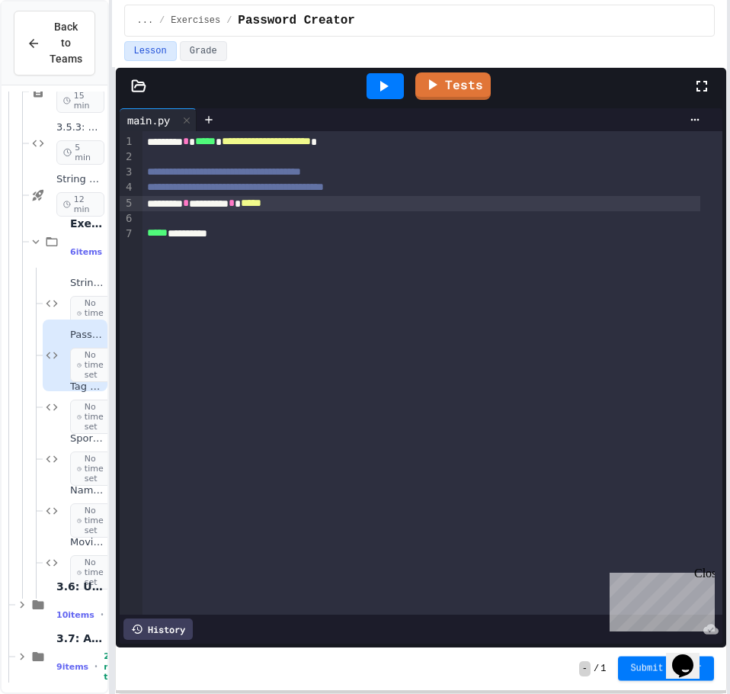
click at [640, 665] on span "Submit Answer" at bounding box center [666, 668] width 72 height 12
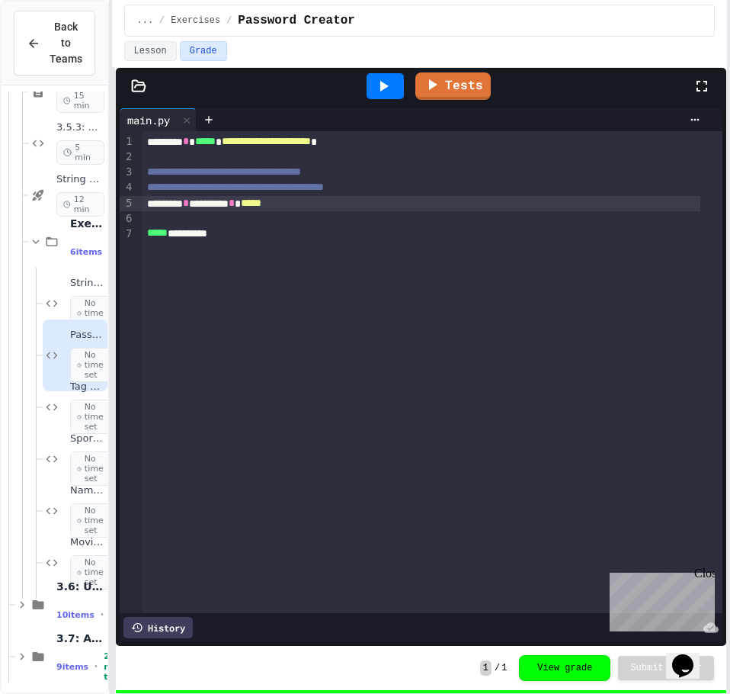
scroll to position [507, 0]
click at [56, 420] on div "Tag Generator Fix No time set" at bounding box center [75, 407] width 65 height 72
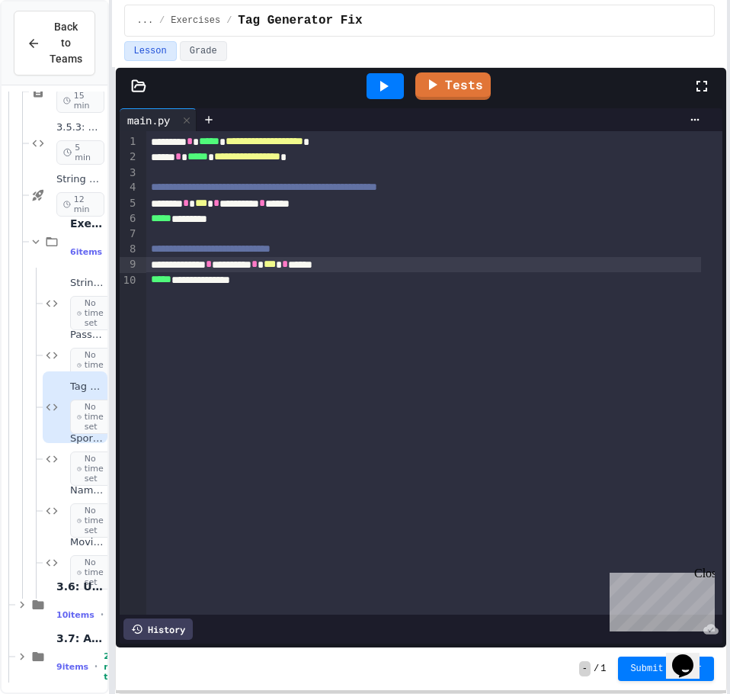
click at [242, 265] on div "**********" at bounding box center [423, 264] width 555 height 15
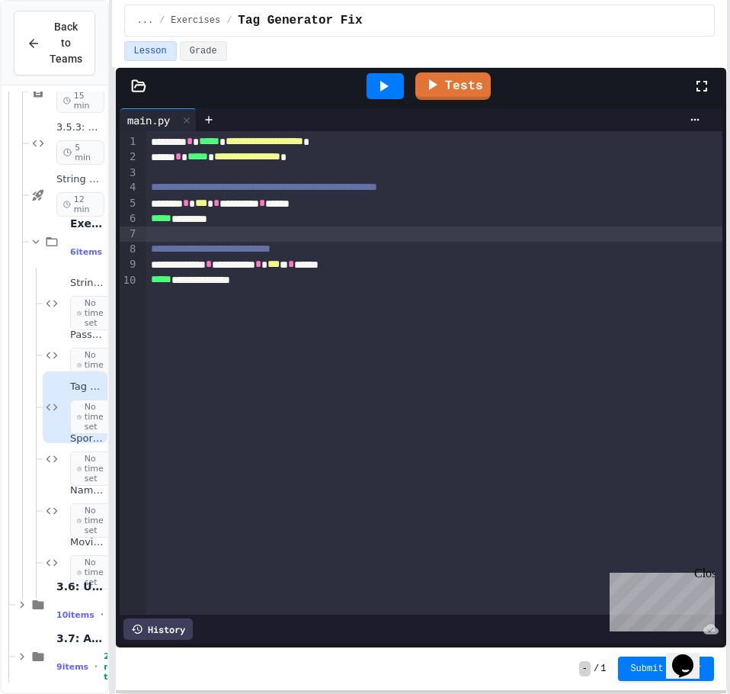
click at [157, 233] on div at bounding box center [434, 233] width 576 height 15
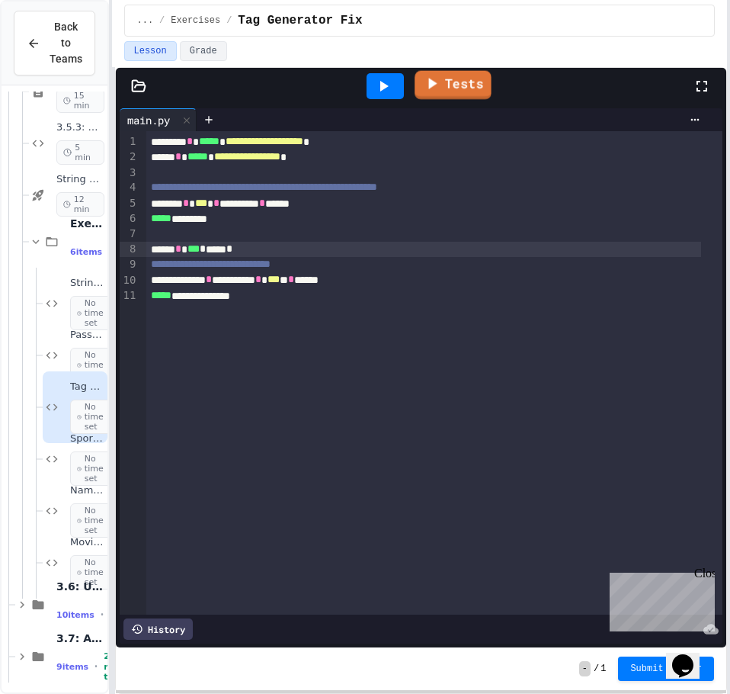
click at [440, 75] on icon at bounding box center [432, 83] width 18 height 19
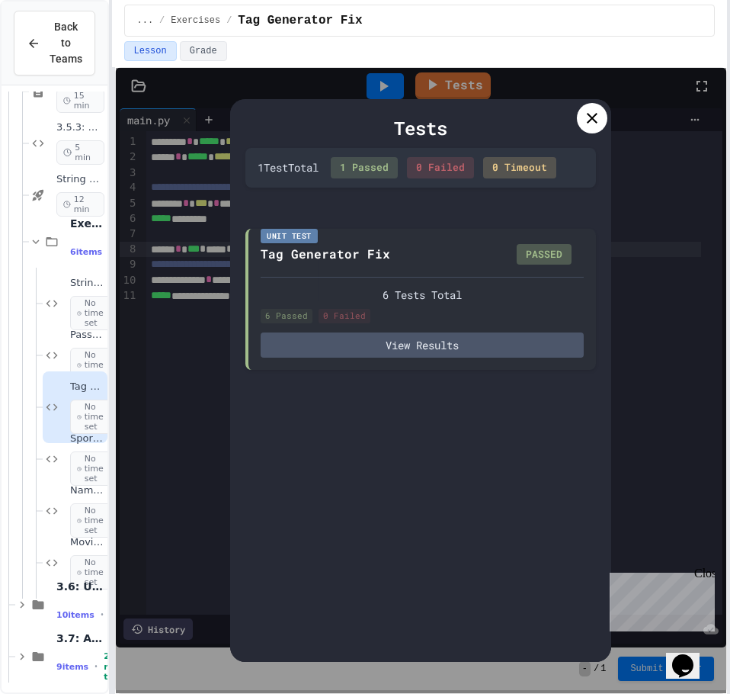
click at [593, 119] on icon at bounding box center [592, 118] width 11 height 11
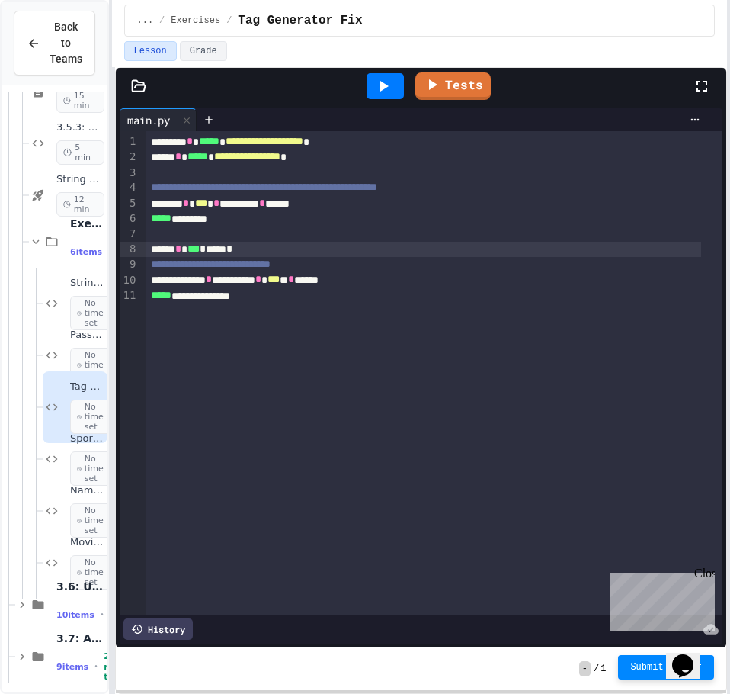
click at [646, 667] on span "Submit Answer" at bounding box center [666, 667] width 72 height 12
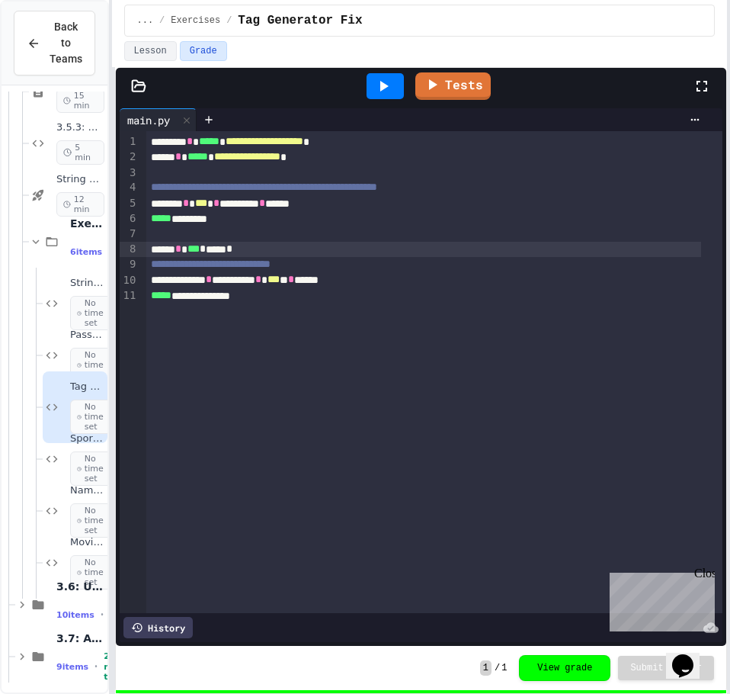
scroll to position [507, 0]
click at [69, 445] on div "Sports Chant Builder No time set" at bounding box center [75, 459] width 65 height 72
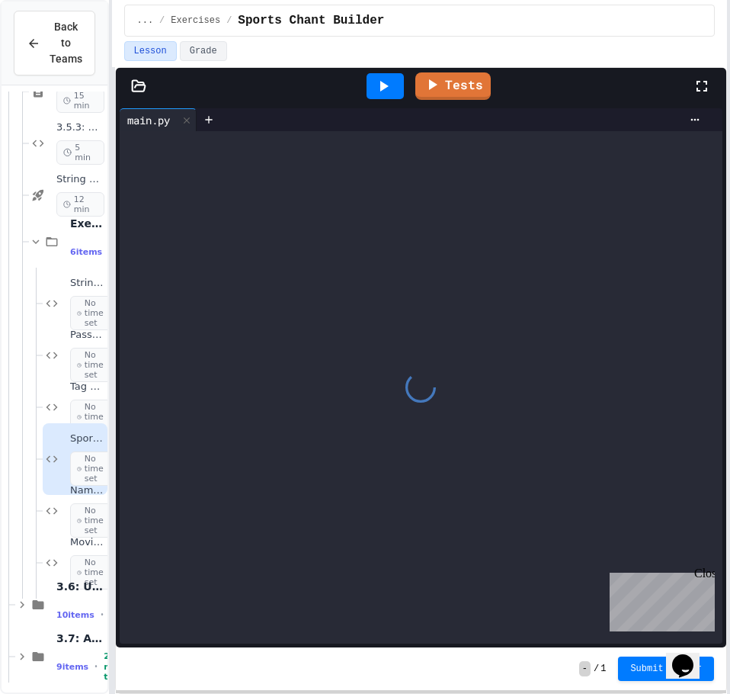
scroll to position [507, 0]
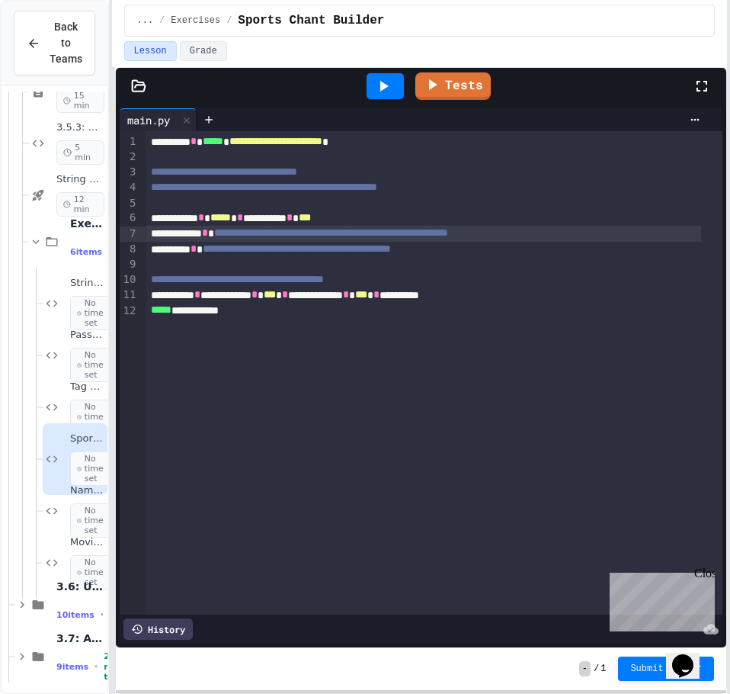
click at [235, 235] on div "**********" at bounding box center [423, 233] width 555 height 15
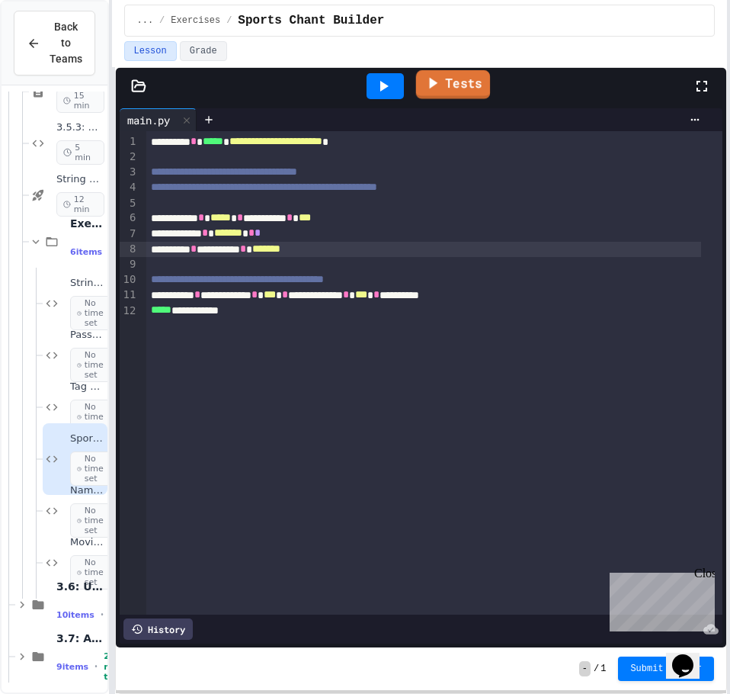
click at [475, 88] on link "Tests" at bounding box center [453, 84] width 74 height 29
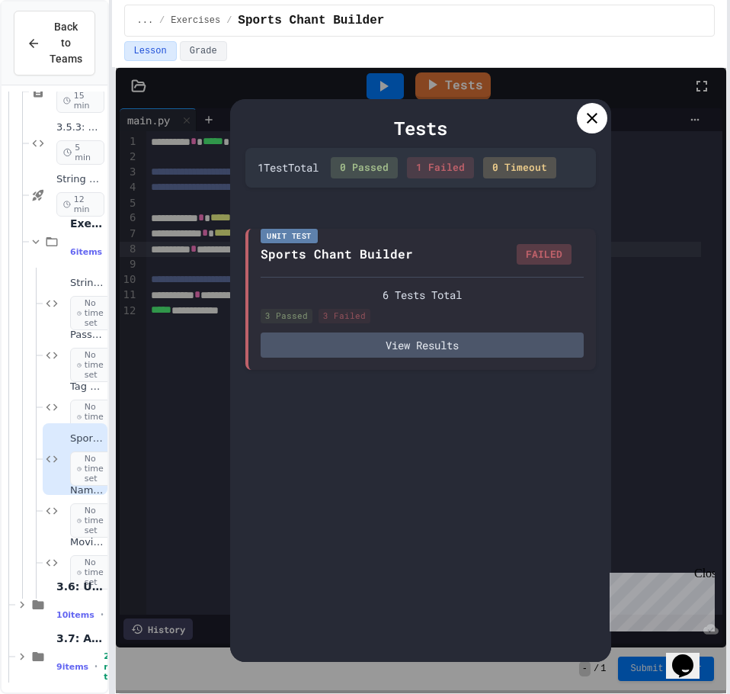
click at [591, 112] on icon at bounding box center [592, 118] width 18 height 18
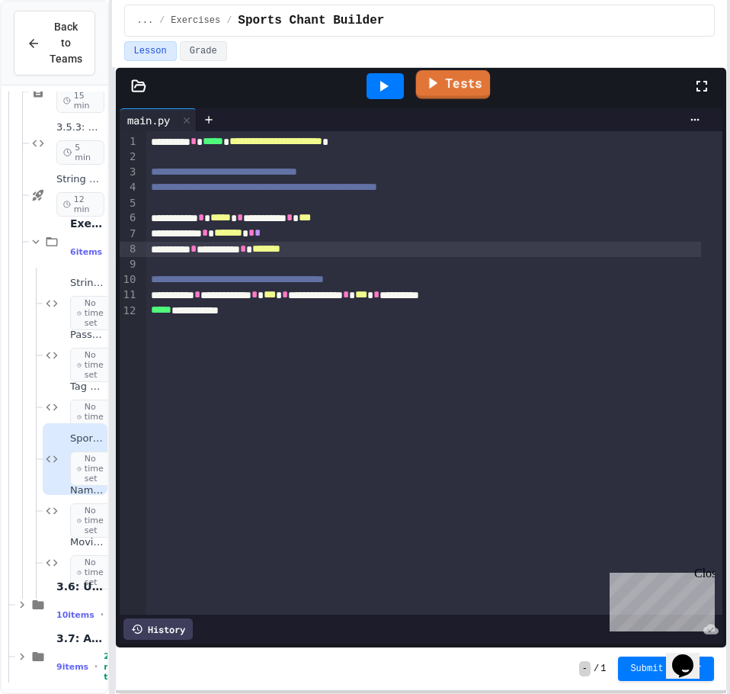
click at [459, 84] on link "Tests" at bounding box center [453, 84] width 75 height 29
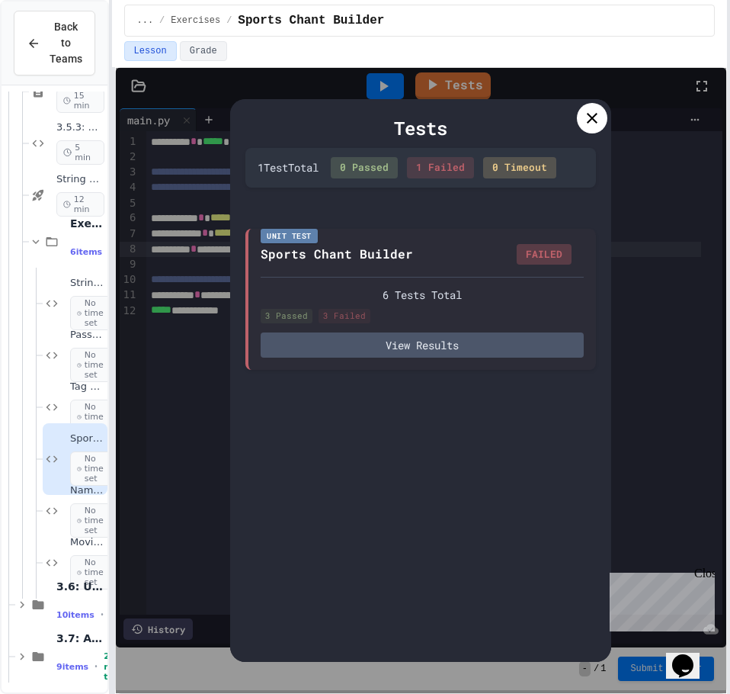
click at [588, 119] on icon at bounding box center [592, 118] width 18 height 18
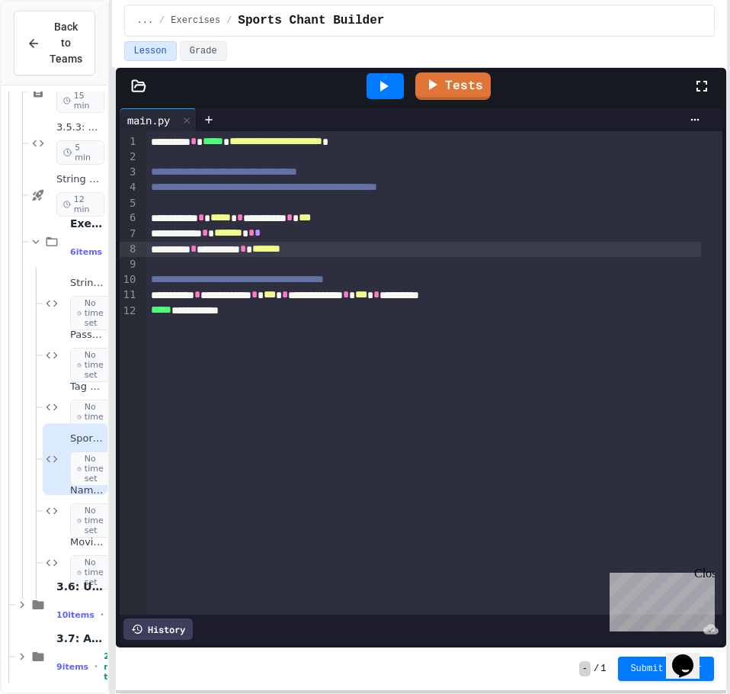
click at [281, 249] on span "*******" at bounding box center [266, 248] width 28 height 11
click at [439, 78] on icon at bounding box center [433, 82] width 17 height 19
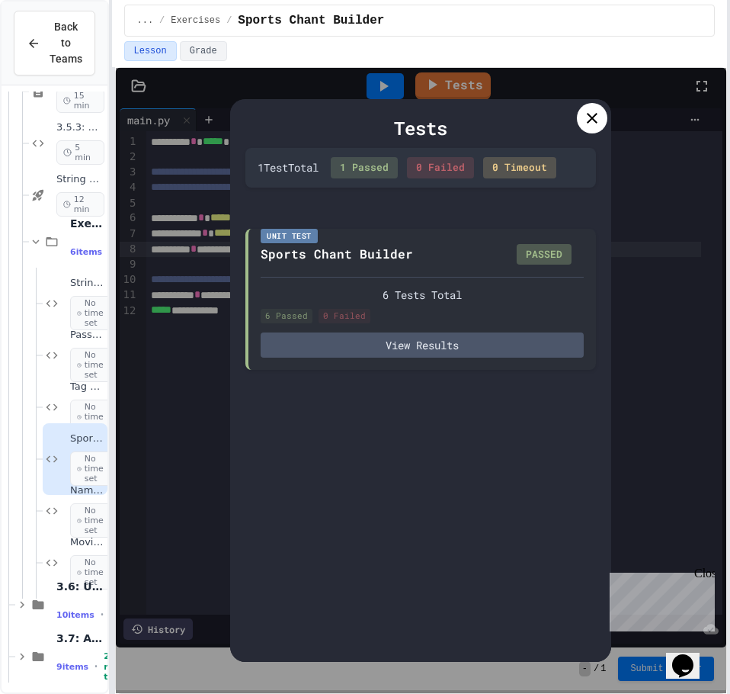
click at [583, 111] on icon at bounding box center [592, 118] width 18 height 18
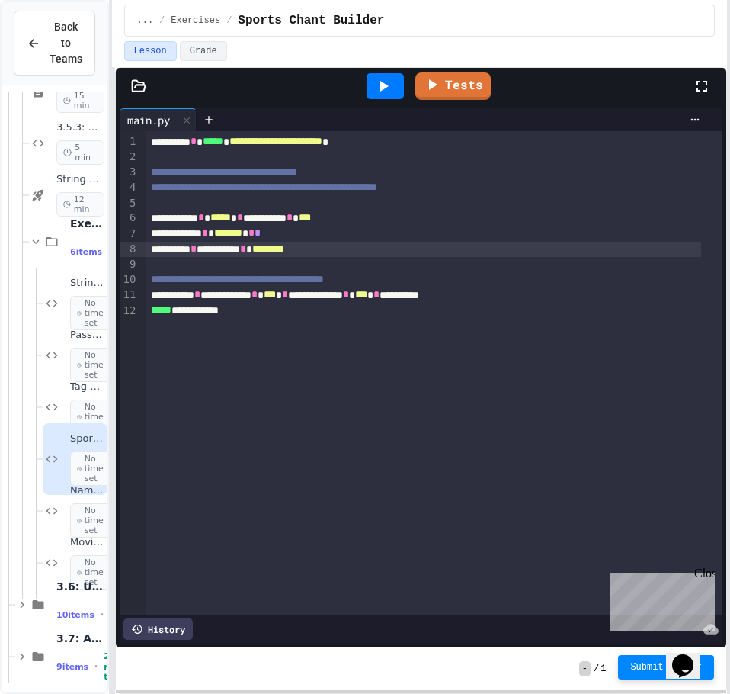
click at [650, 657] on button "Submit Answer" at bounding box center [666, 667] width 96 height 24
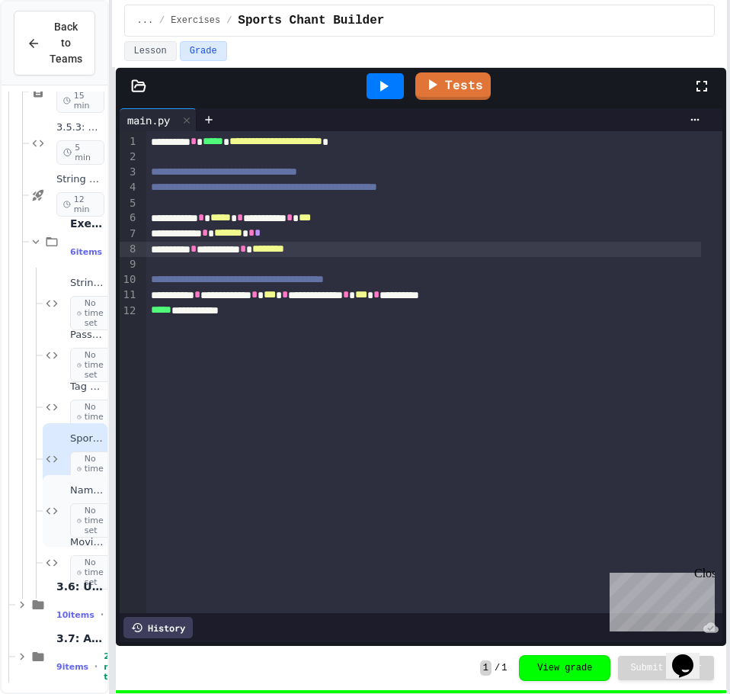
scroll to position [507, 0]
click at [59, 525] on div "Name Badge Creator No time set" at bounding box center [75, 511] width 65 height 72
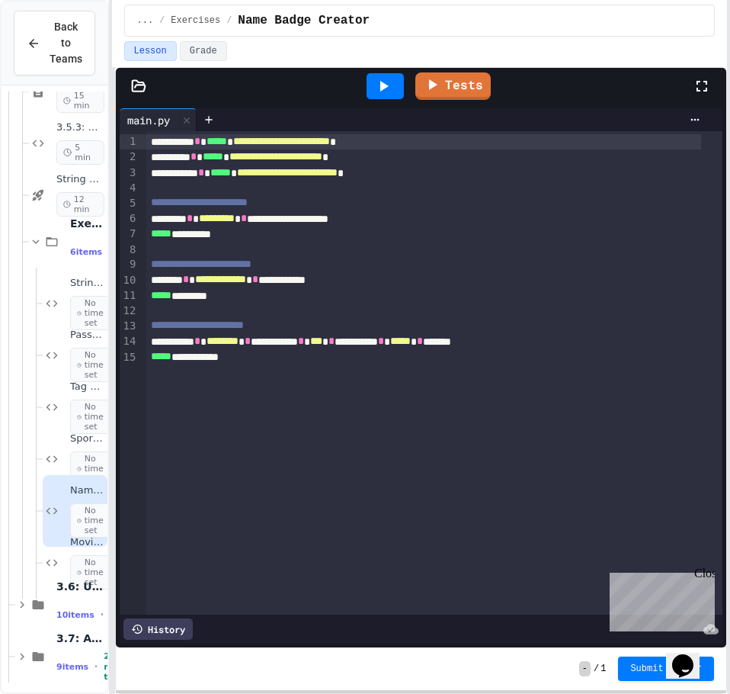
click at [341, 220] on div "**********" at bounding box center [423, 218] width 555 height 15
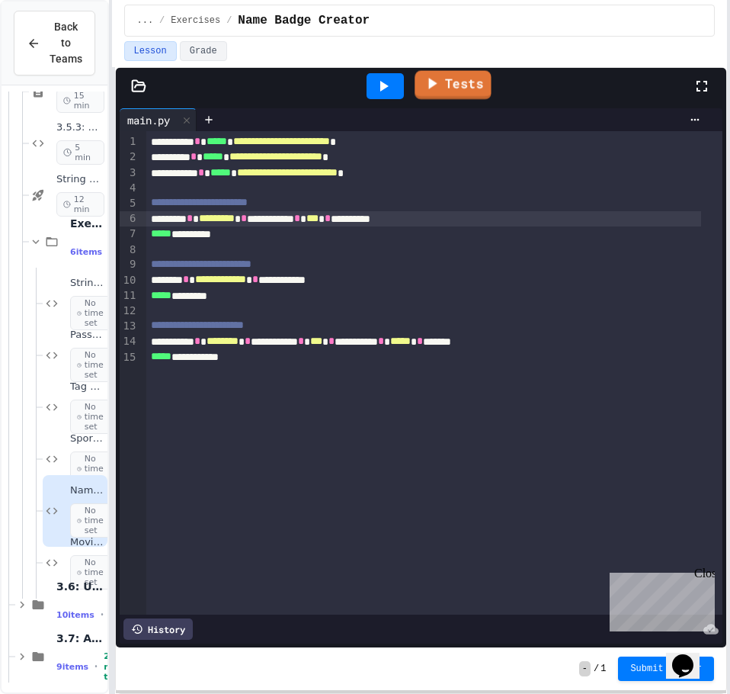
click at [445, 75] on link "Tests" at bounding box center [453, 85] width 76 height 29
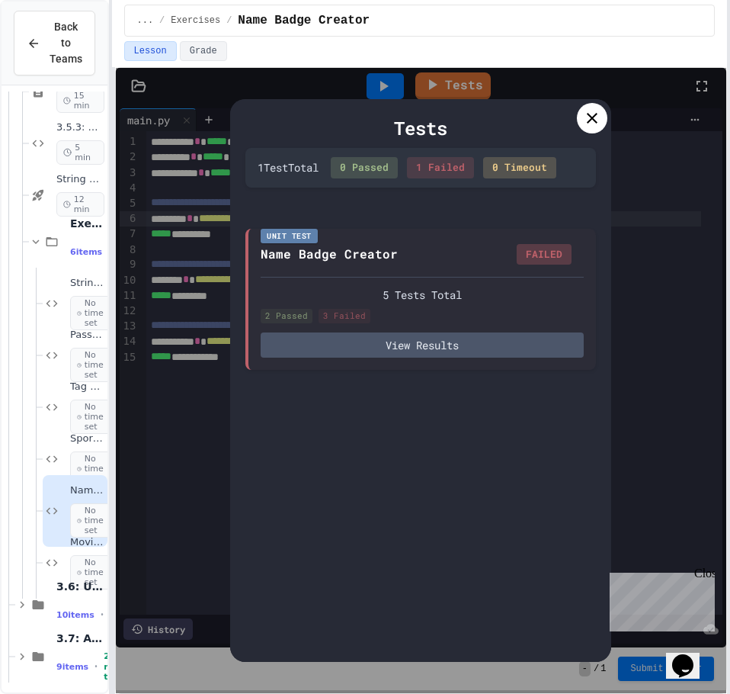
click at [585, 114] on icon at bounding box center [592, 118] width 18 height 18
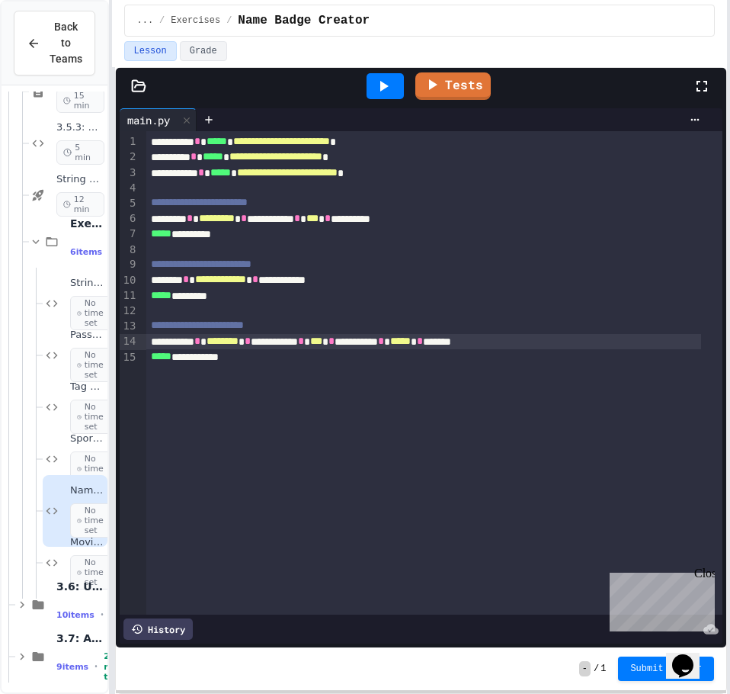
click at [560, 338] on div "**********" at bounding box center [423, 341] width 555 height 15
click at [438, 77] on icon at bounding box center [433, 82] width 18 height 19
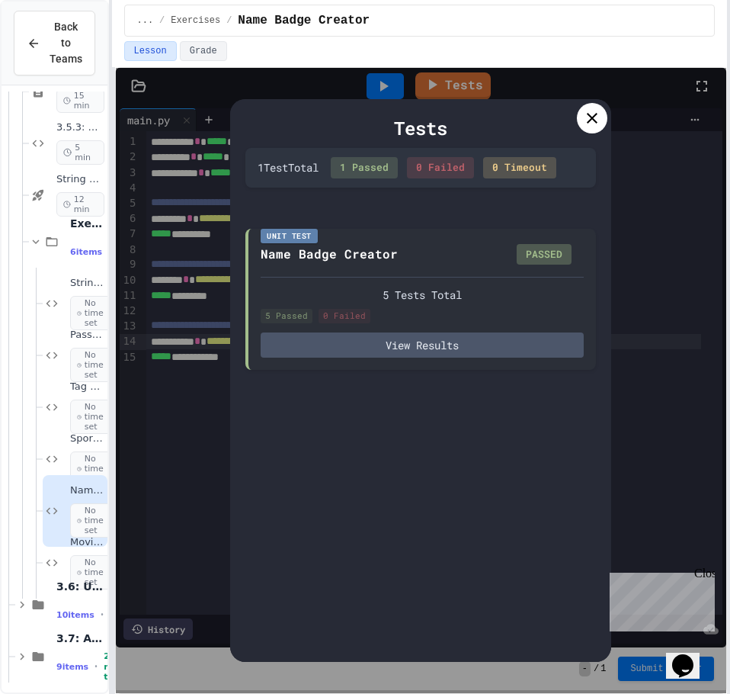
click at [590, 116] on icon at bounding box center [592, 118] width 11 height 11
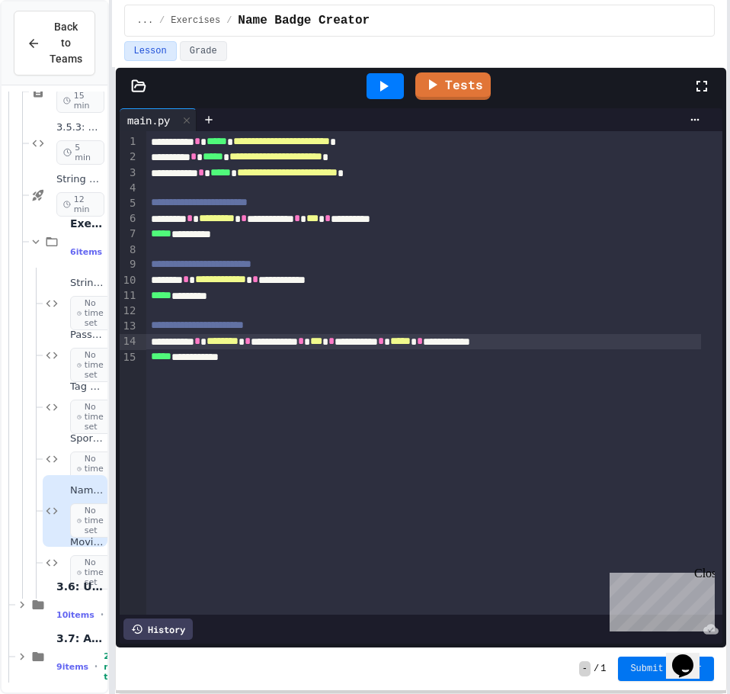
click at [640, 666] on span "Submit Answer" at bounding box center [666, 668] width 72 height 12
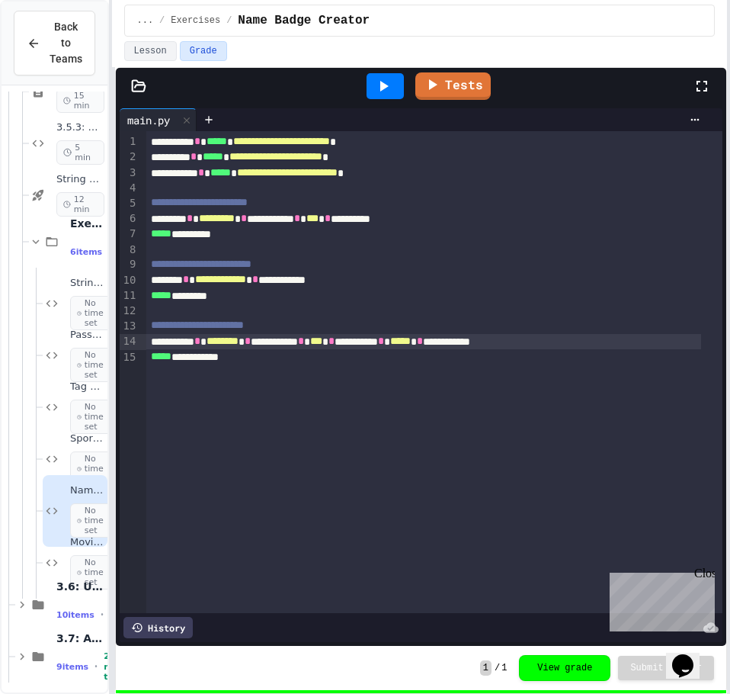
scroll to position [507, 0]
click at [56, 550] on div "Movie Theater Announcer No time set" at bounding box center [75, 563] width 65 height 72
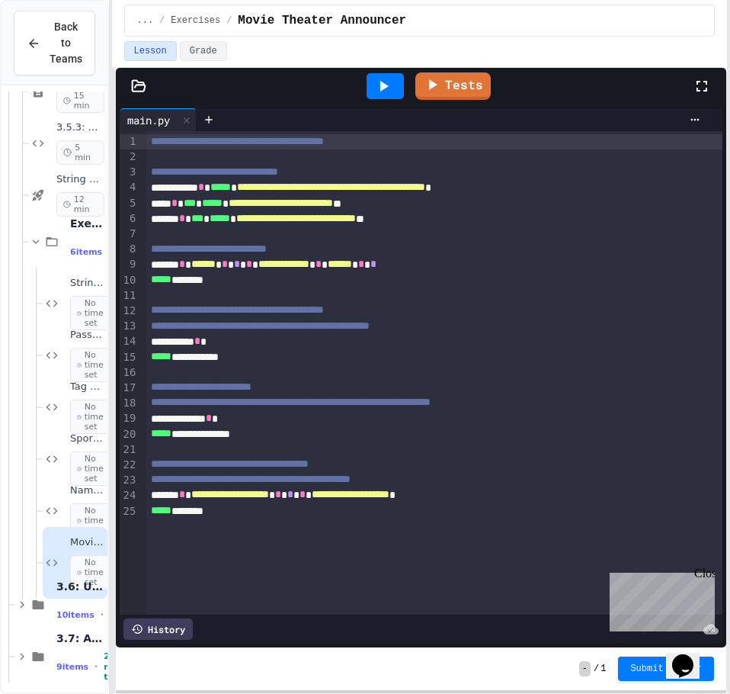
click at [425, 188] on span "**********" at bounding box center [331, 186] width 188 height 11
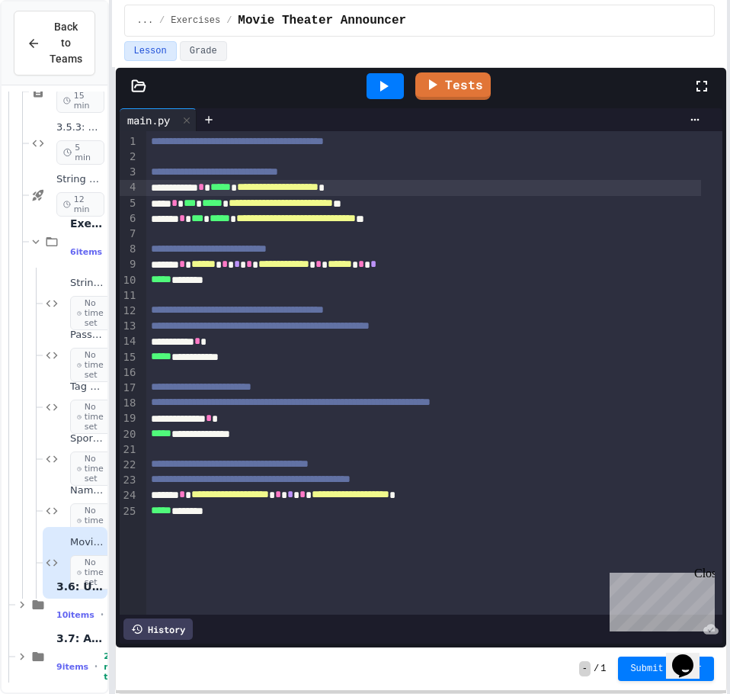
click at [333, 202] on span "**********" at bounding box center [281, 202] width 104 height 11
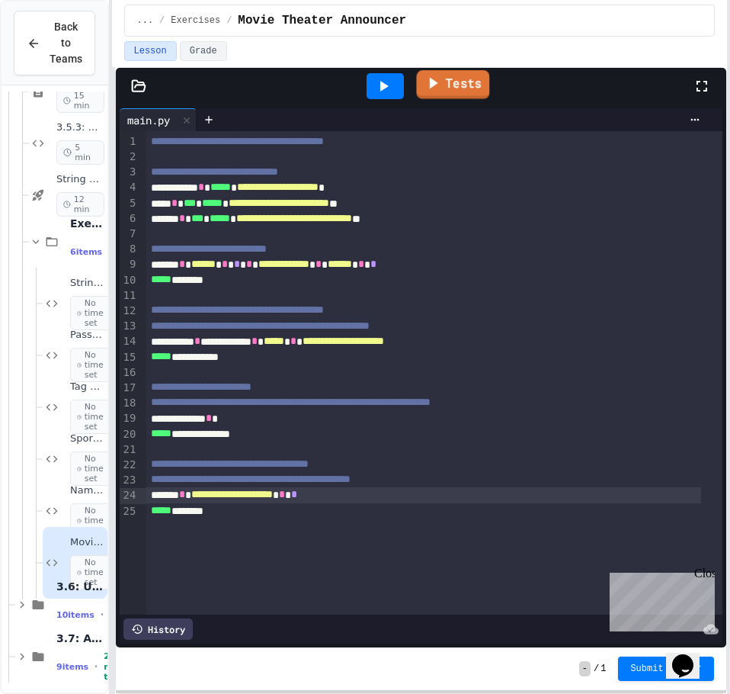
click at [463, 75] on link "Tests" at bounding box center [453, 84] width 73 height 29
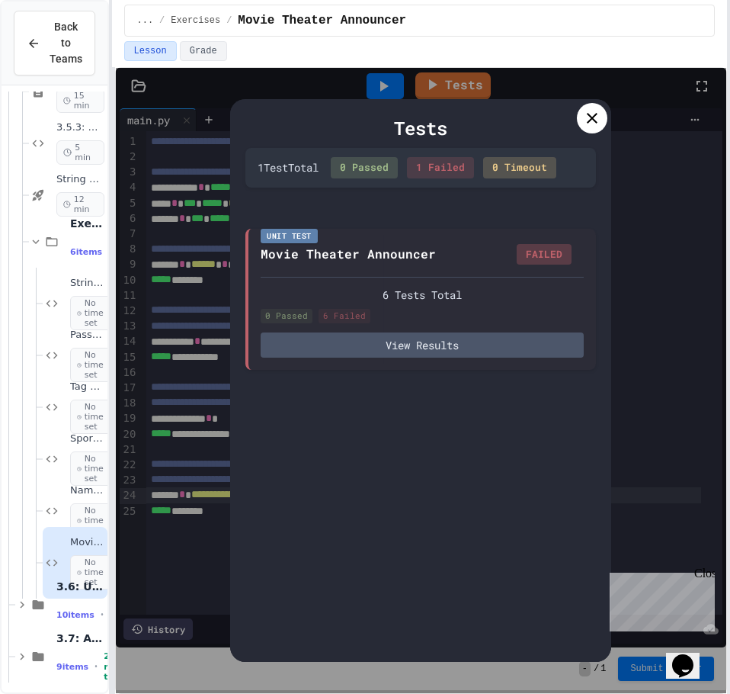
click at [592, 101] on div "Tests 1 Test Total 0 Passed 1 Failed 0 Timeout Unit Test Movie Theater Announce…" at bounding box center [420, 380] width 381 height 563
click at [590, 118] on icon at bounding box center [592, 118] width 18 height 18
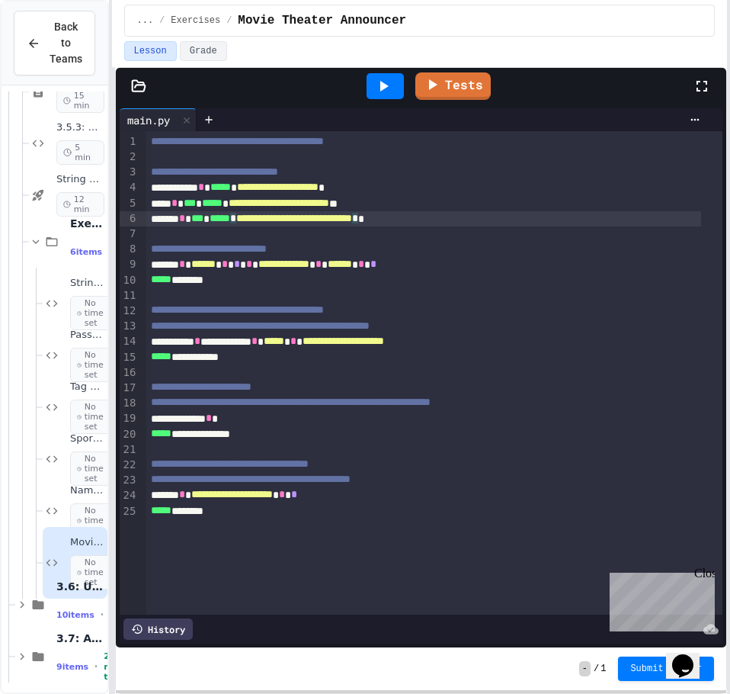
click at [352, 220] on span "**********" at bounding box center [294, 218] width 116 height 11
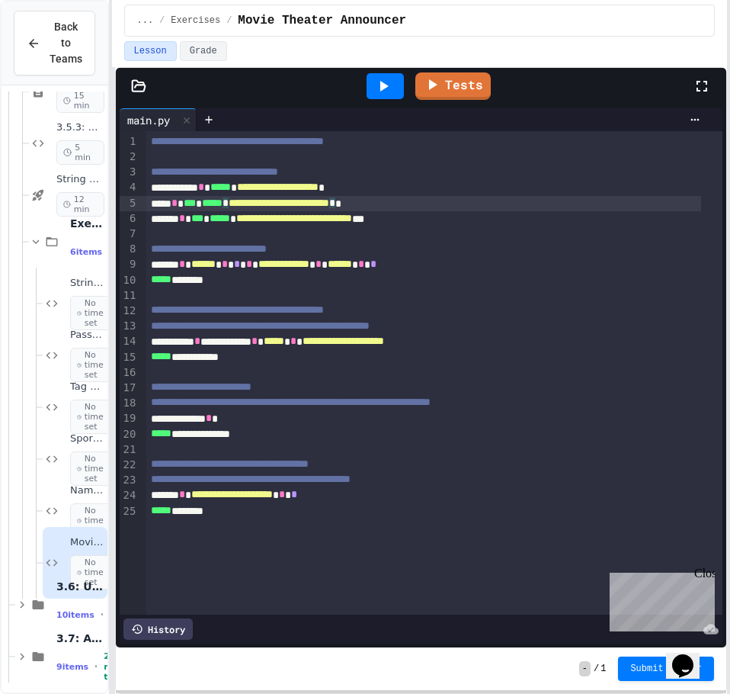
click at [329, 201] on span "**********" at bounding box center [279, 202] width 101 height 11
click at [319, 184] on span "**********" at bounding box center [278, 186] width 82 height 11
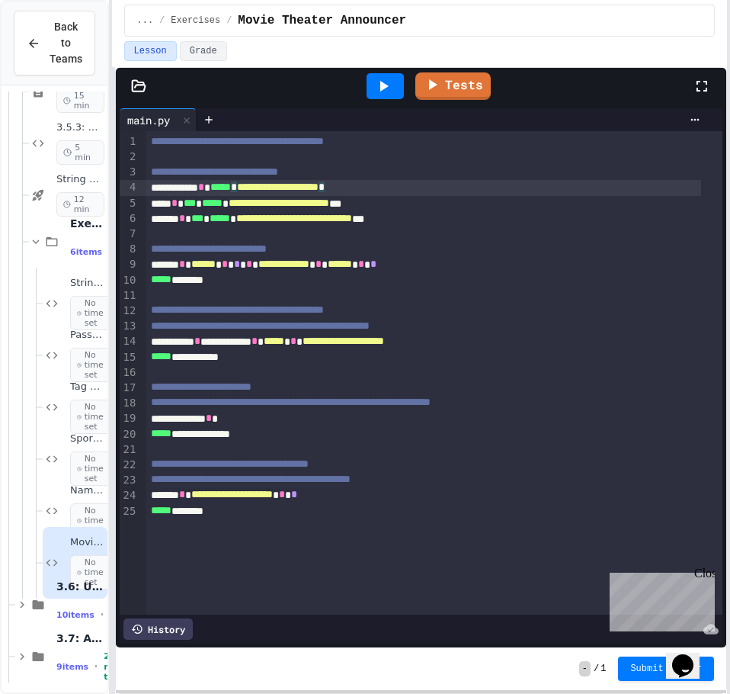
click at [406, 204] on div "**********" at bounding box center [423, 203] width 555 height 15
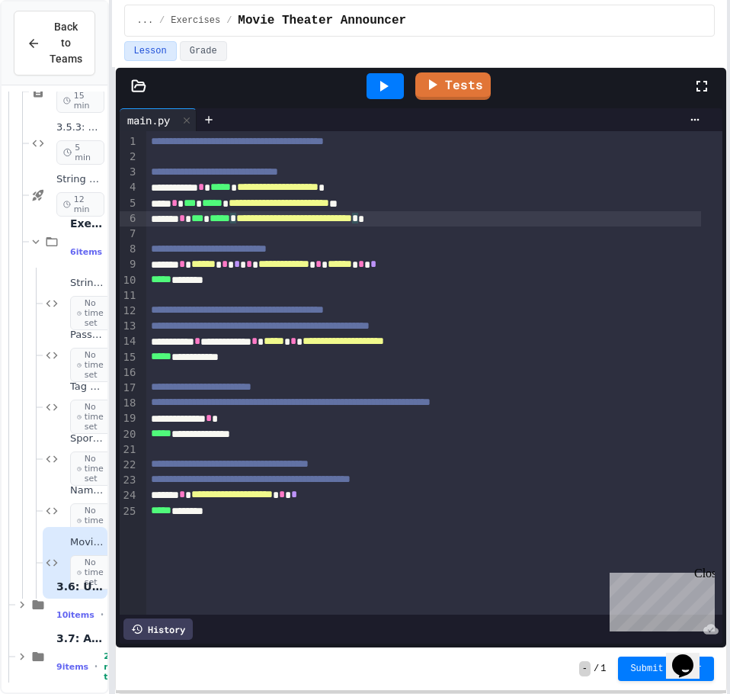
click at [603, 406] on div "**********" at bounding box center [434, 402] width 576 height 15
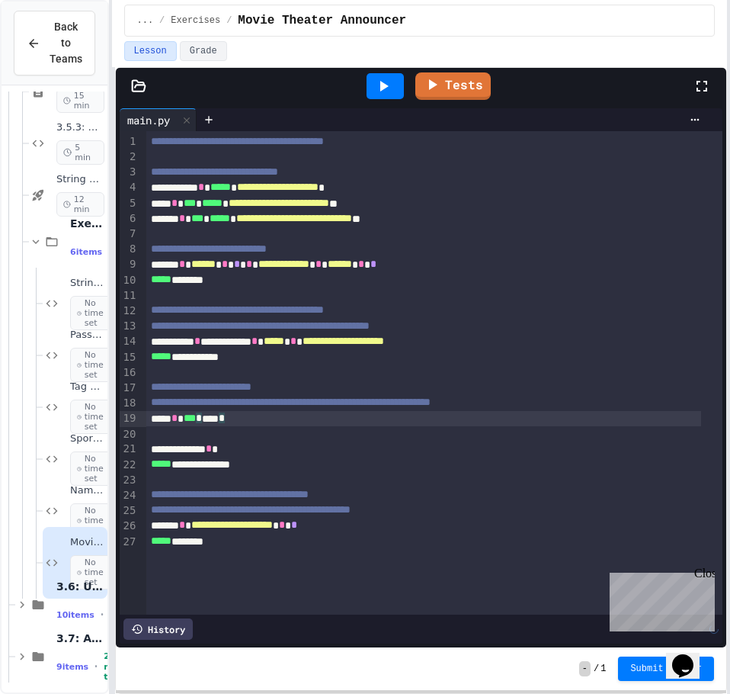
click at [258, 432] on div at bounding box center [434, 433] width 576 height 15
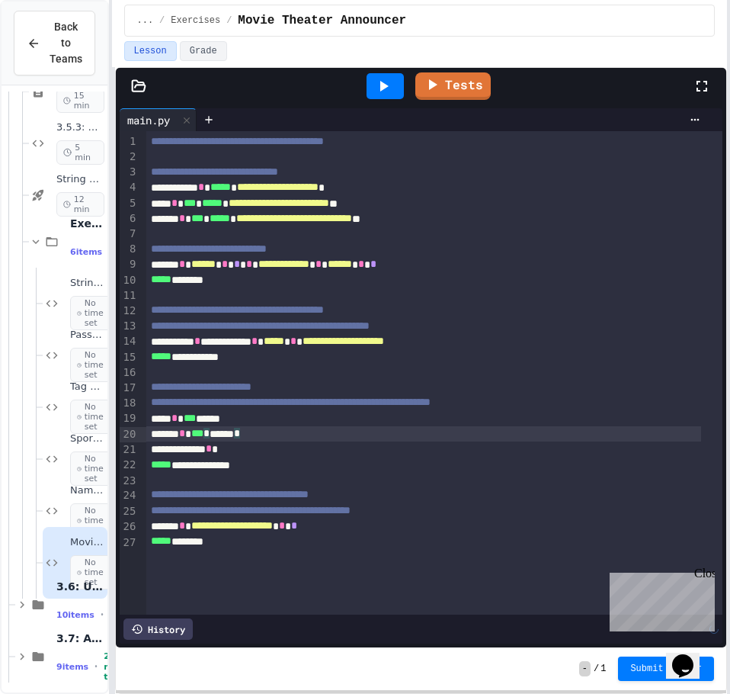
click at [268, 450] on div "**********" at bounding box center [423, 448] width 555 height 15
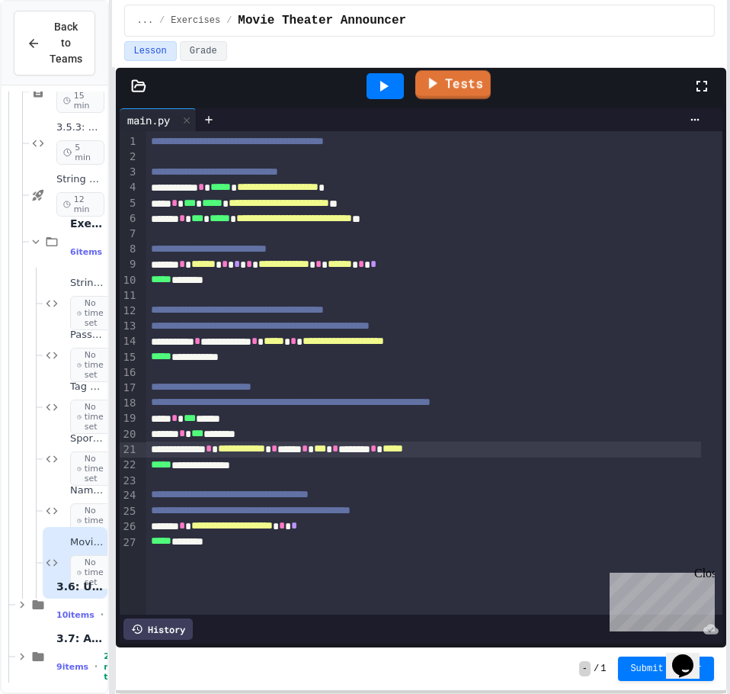
click at [463, 92] on link "Tests" at bounding box center [452, 84] width 75 height 29
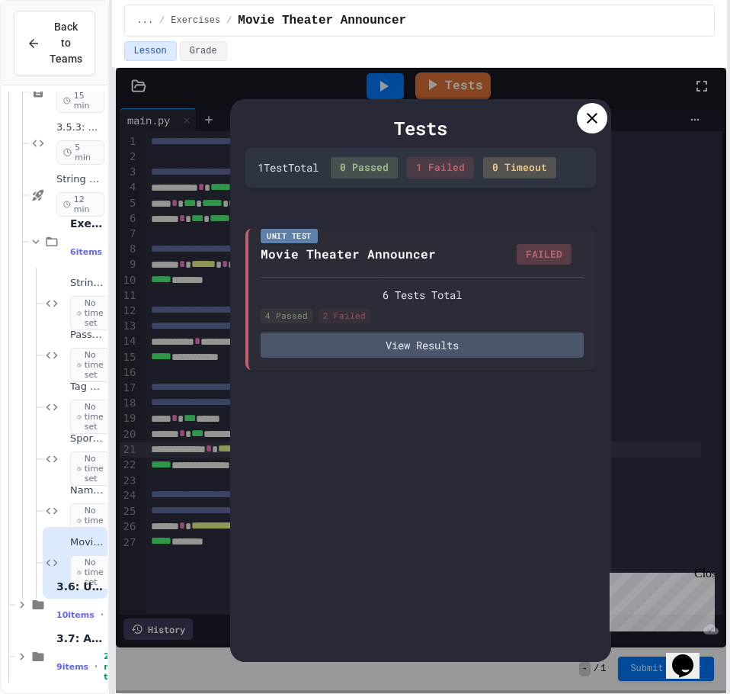
click at [595, 111] on icon at bounding box center [592, 118] width 18 height 18
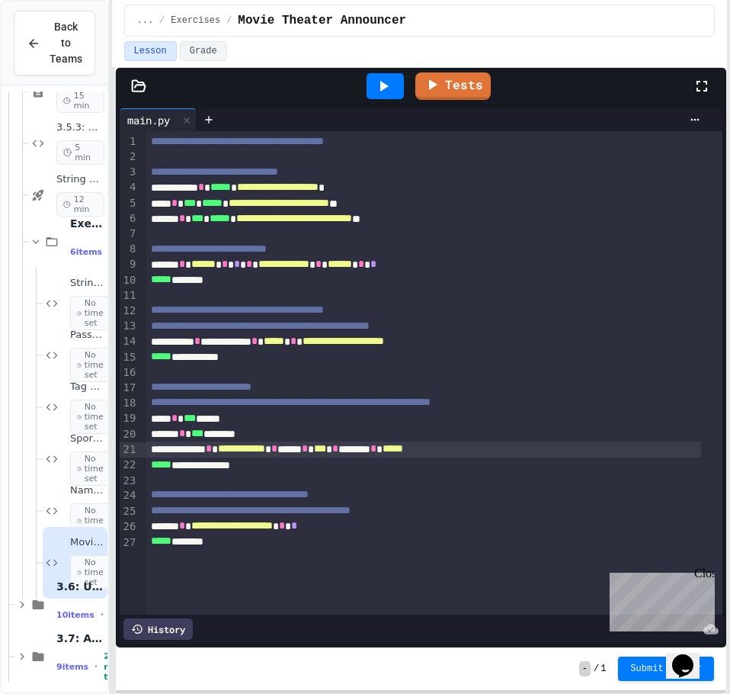
click at [352, 220] on span "**********" at bounding box center [294, 218] width 116 height 11
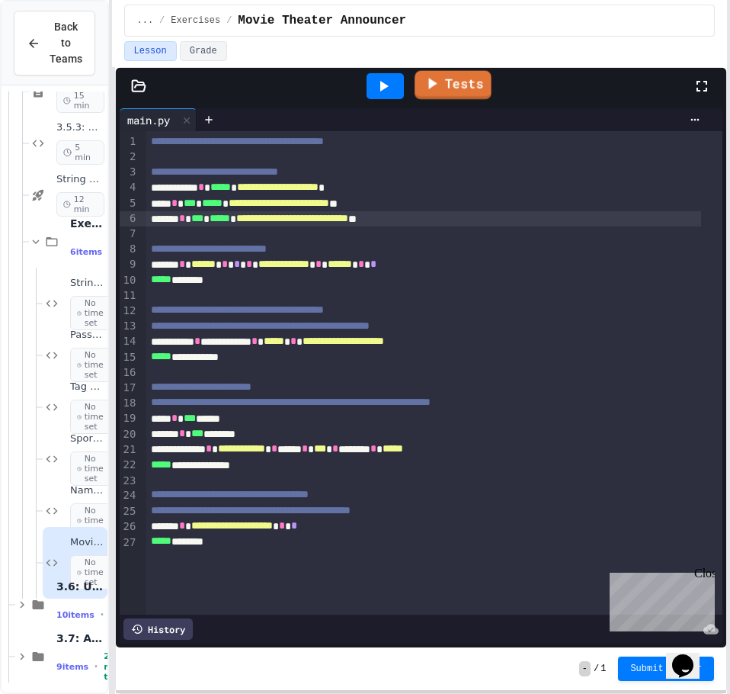
click at [441, 85] on icon at bounding box center [432, 83] width 18 height 19
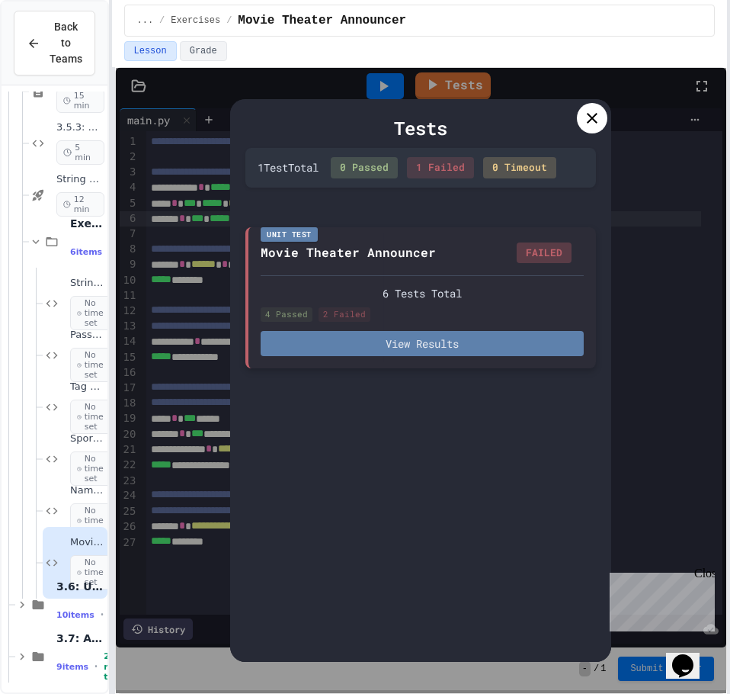
click at [462, 335] on button "View Results" at bounding box center [422, 343] width 323 height 25
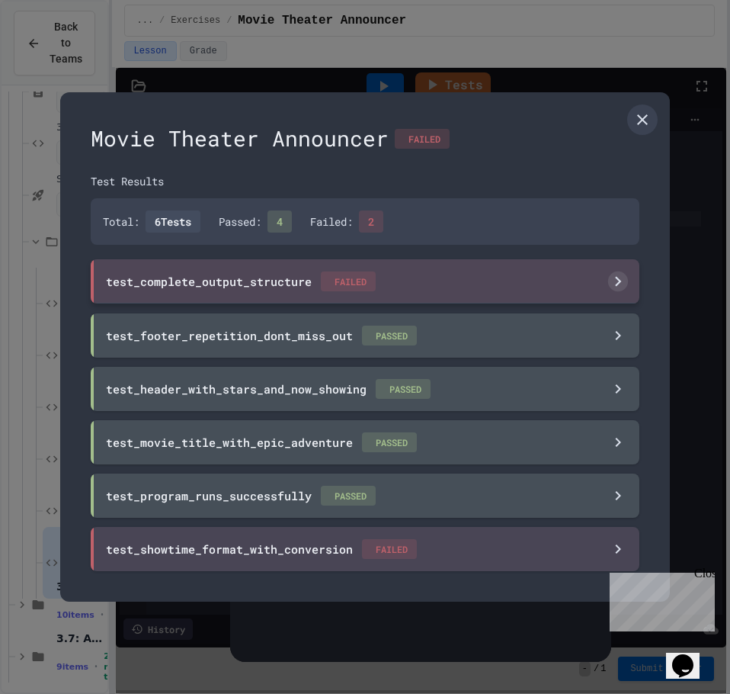
click at [572, 276] on div "test_complete_output_structure FAILED" at bounding box center [365, 281] width 549 height 44
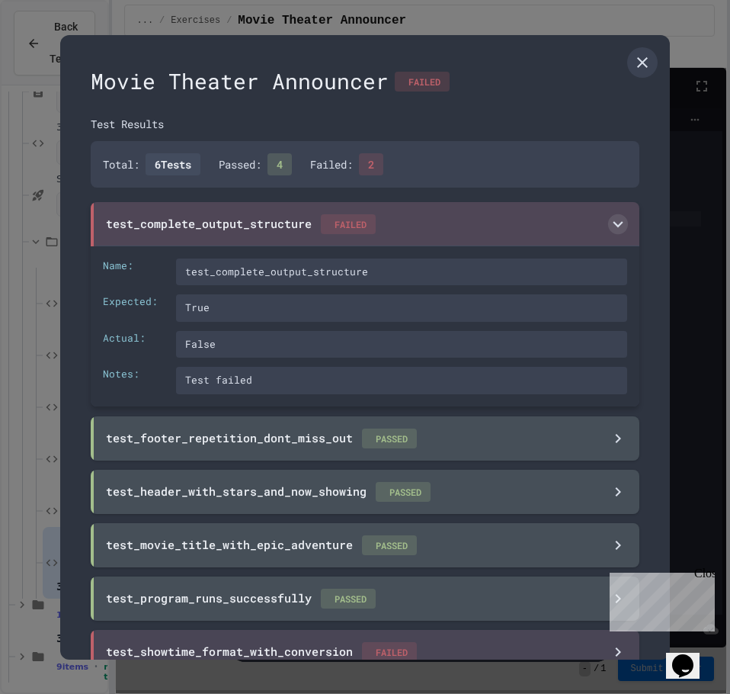
click at [466, 219] on div "test_complete_output_structure FAILED" at bounding box center [365, 224] width 549 height 44
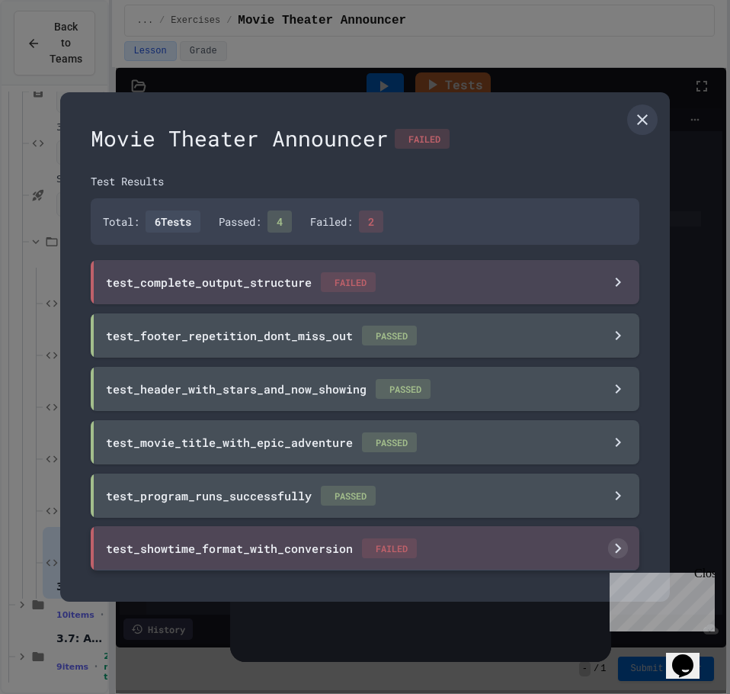
click at [457, 543] on div "test_showtime_format_with_conversion FAILED" at bounding box center [365, 548] width 549 height 44
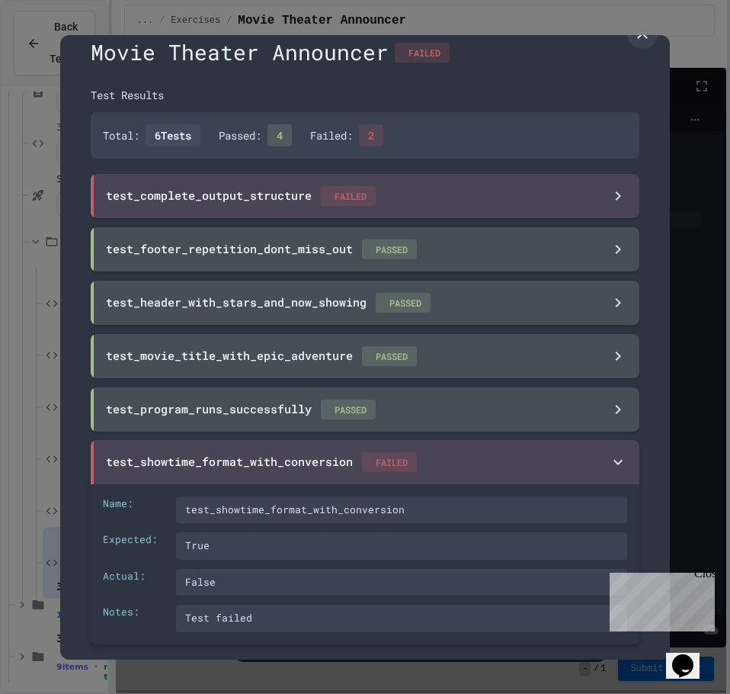
scroll to position [45, 0]
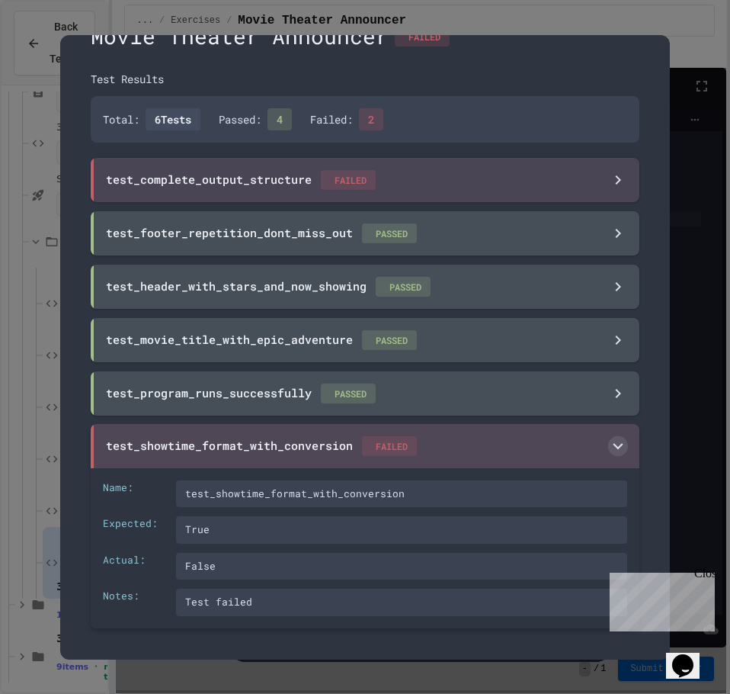
click at [462, 445] on div "test_showtime_format_with_conversion FAILED" at bounding box center [365, 446] width 549 height 44
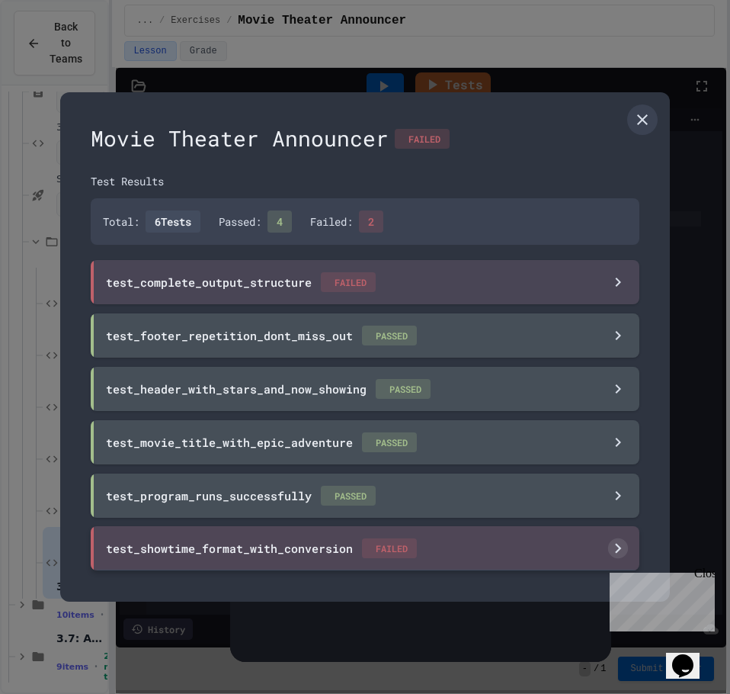
scroll to position [0, 0]
click at [640, 120] on icon at bounding box center [642, 120] width 18 height 18
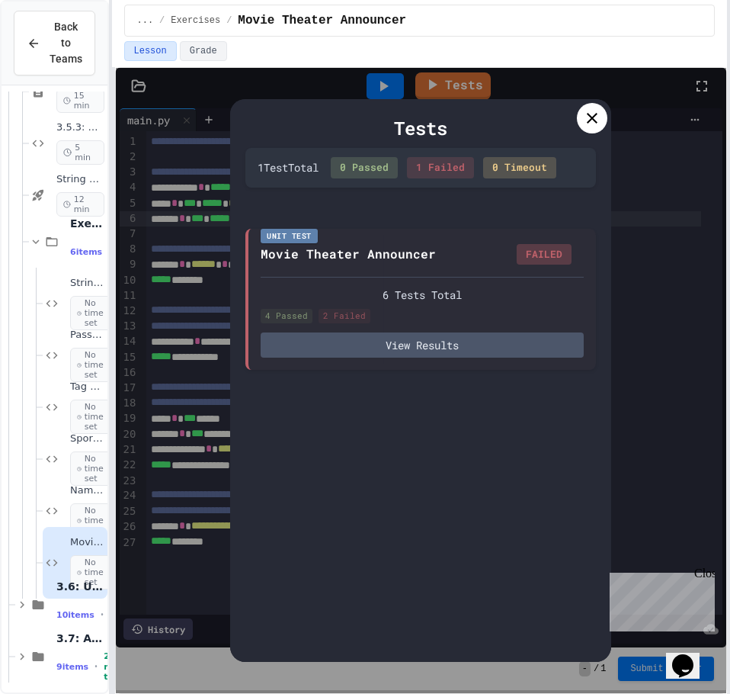
click at [585, 114] on icon at bounding box center [592, 118] width 18 height 18
